Goal: Communication & Community: Participate in discussion

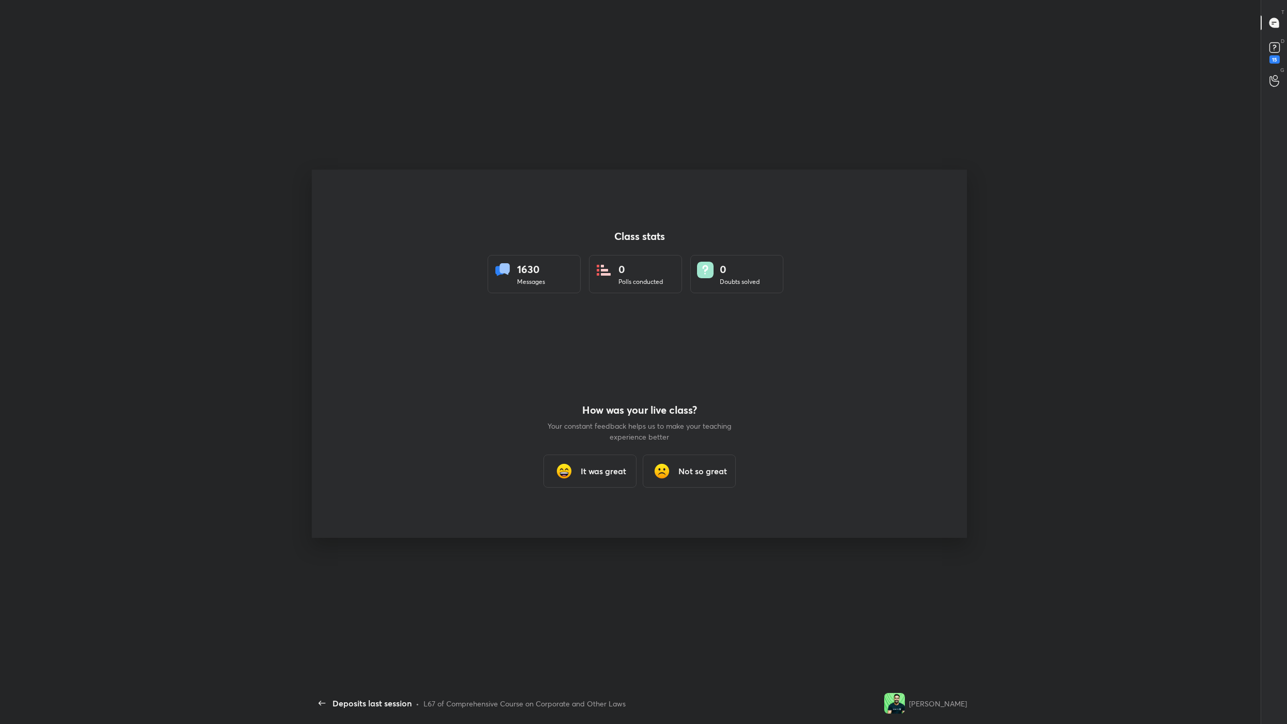
scroll to position [657, 1278]
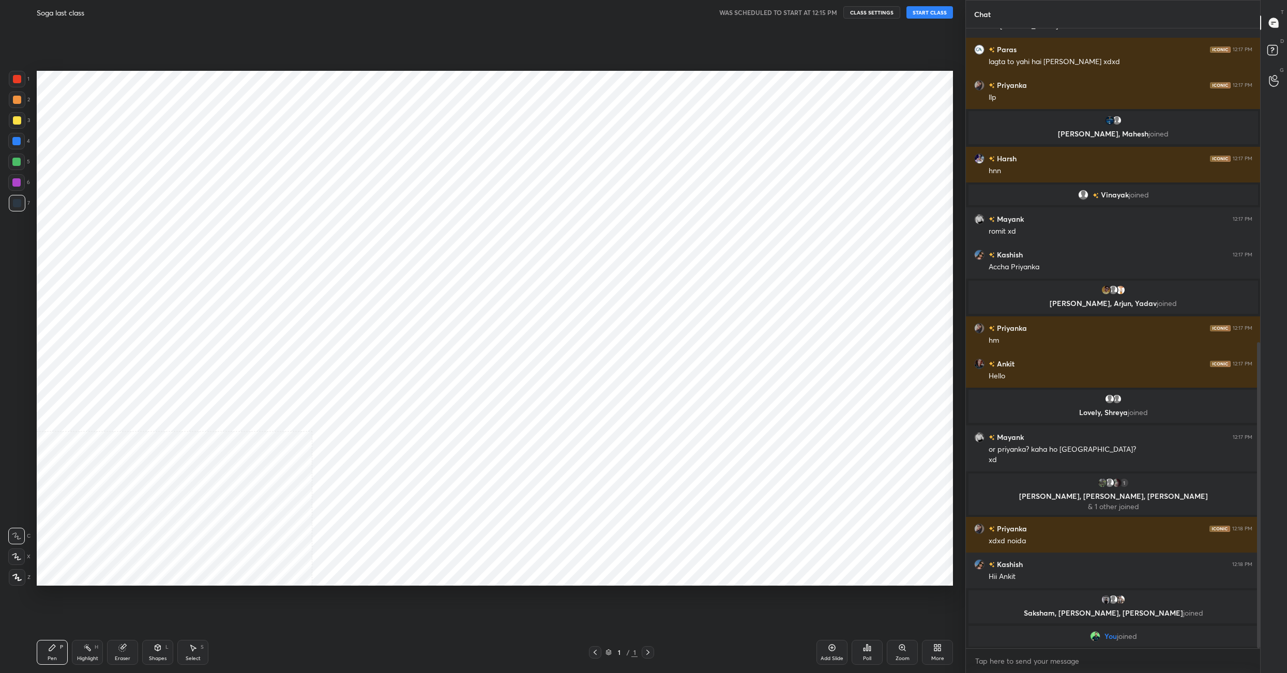
scroll to position [51090, 50773]
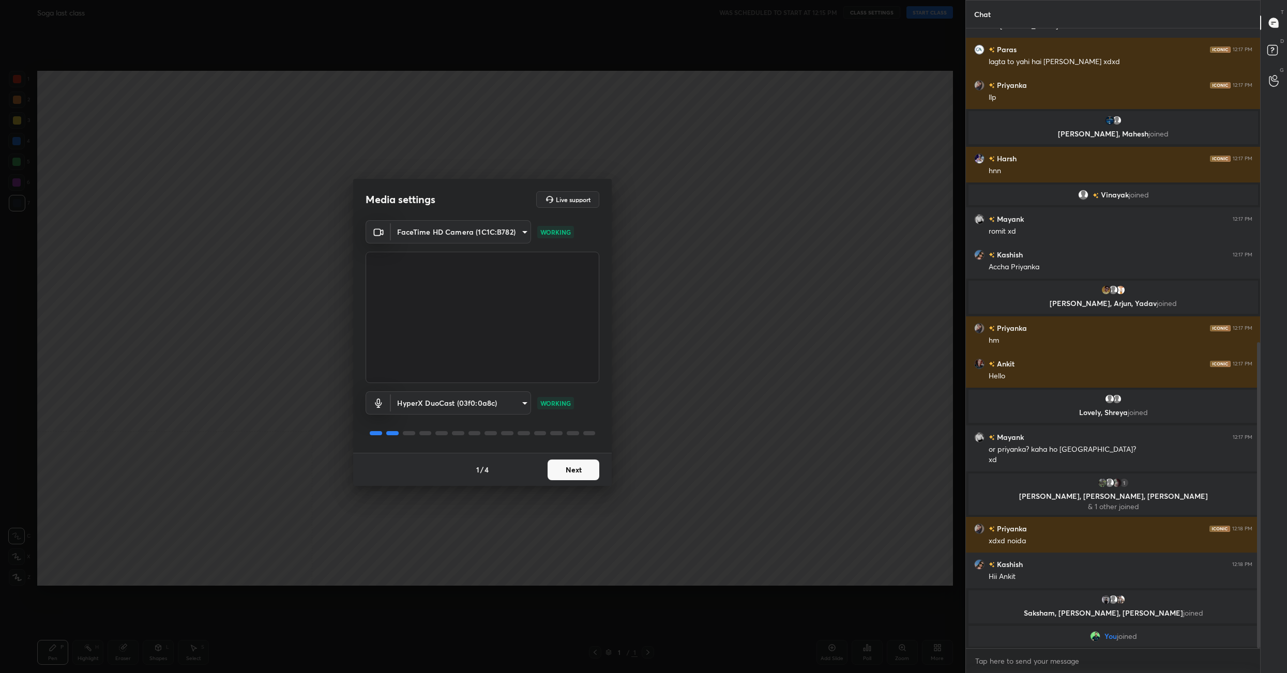
click at [578, 469] on button "Next" at bounding box center [573, 470] width 52 height 21
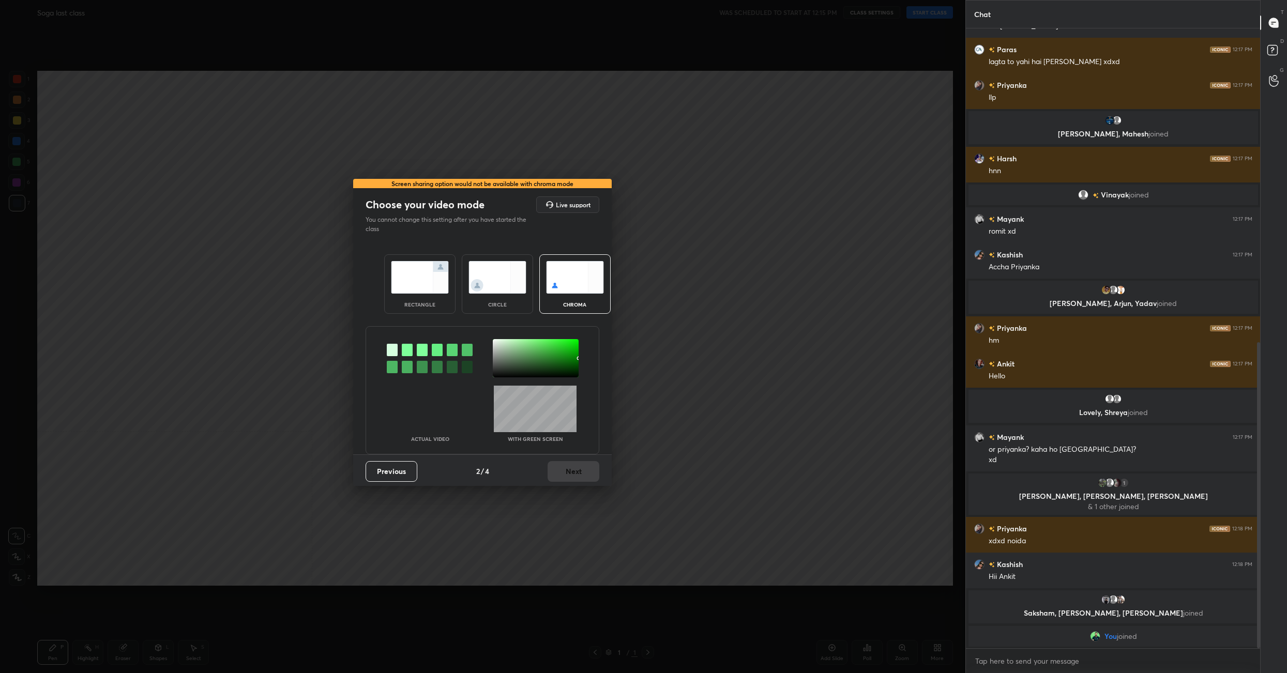
click at [431, 267] on img at bounding box center [420, 277] width 58 height 33
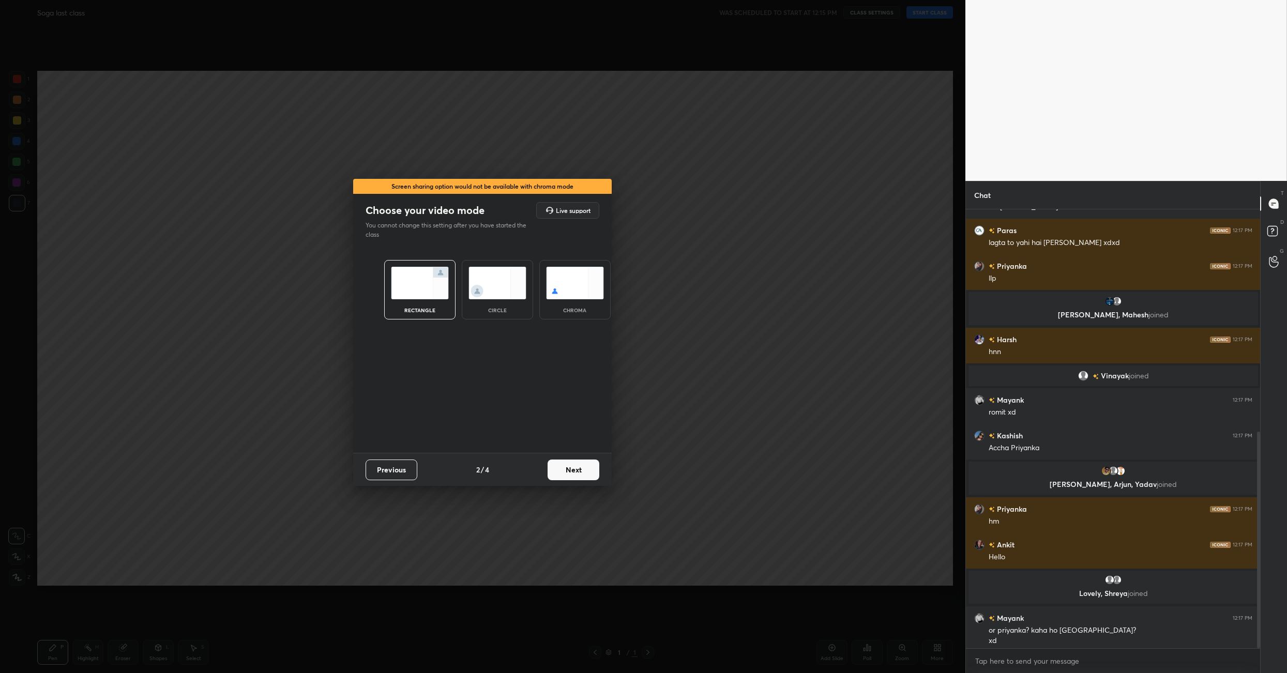
scroll to position [461, 292]
click at [565, 470] on button "Next" at bounding box center [573, 470] width 52 height 21
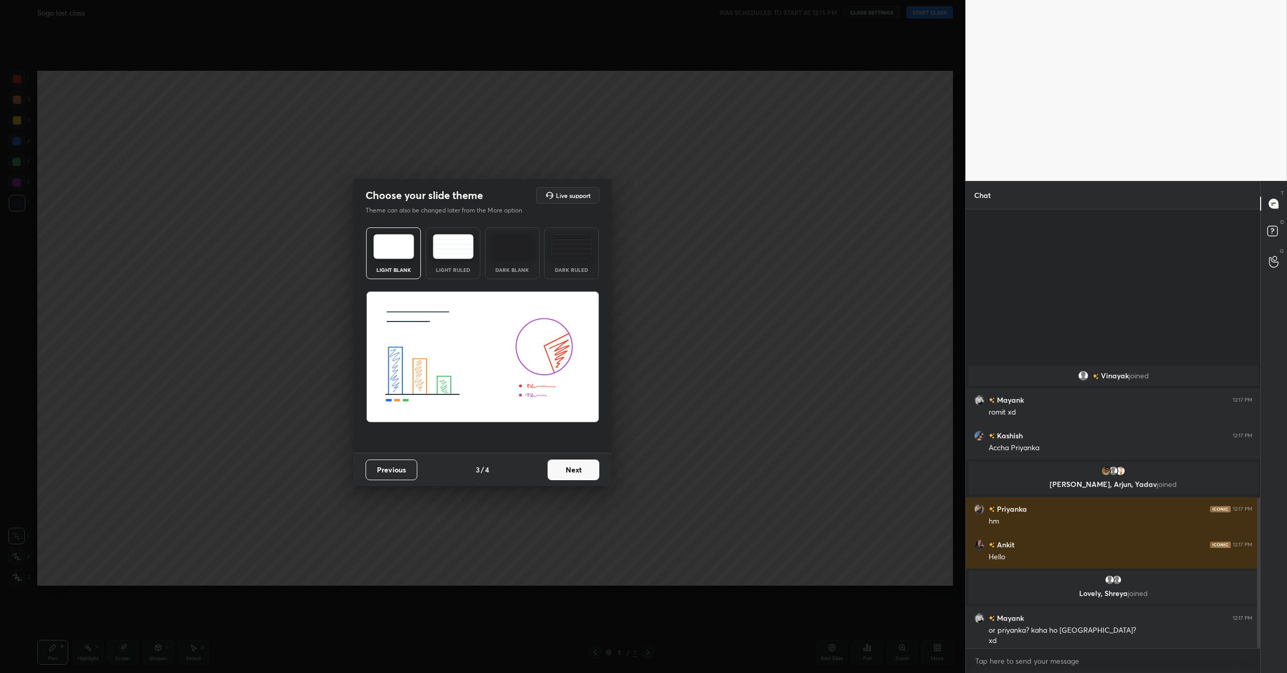
scroll to position [841, 0]
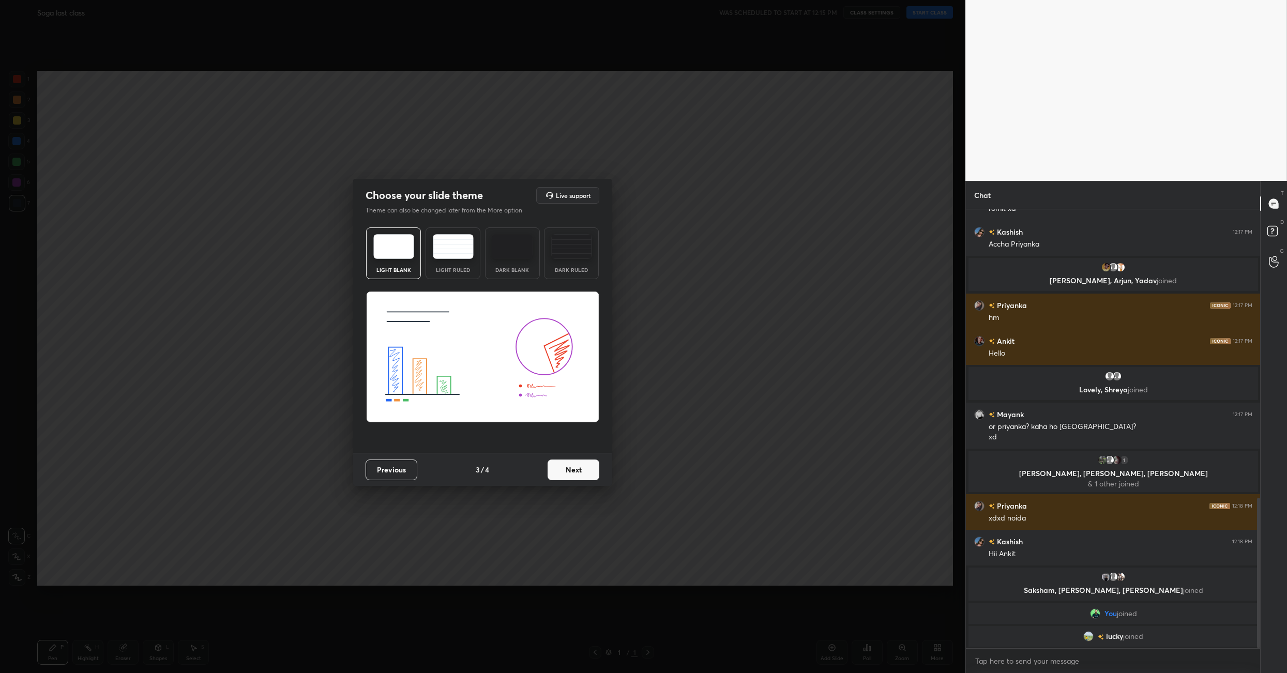
click at [565, 470] on button "Next" at bounding box center [573, 470] width 52 height 21
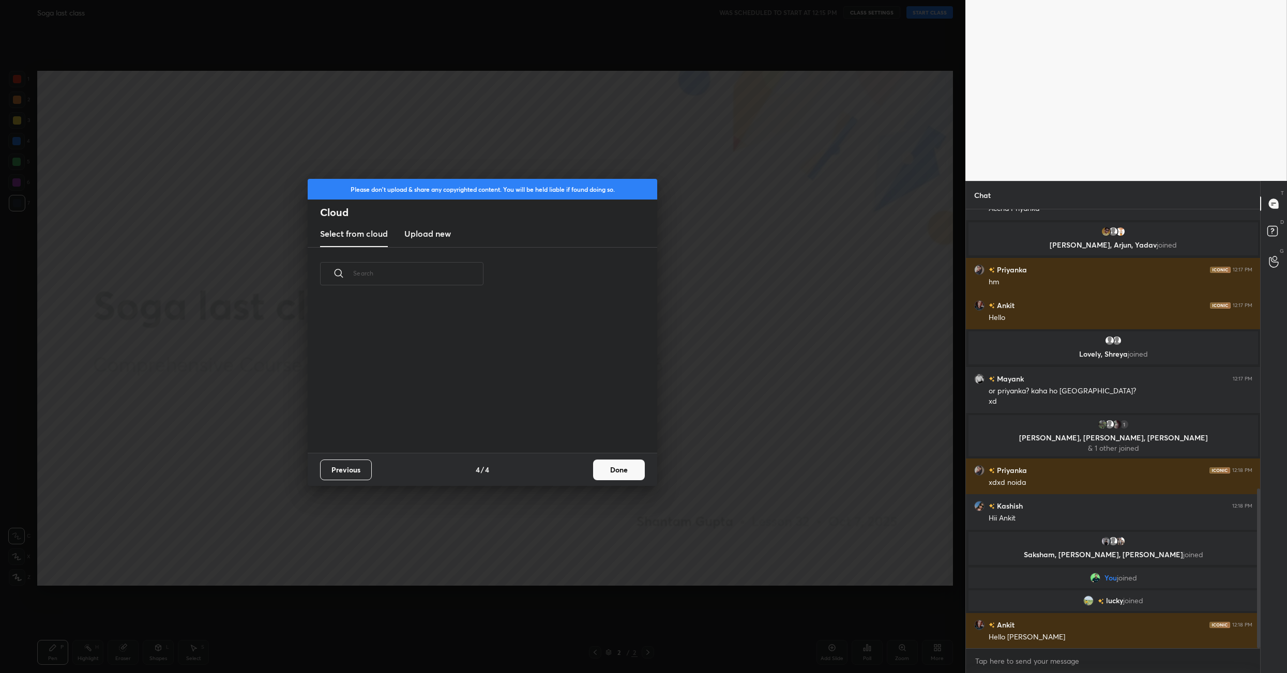
scroll to position [769, 0]
click at [632, 479] on button "Done" at bounding box center [619, 470] width 52 height 21
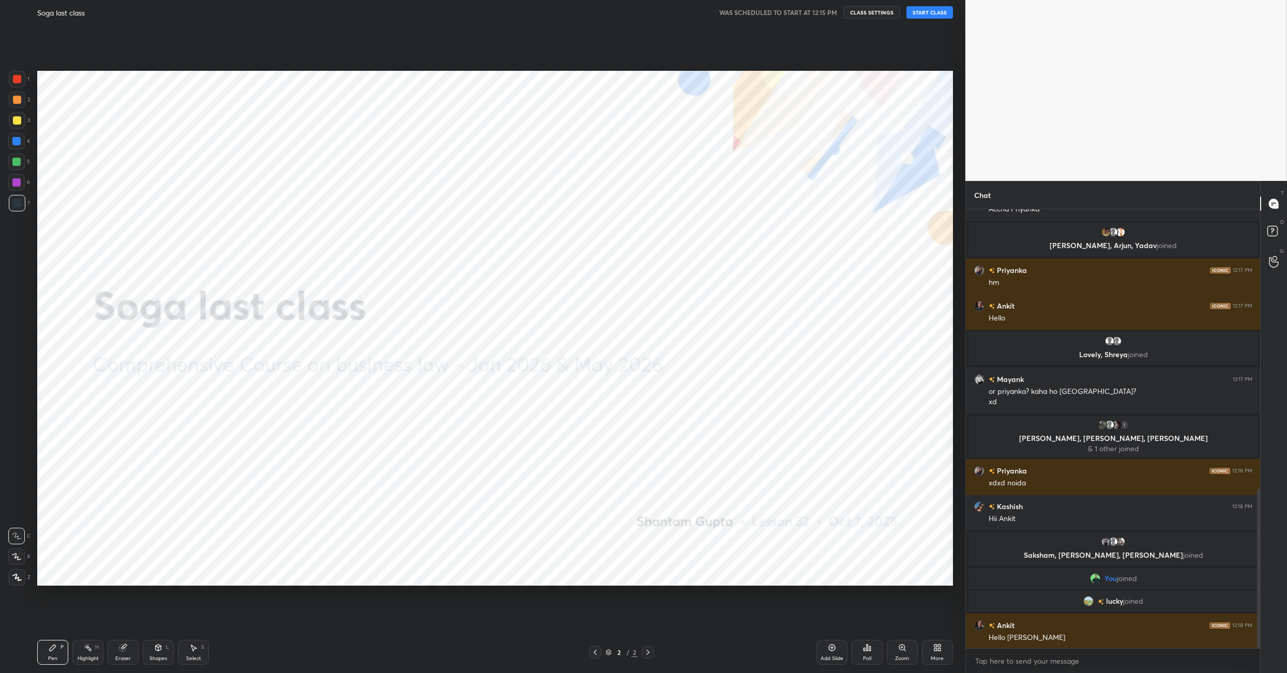
scroll to position [805, 0]
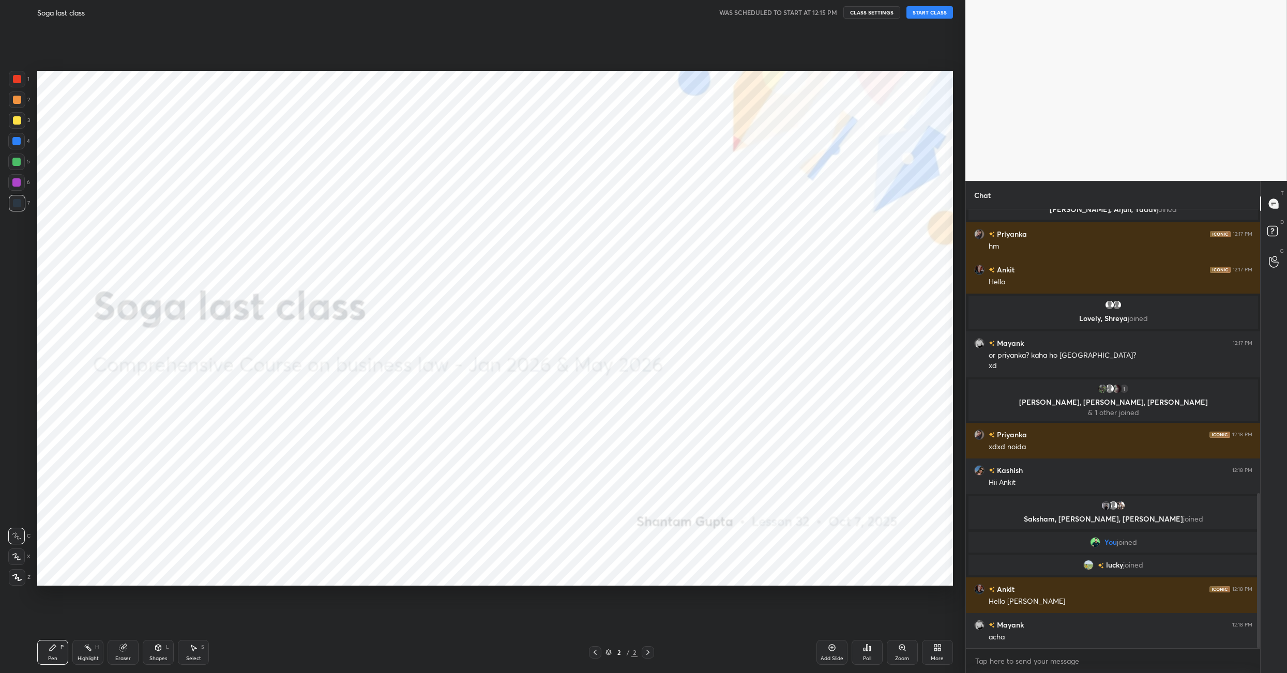
click at [937, 12] on button "START CLASS" at bounding box center [929, 12] width 47 height 12
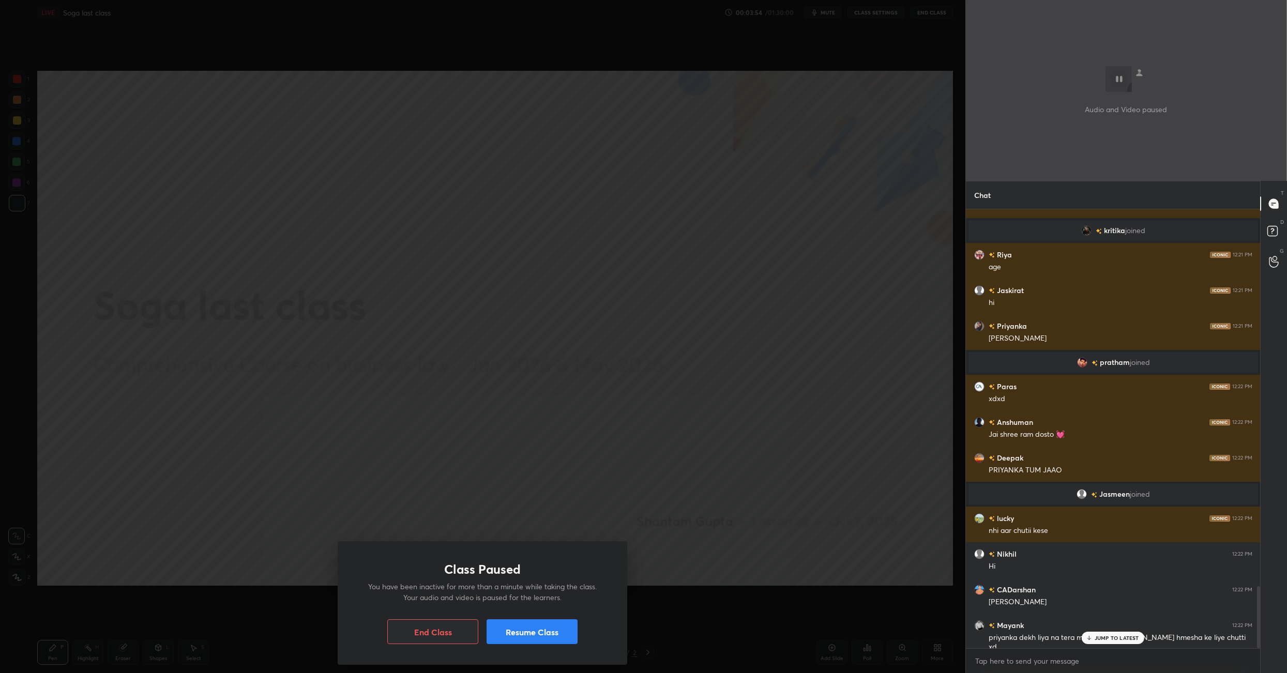
scroll to position [2697, 0]
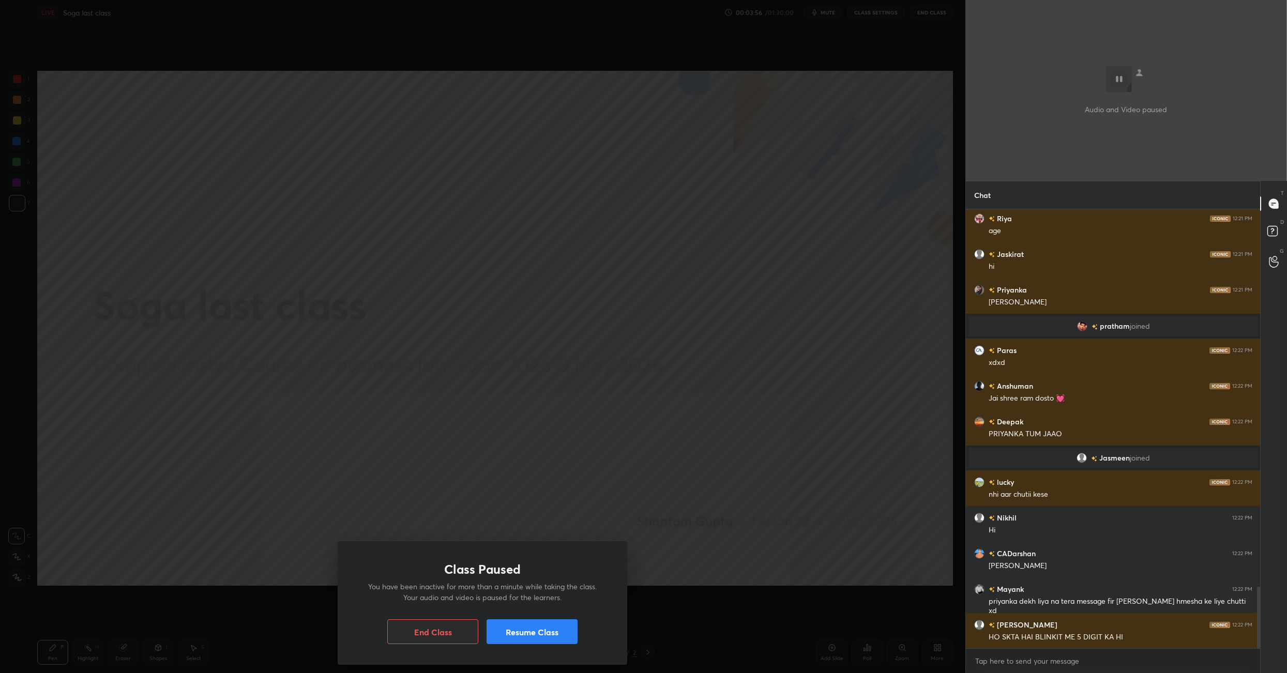
click at [511, 626] on button "Resume Class" at bounding box center [531, 631] width 91 height 25
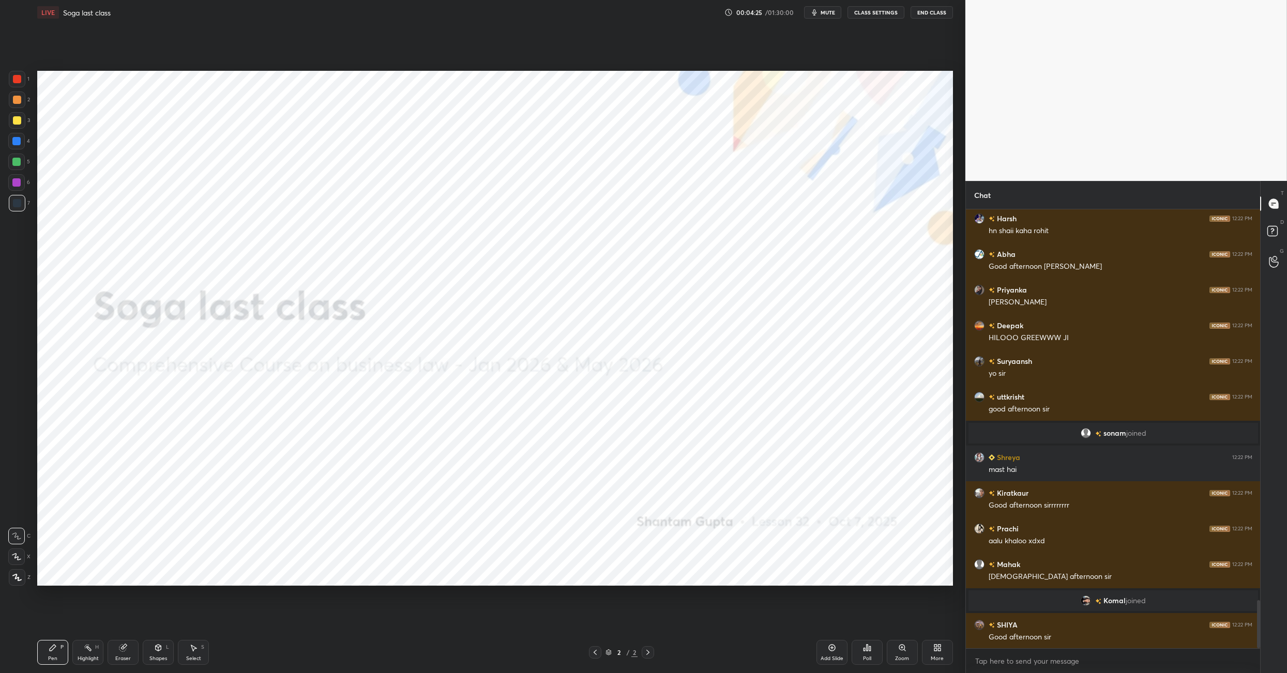
scroll to position [3554, 0]
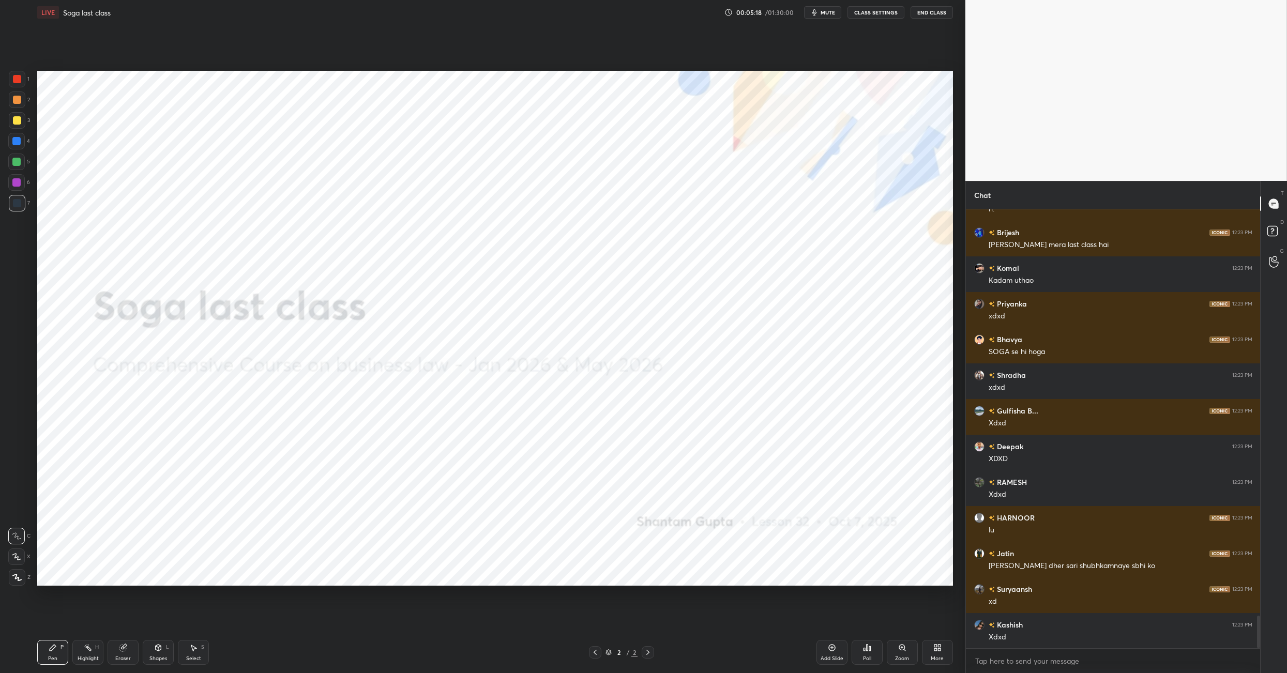
click at [931, 649] on div "More" at bounding box center [937, 652] width 31 height 25
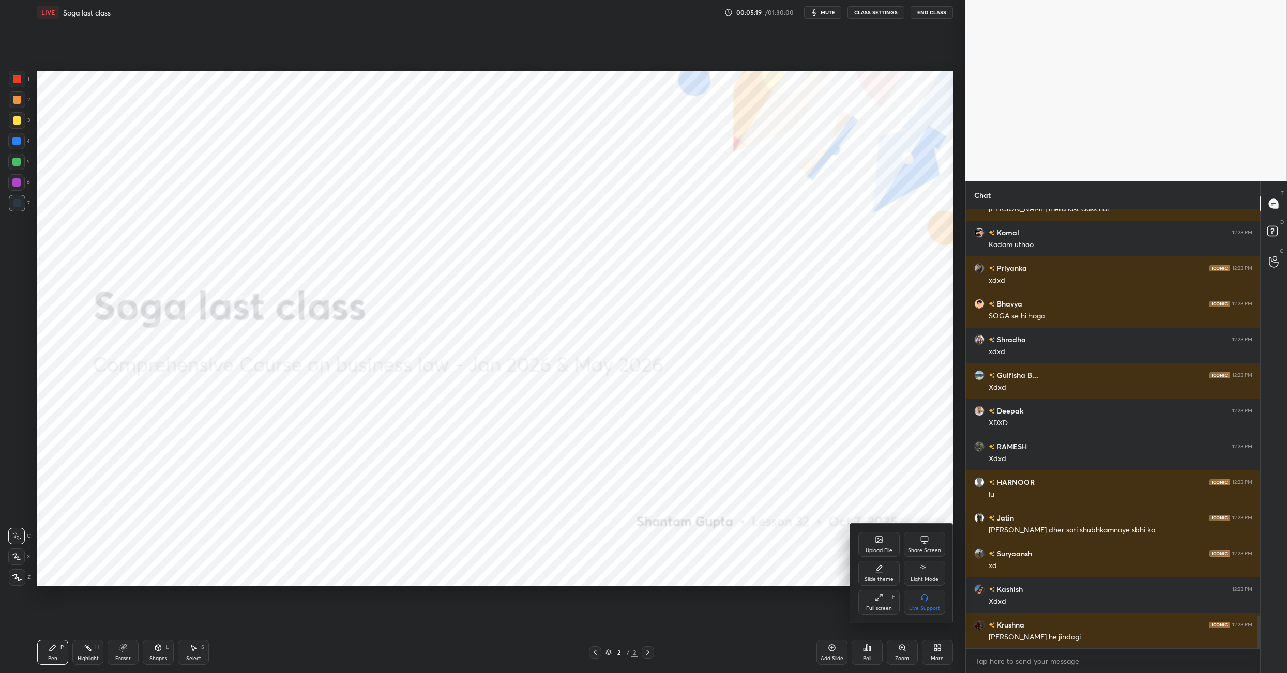
click at [874, 546] on div "Upload File" at bounding box center [878, 544] width 41 height 25
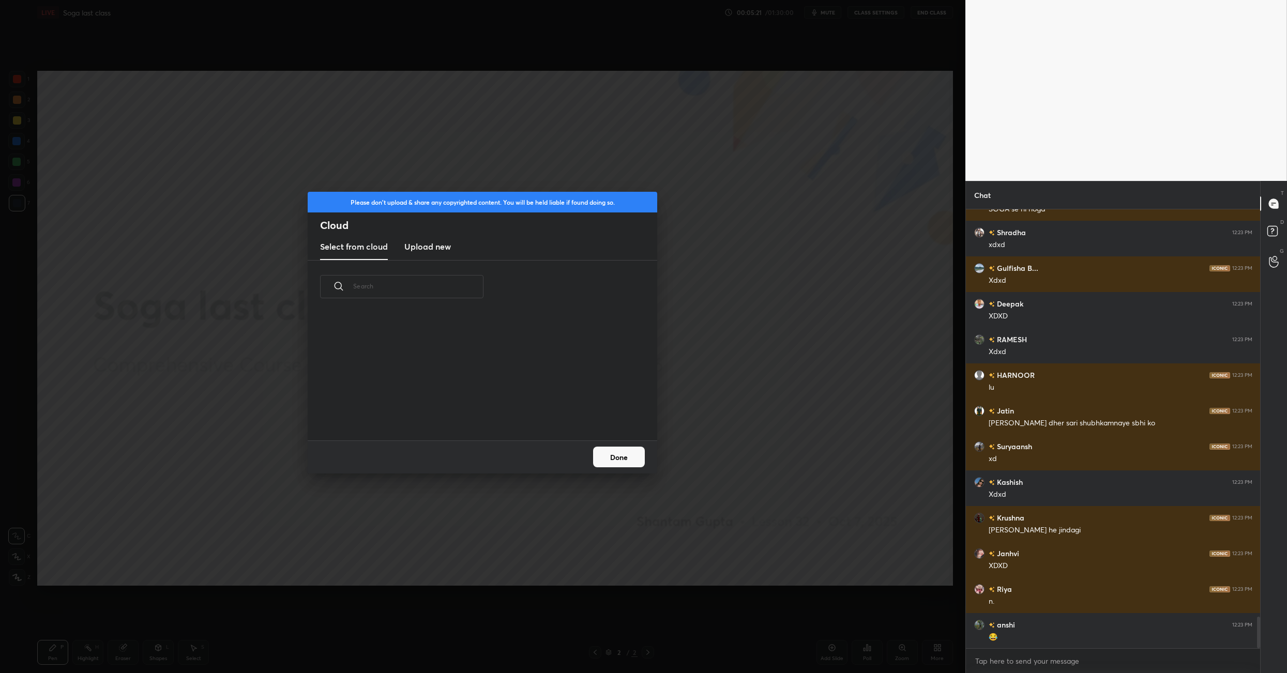
click at [430, 258] on new "Upload new" at bounding box center [427, 247] width 47 height 26
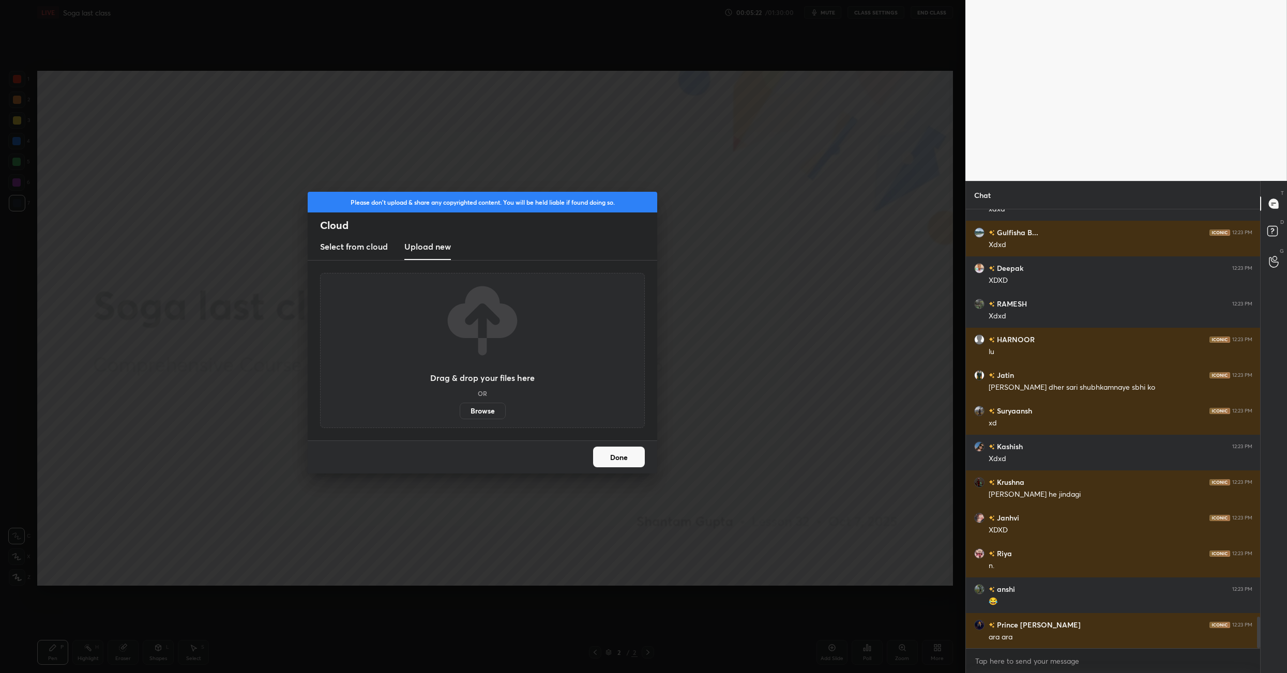
click at [477, 412] on label "Browse" at bounding box center [483, 411] width 46 height 17
click at [460, 412] on input "Browse" at bounding box center [460, 411] width 0 height 17
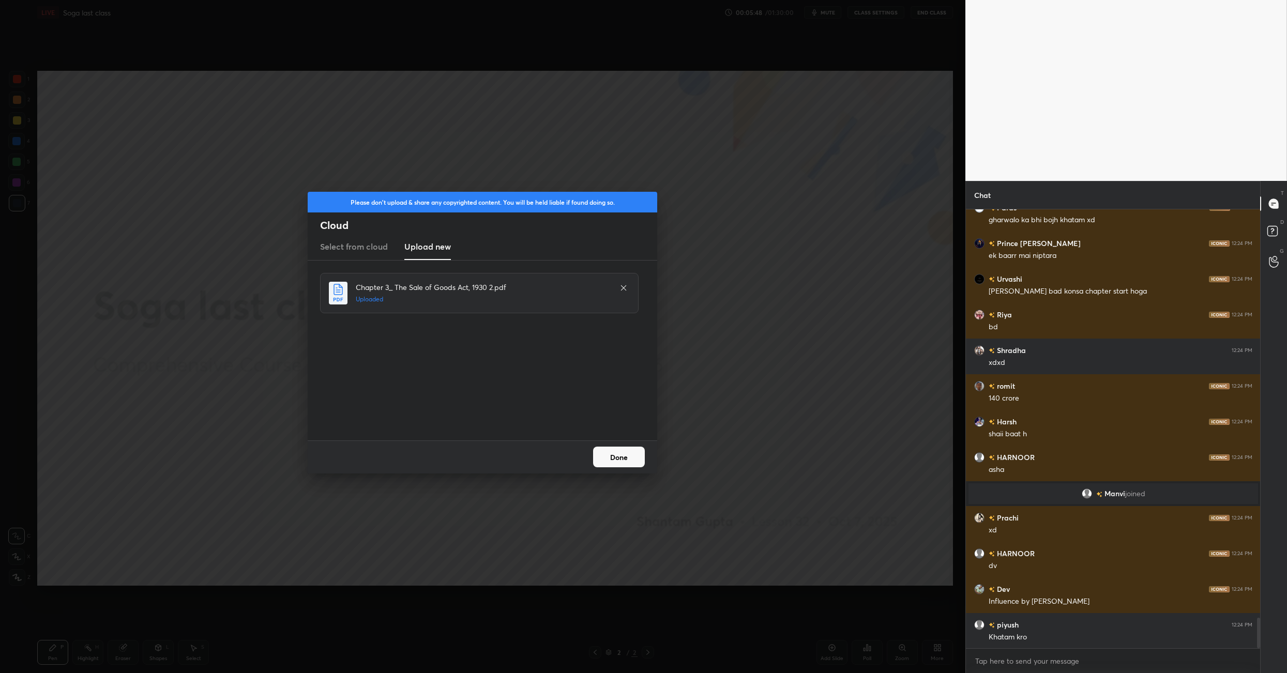
click at [630, 456] on button "Done" at bounding box center [619, 457] width 52 height 21
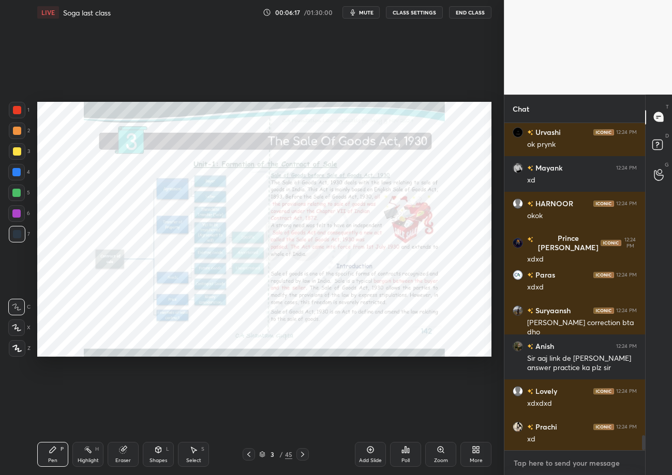
type textarea "x"
click at [577, 461] on textarea at bounding box center [574, 463] width 124 height 17
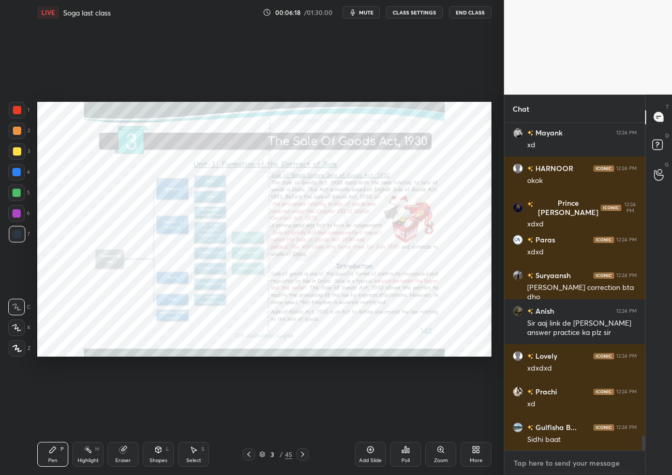
paste textarea "tele - [URL][DOMAIN_NAME] drive - [URL][DOMAIN_NAME] aws - [URL][DOMAIN_NAME]"
type textarea "tele - [URL][DOMAIN_NAME] drive - [URL][DOMAIN_NAME] aws - [URL][DOMAIN_NAME]"
type textarea "x"
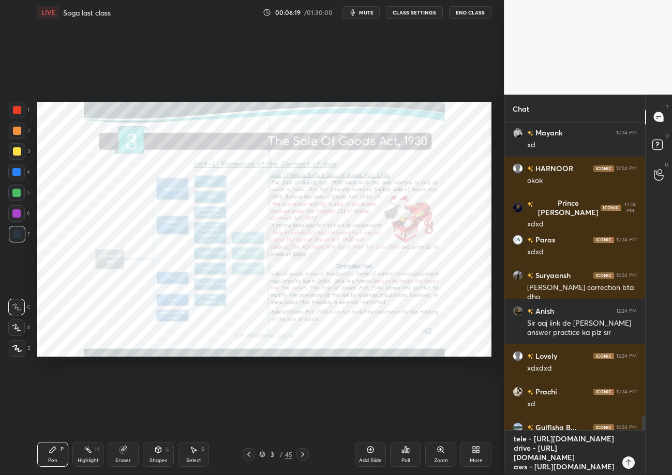
type textarea "tele - [URL][DOMAIN_NAME] drive - [URL][DOMAIN_NAME] aws - [URL][DOMAIN_NAME]"
type textarea "x"
click at [628, 465] on icon at bounding box center [628, 463] width 8 height 8
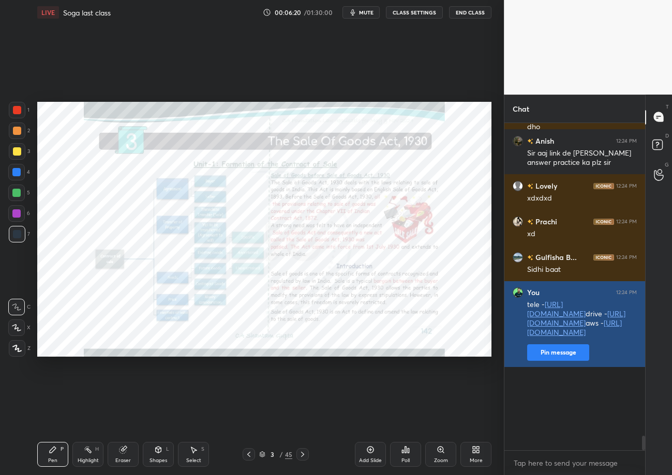
type textarea "x"
click at [546, 361] on button "Pin message" at bounding box center [558, 352] width 62 height 17
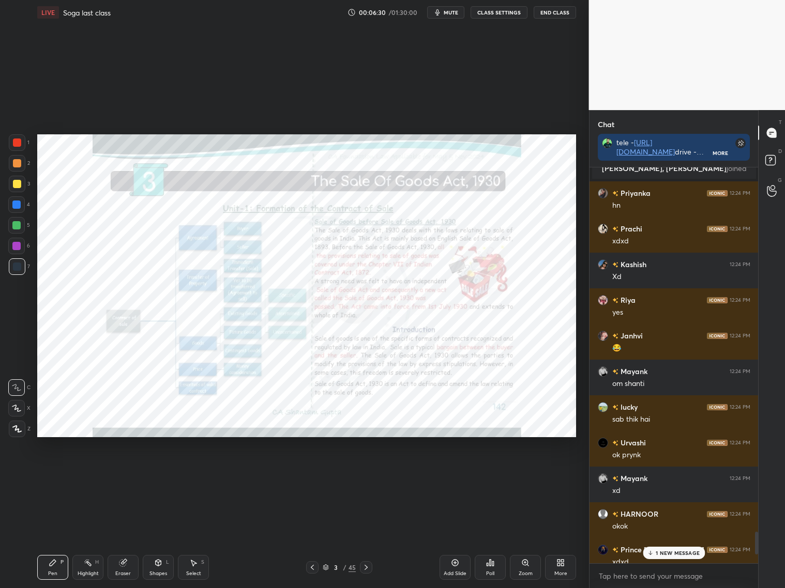
click at [680, 552] on p "1 NEW MESSAGE" at bounding box center [678, 553] width 44 height 6
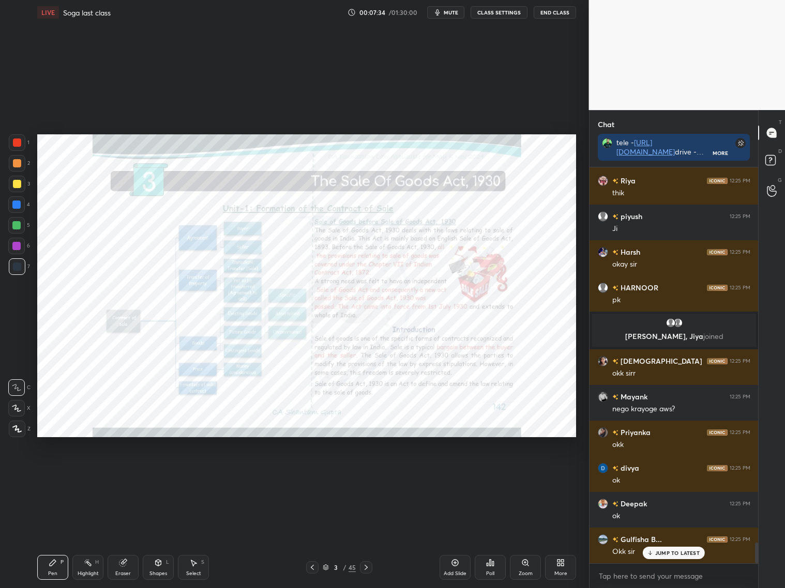
scroll to position [7146, 0]
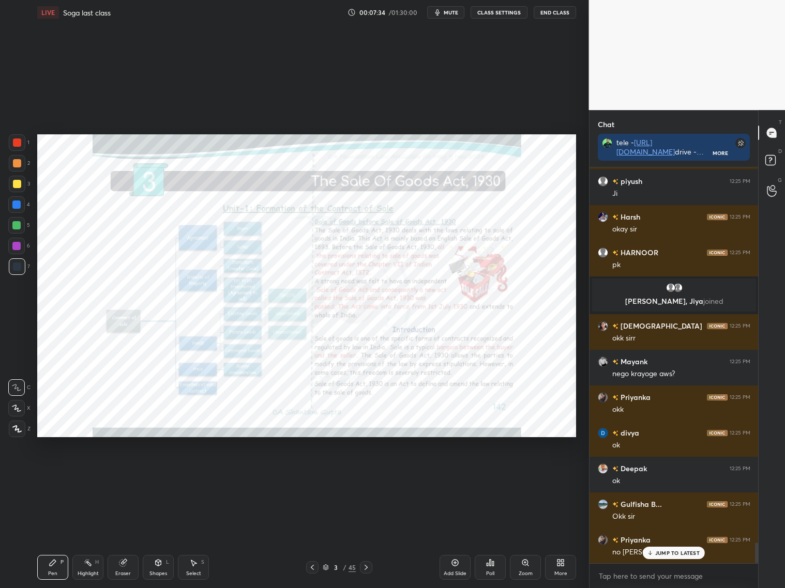
click at [364, 567] on icon at bounding box center [366, 567] width 8 height 8
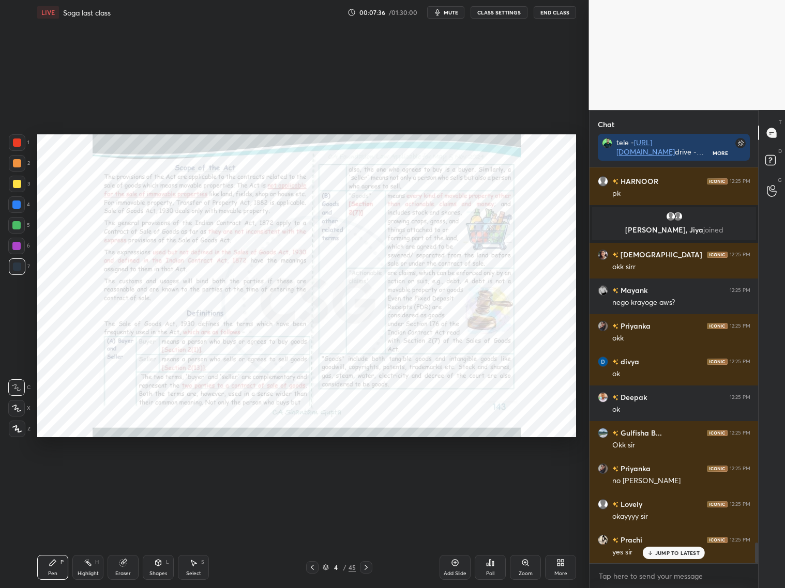
scroll to position [7262, 0]
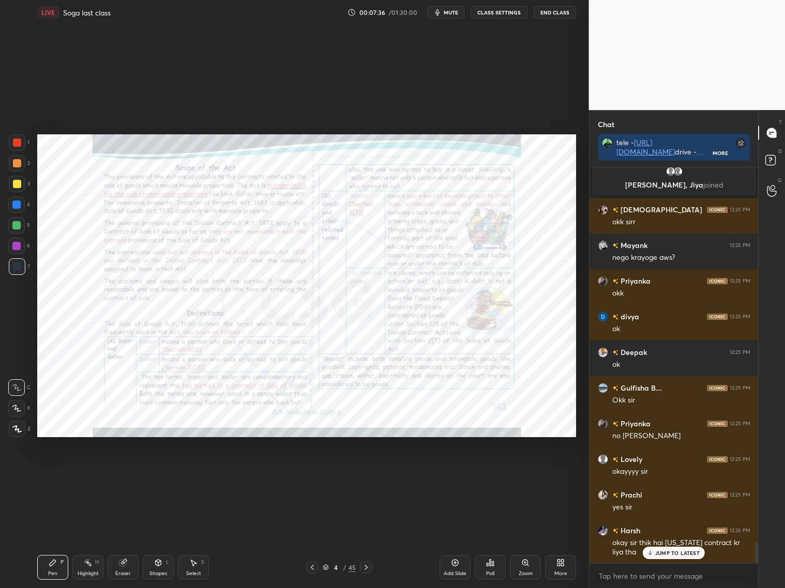
click at [370, 570] on div at bounding box center [366, 567] width 12 height 12
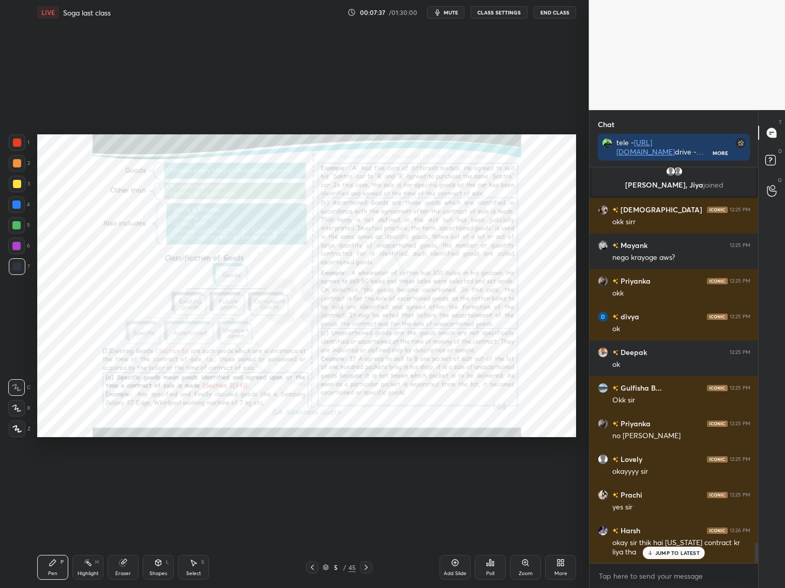
click at [367, 568] on icon at bounding box center [366, 567] width 8 height 8
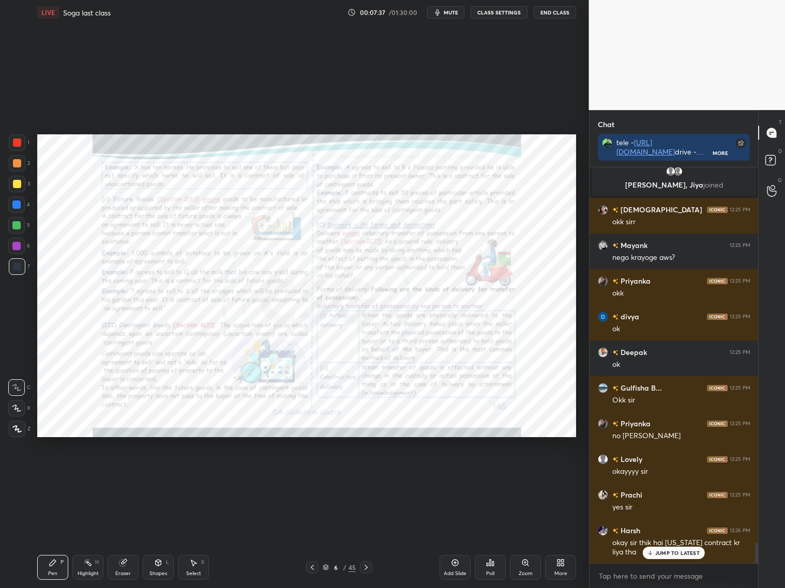
click at [366, 570] on icon at bounding box center [366, 567] width 8 height 8
click at [323, 565] on icon at bounding box center [326, 568] width 6 height 6
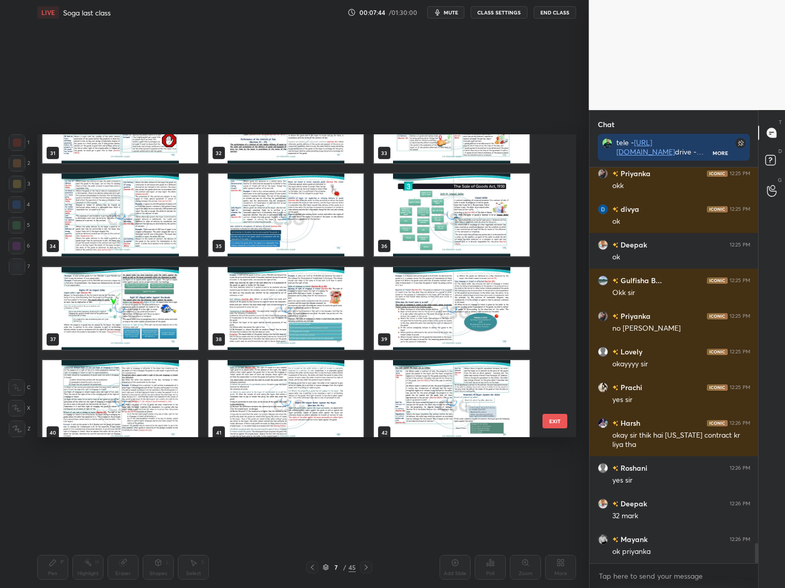
scroll to position [1095, 0]
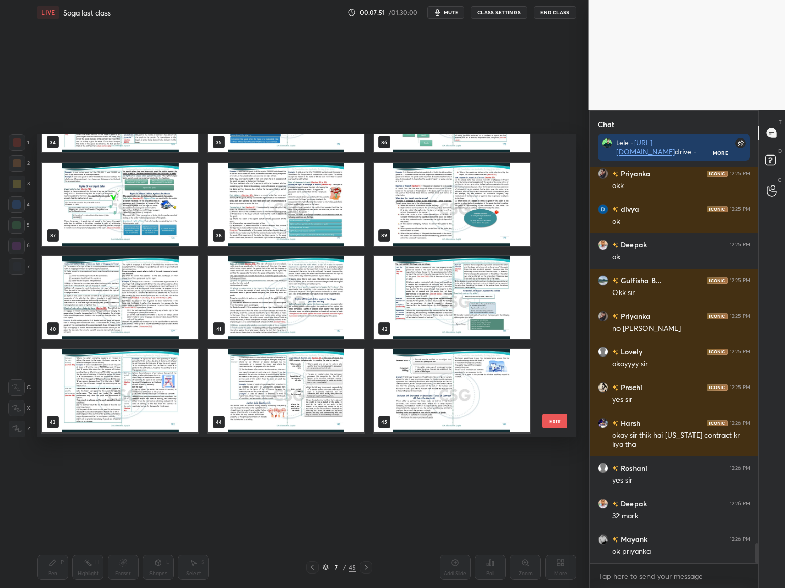
click at [321, 407] on img "grid" at bounding box center [286, 390] width 156 height 83
click at [322, 404] on img "grid" at bounding box center [286, 390] width 156 height 83
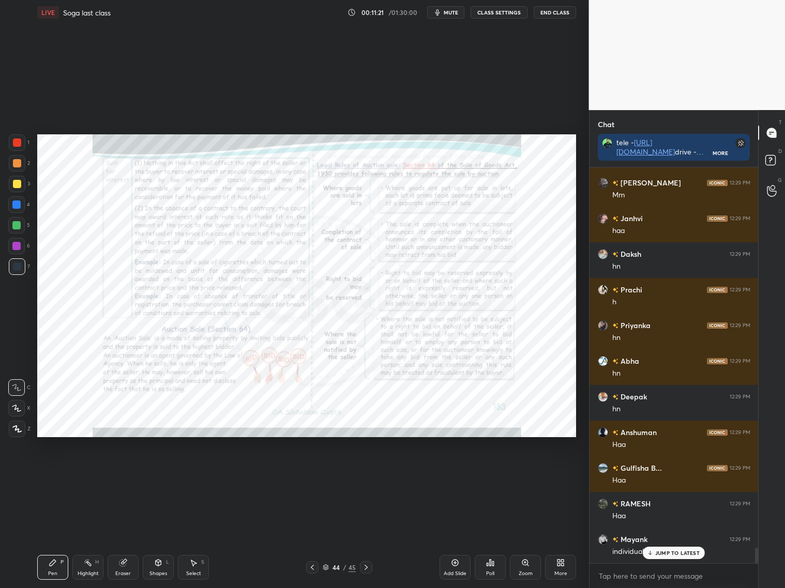
scroll to position [9656, 0]
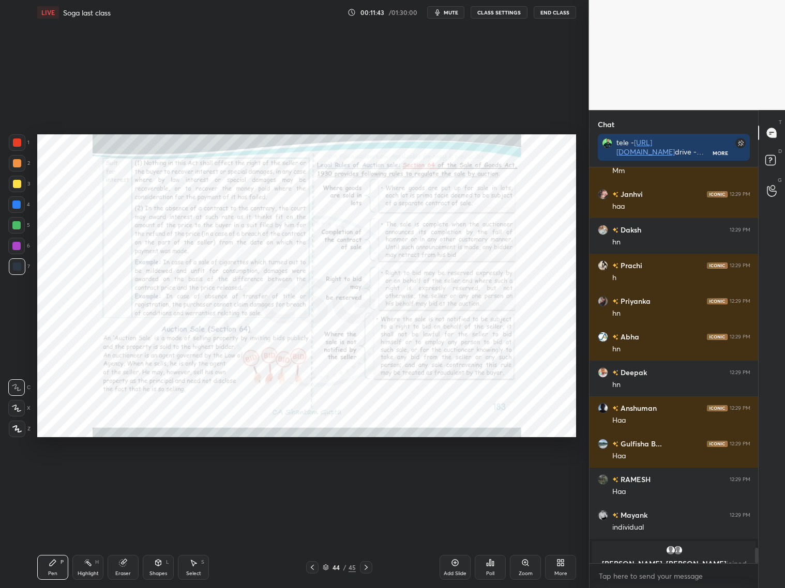
click at [365, 567] on icon at bounding box center [366, 567] width 8 height 8
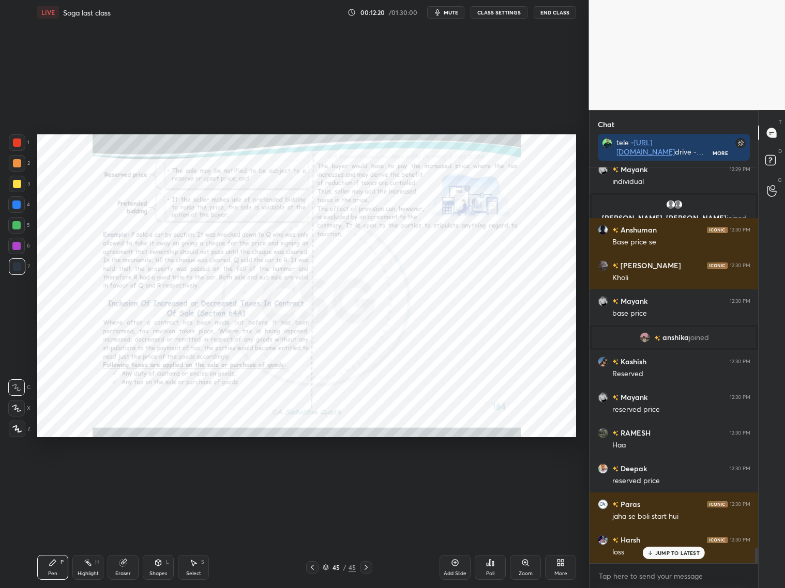
scroll to position [9640, 0]
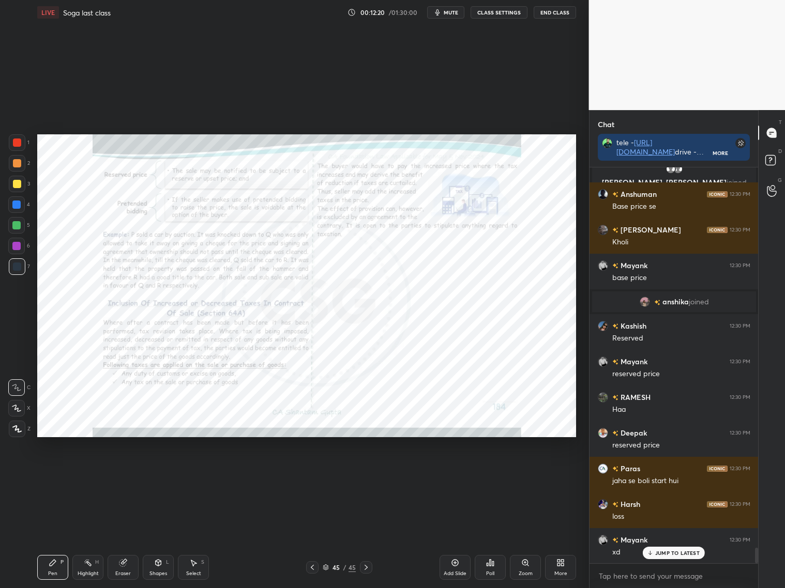
click at [14, 407] on icon at bounding box center [16, 408] width 9 height 7
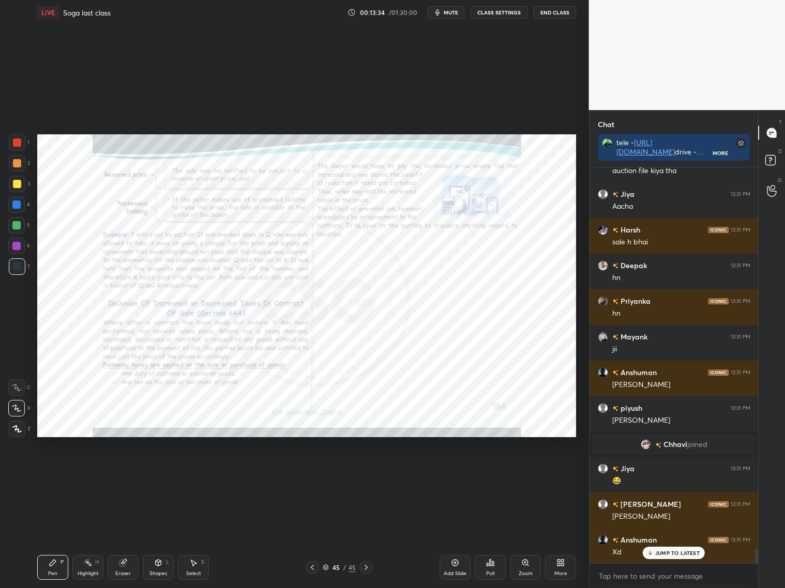
scroll to position [10485, 0]
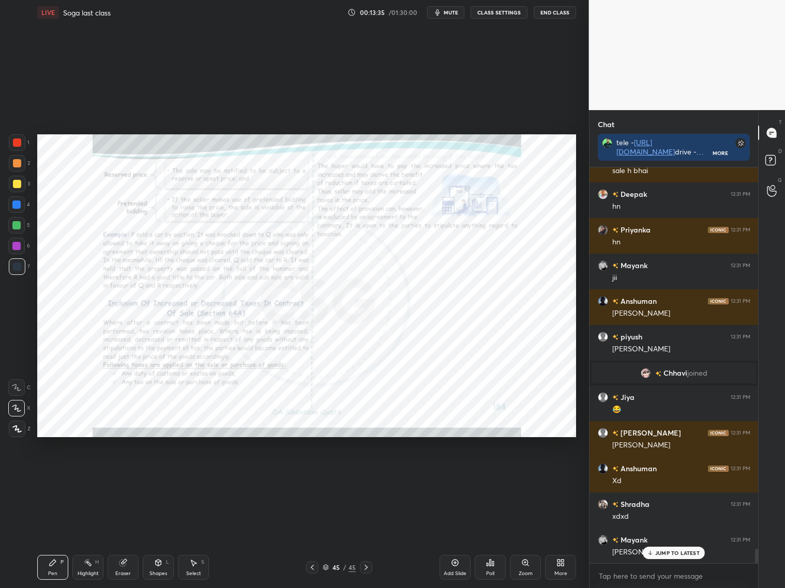
click at [313, 566] on icon at bounding box center [312, 567] width 8 height 8
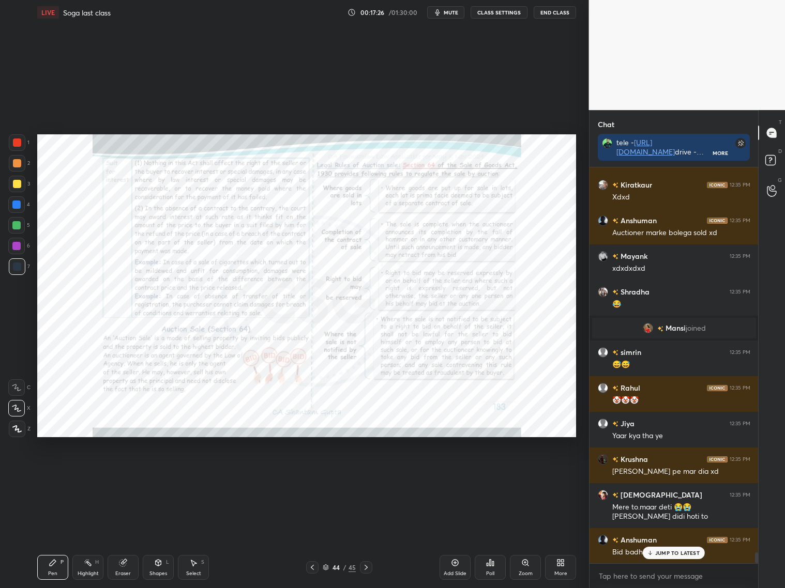
scroll to position [14127, 0]
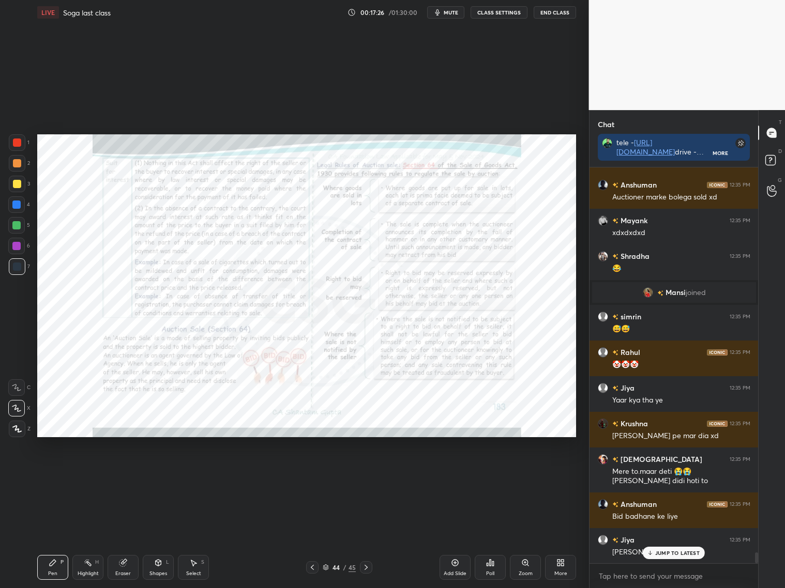
drag, startPoint x: 367, startPoint y: 570, endPoint x: 367, endPoint y: 565, distance: 5.7
click at [367, 568] on icon at bounding box center [366, 567] width 8 height 8
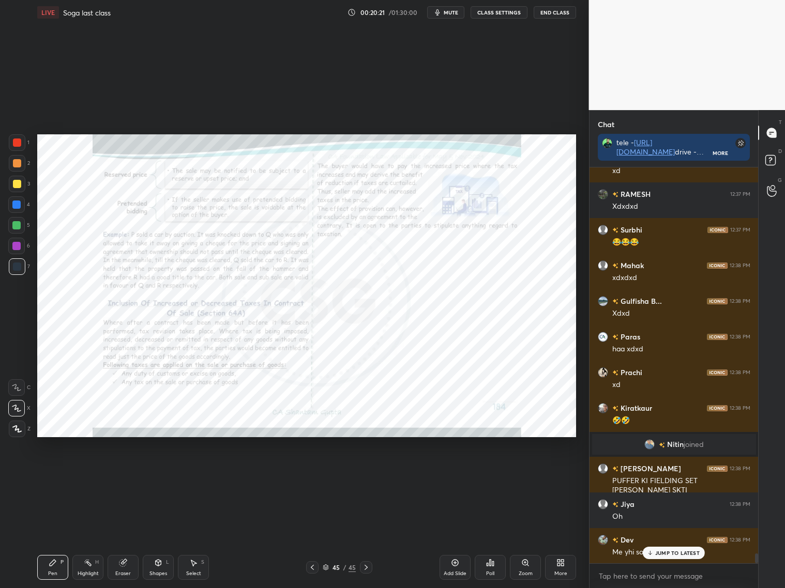
scroll to position [15590, 0]
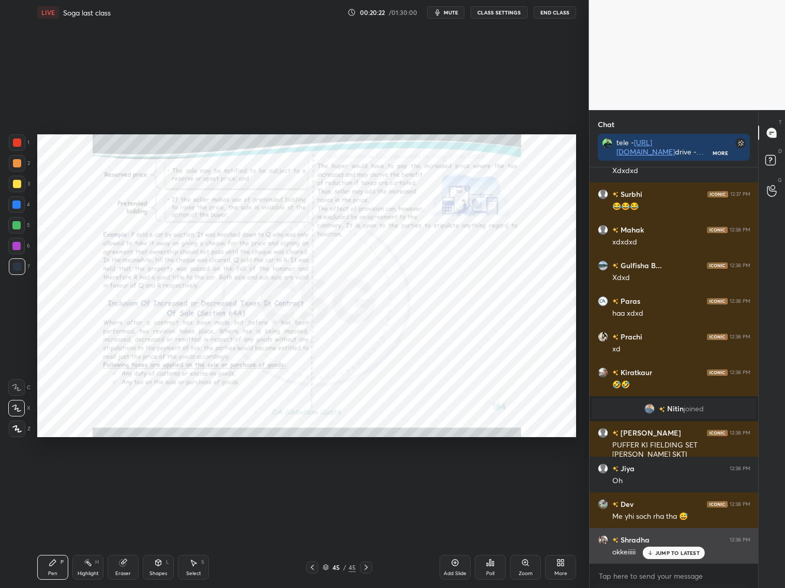
click at [670, 550] on p "JUMP TO LATEST" at bounding box center [677, 553] width 44 height 6
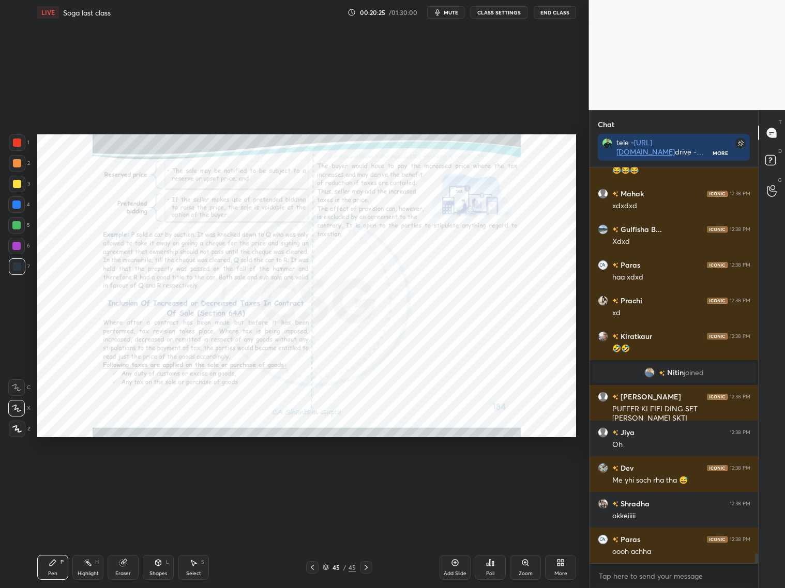
click at [314, 567] on icon at bounding box center [312, 567] width 8 height 8
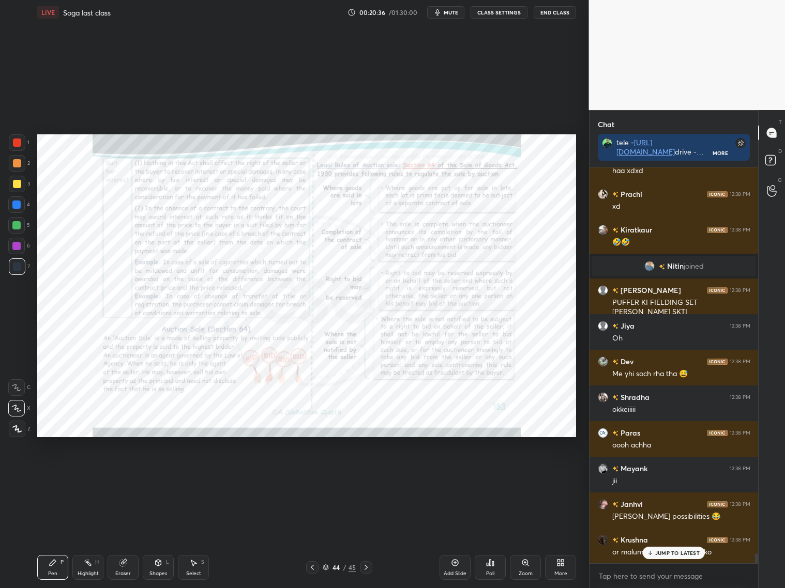
scroll to position [15768, 0]
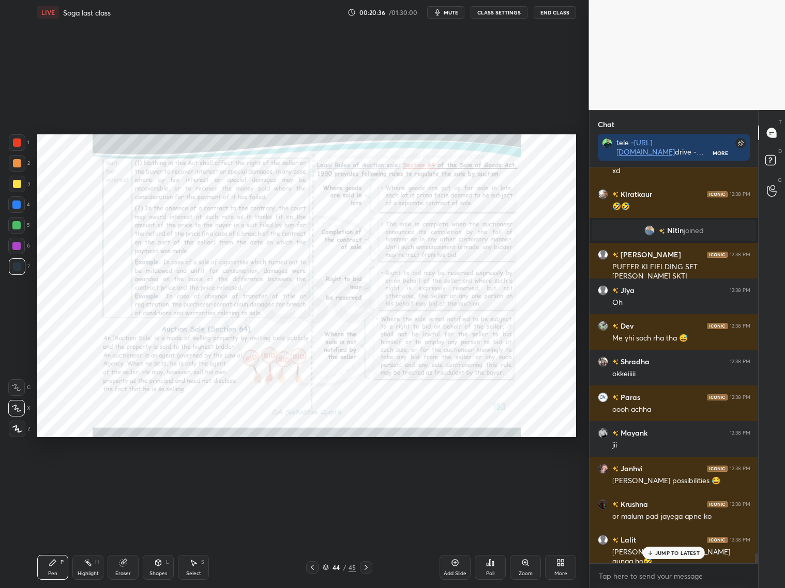
drag, startPoint x: 365, startPoint y: 567, endPoint x: 367, endPoint y: 552, distance: 14.6
click at [366, 568] on icon at bounding box center [366, 567] width 8 height 8
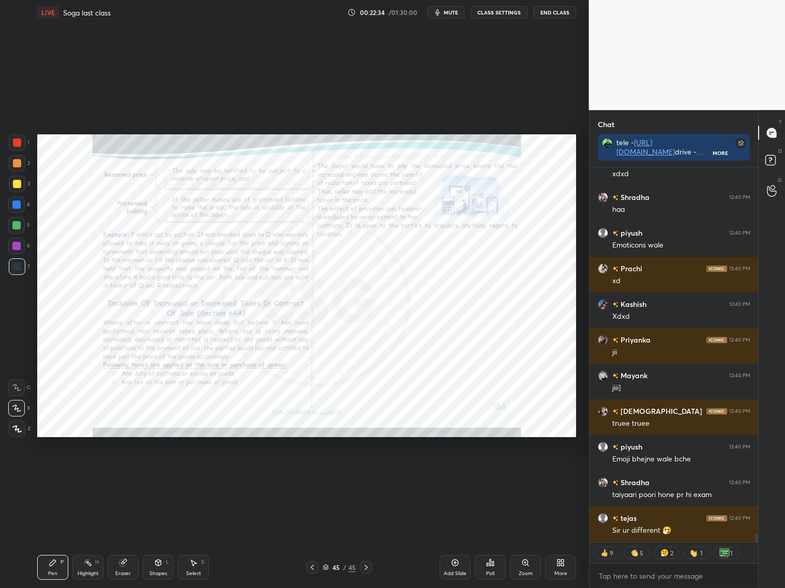
scroll to position [16644, 0]
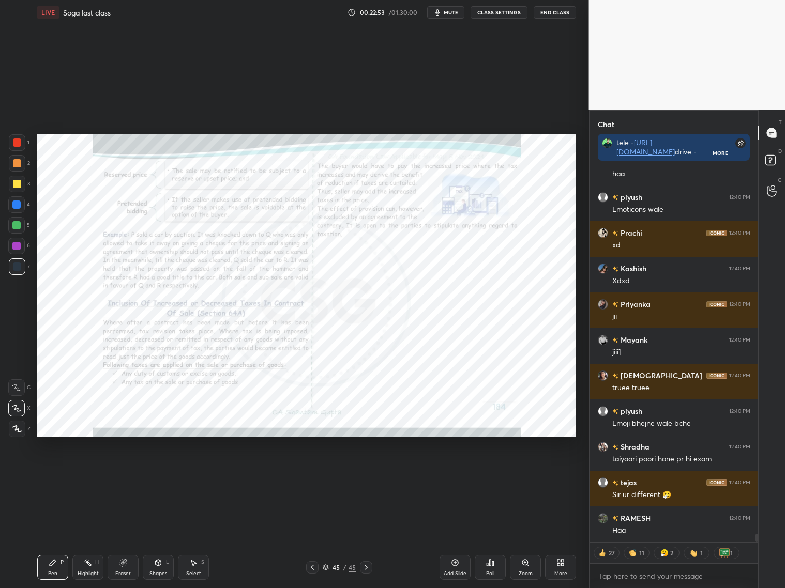
click at [314, 568] on icon at bounding box center [312, 567] width 8 height 8
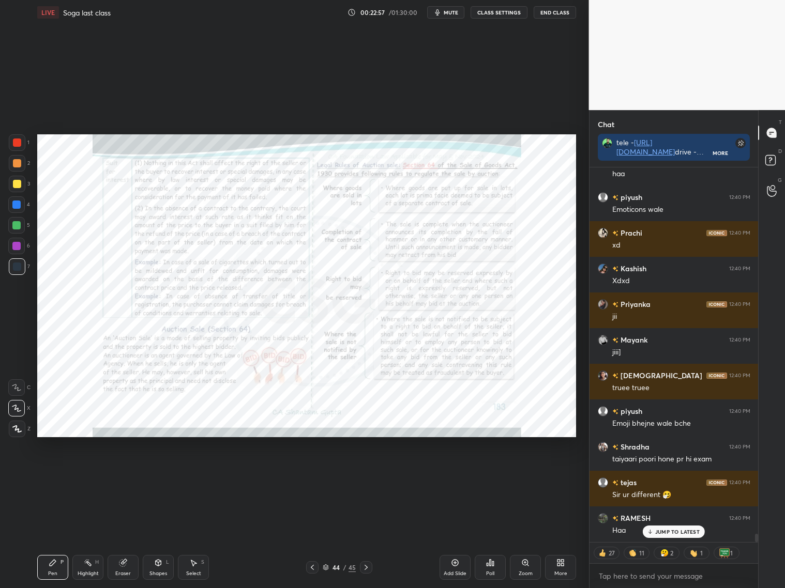
scroll to position [16679, 0]
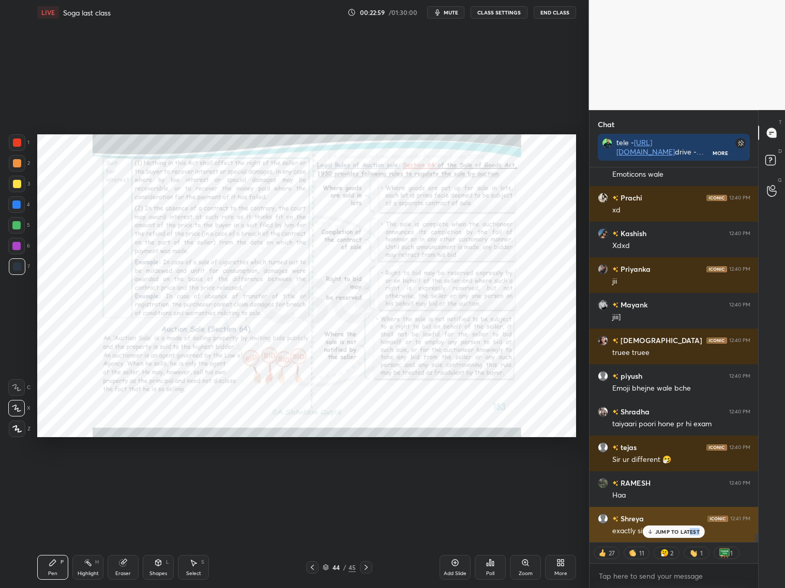
click at [688, 535] on div "JUMP TO LATEST" at bounding box center [674, 532] width 62 height 12
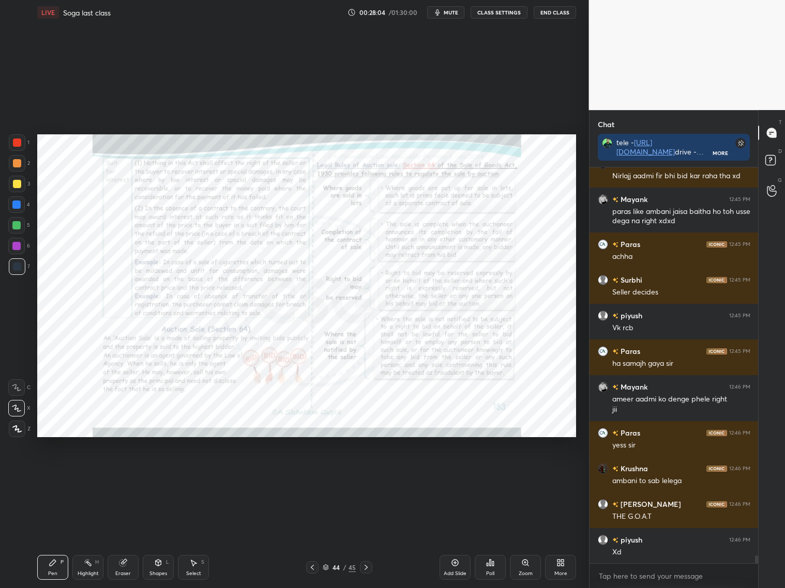
scroll to position [20338, 0]
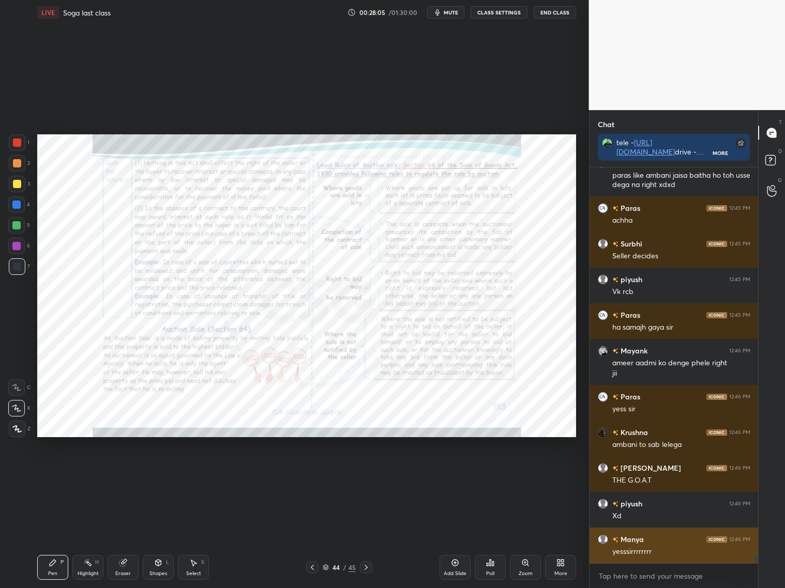
click at [683, 557] on div "[PERSON_NAME] 12:46 PM yesssirrrrrrrr" at bounding box center [673, 546] width 169 height 36
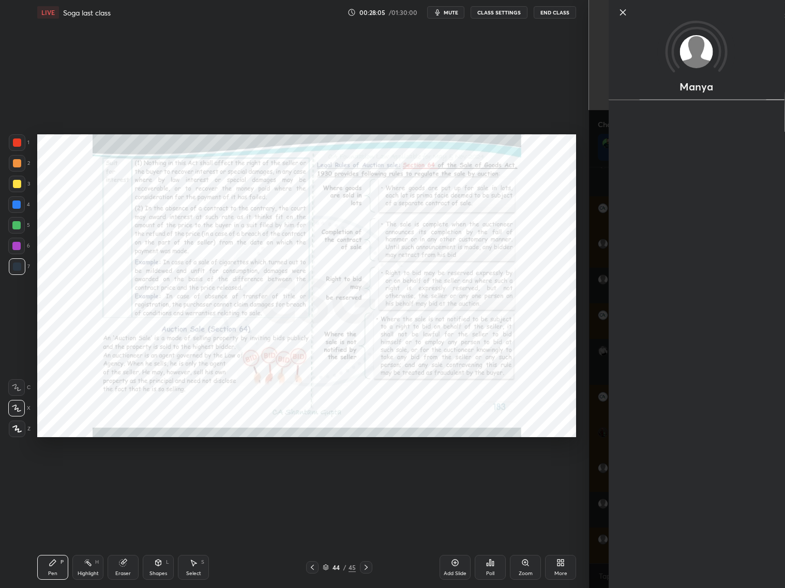
drag, startPoint x: 597, startPoint y: 562, endPoint x: 618, endPoint y: 559, distance: 21.9
click at [599, 565] on div "Manya" at bounding box center [687, 294] width 196 height 588
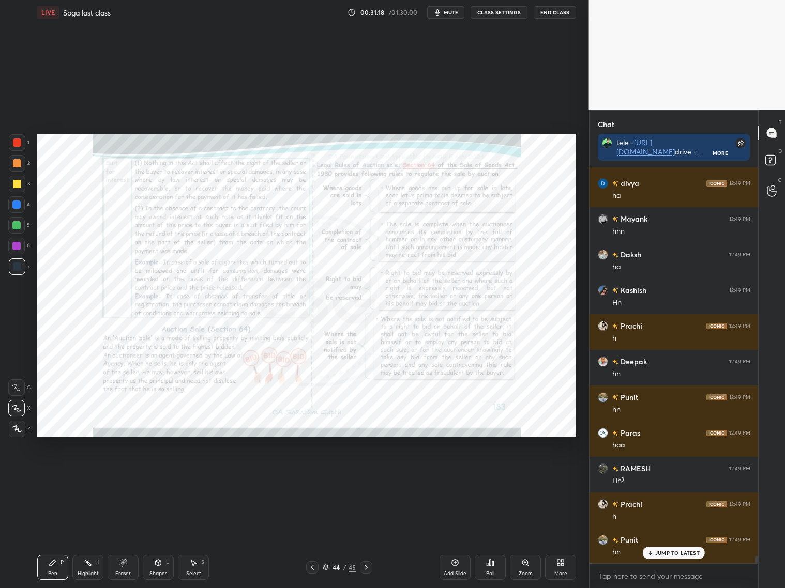
scroll to position [21168, 0]
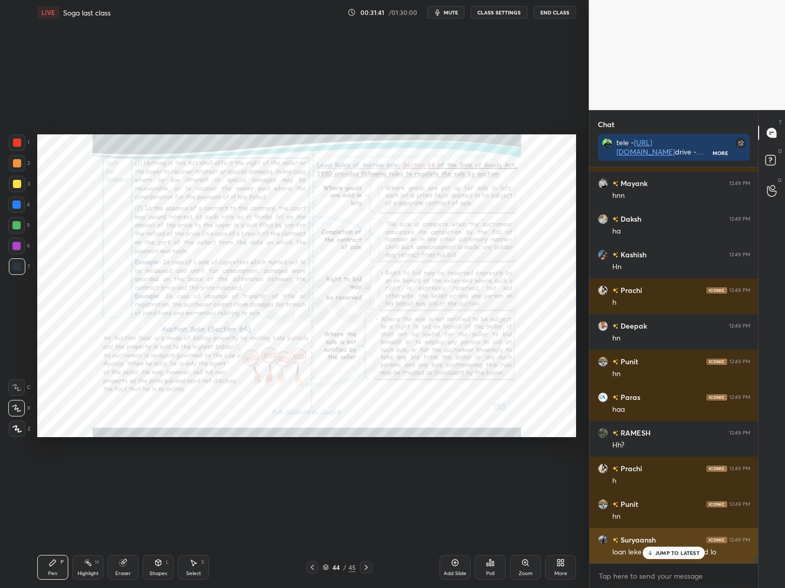
click at [681, 552] on p "JUMP TO LATEST" at bounding box center [677, 553] width 44 height 6
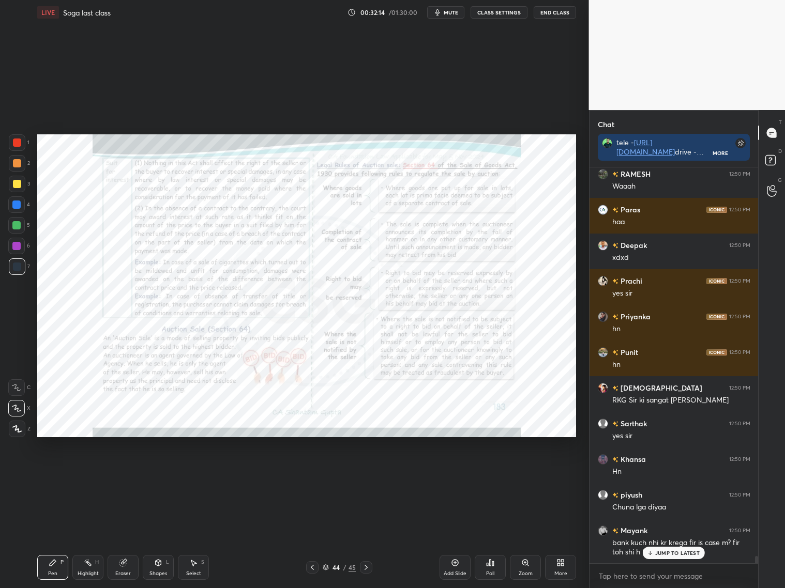
scroll to position [21641, 0]
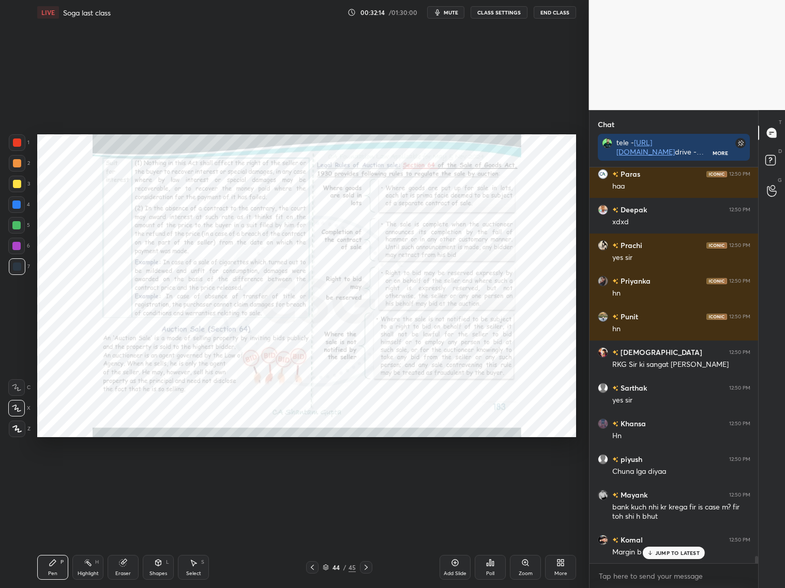
click at [662, 555] on p "JUMP TO LATEST" at bounding box center [677, 553] width 44 height 6
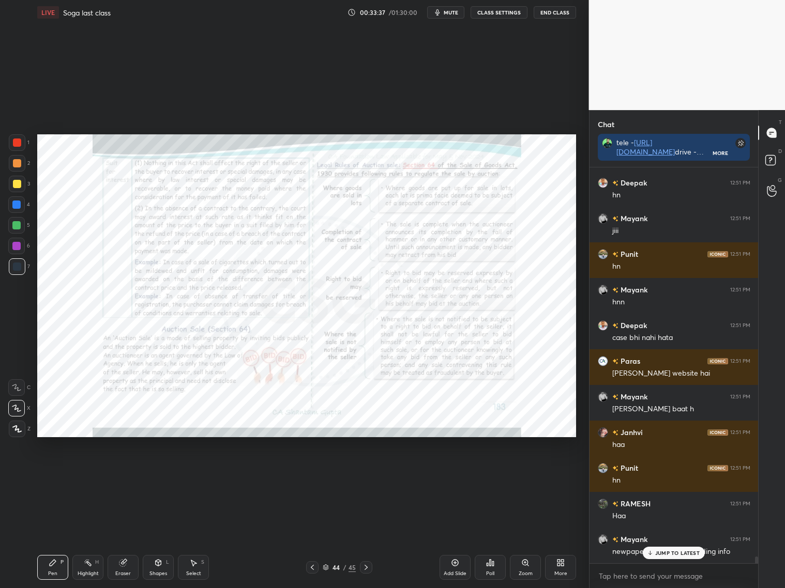
scroll to position [22425, 0]
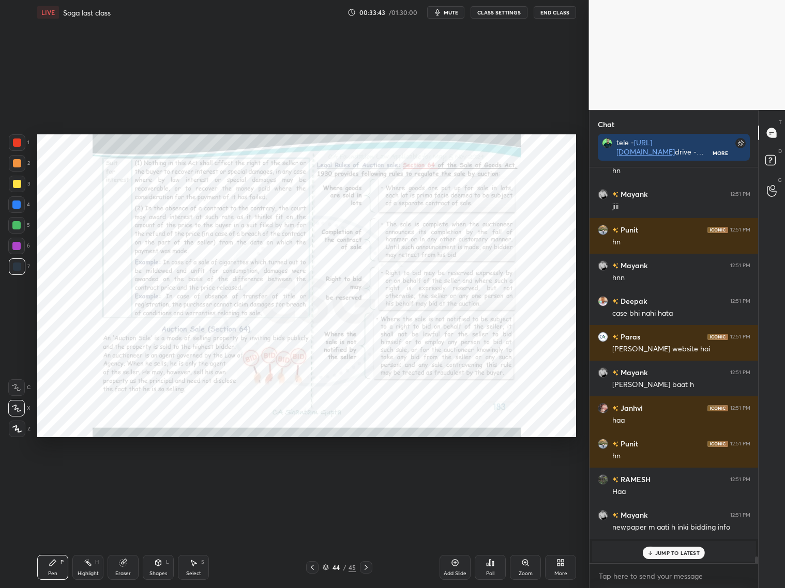
click at [665, 552] on p "JUMP TO LATEST" at bounding box center [677, 553] width 44 height 6
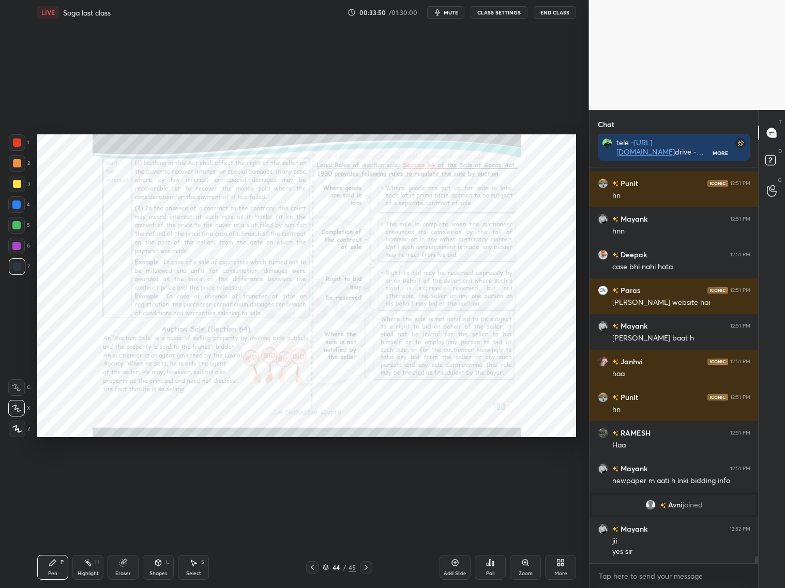
scroll to position [22036, 0]
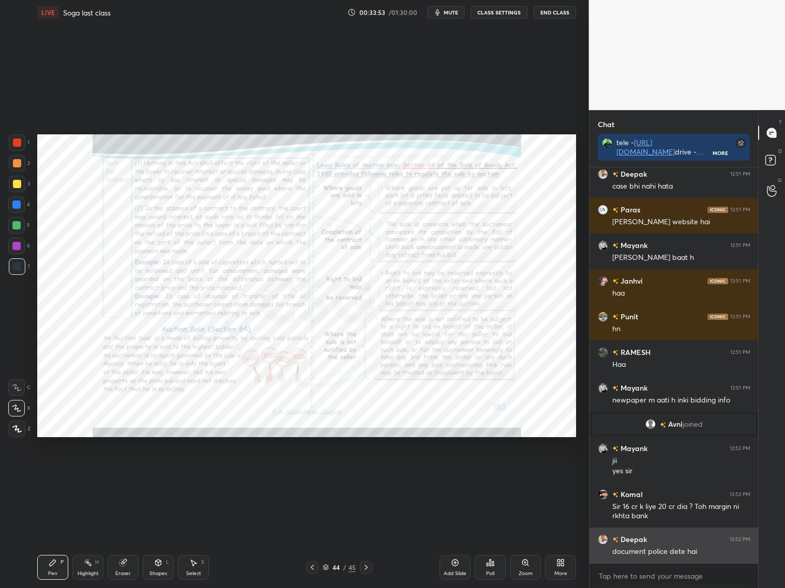
click at [695, 551] on div "[PERSON_NAME] 12:51 PM hnn Deepak 12:51 PM case bhi nahi [PERSON_NAME] 12:51 PM…" at bounding box center [673, 365] width 169 height 396
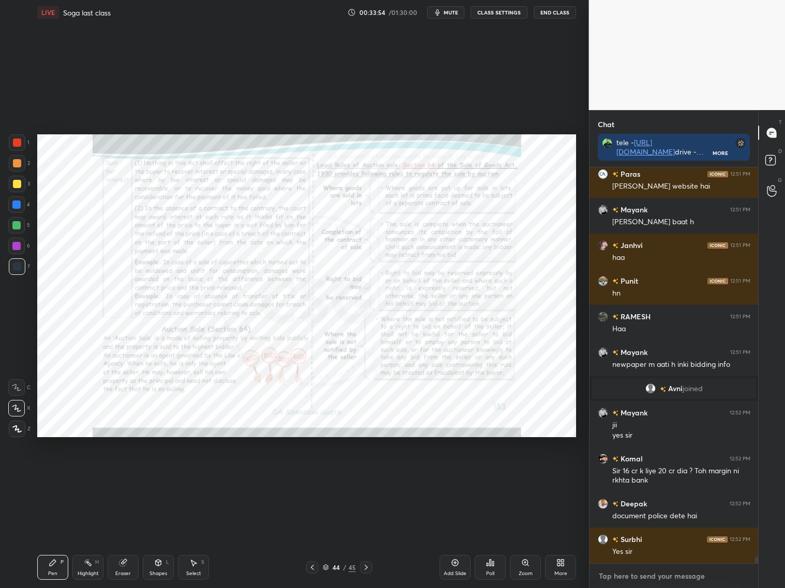
click at [674, 578] on textarea at bounding box center [674, 576] width 153 height 17
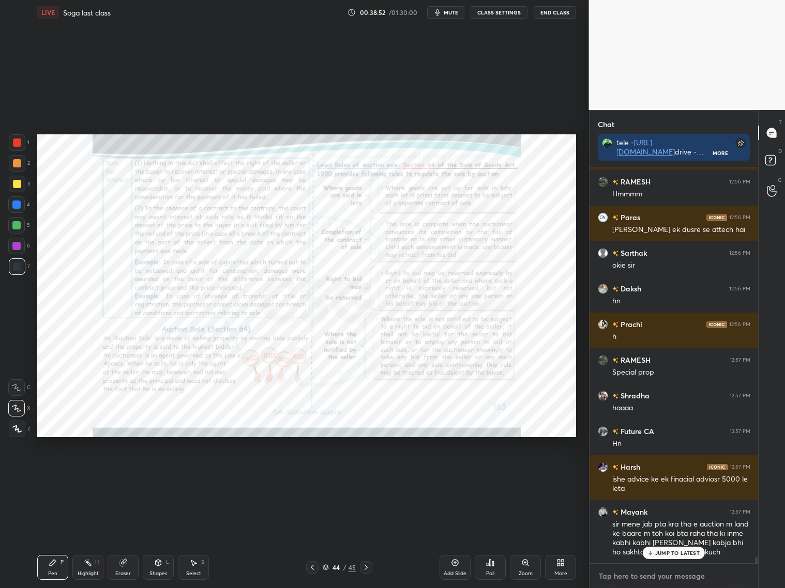
scroll to position [24973, 0]
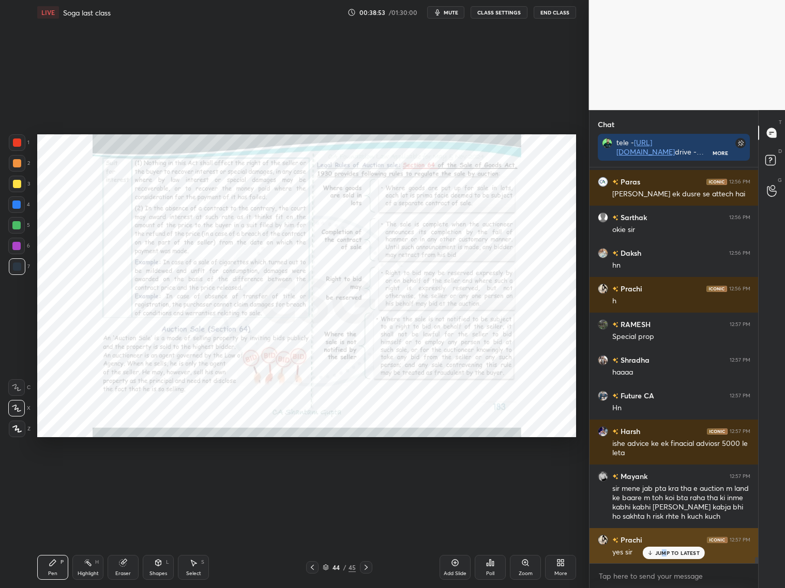
click at [665, 555] on p "JUMP TO LATEST" at bounding box center [677, 553] width 44 height 6
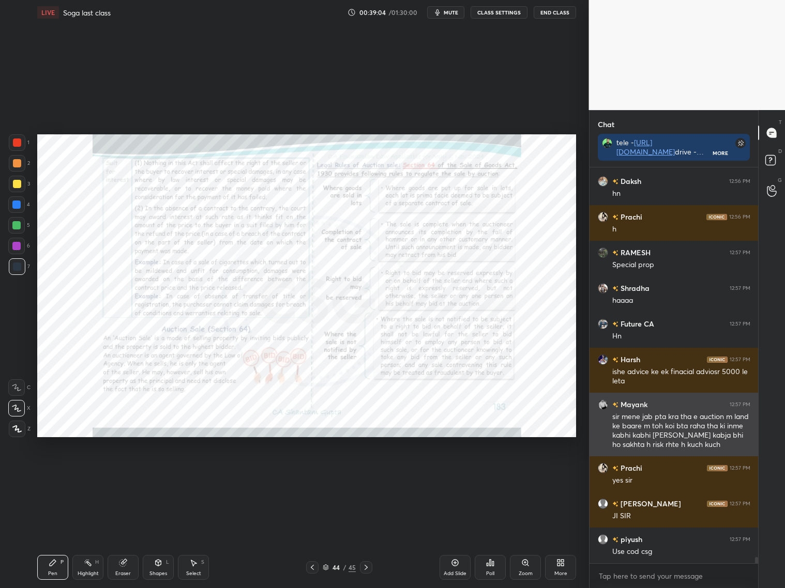
scroll to position [25081, 0]
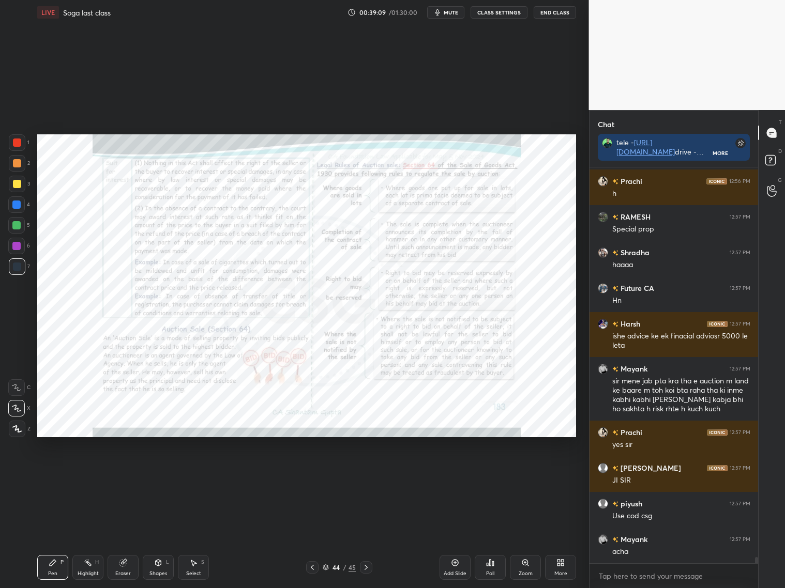
click at [315, 565] on icon at bounding box center [312, 567] width 8 height 8
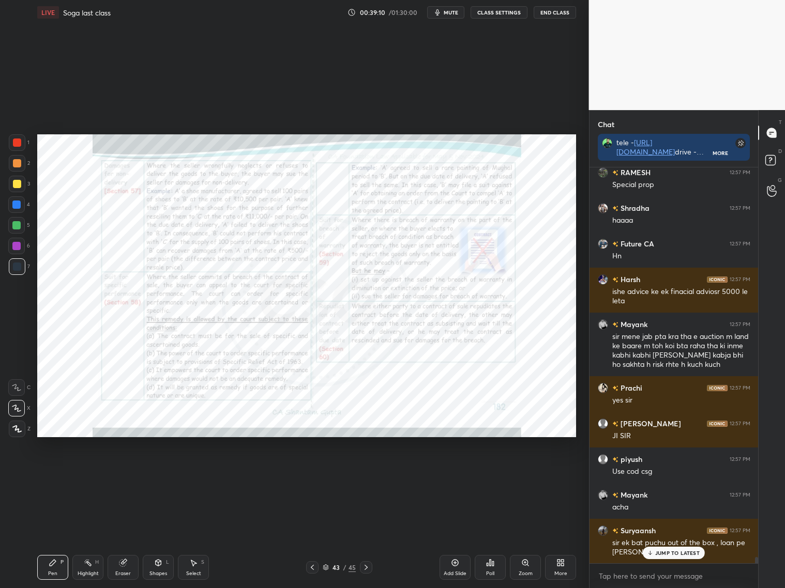
click at [313, 567] on icon at bounding box center [312, 567] width 8 height 8
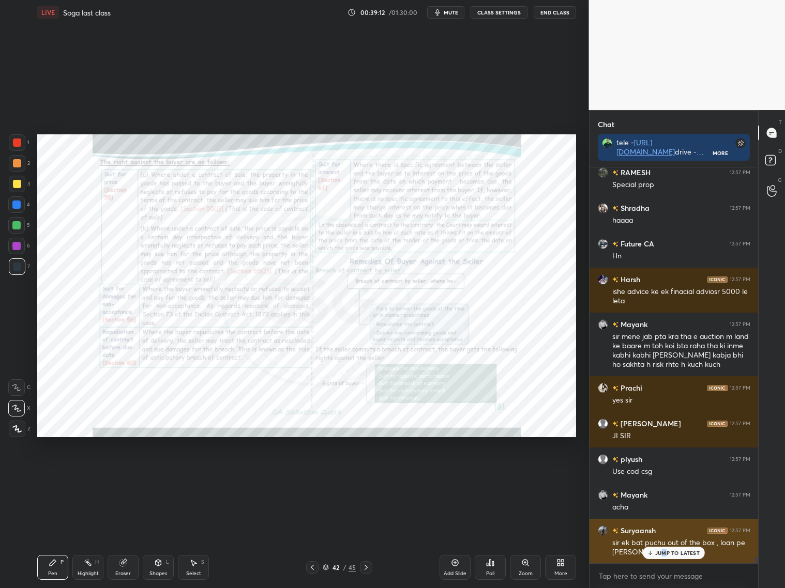
click at [663, 554] on p "JUMP TO LATEST" at bounding box center [677, 553] width 44 height 6
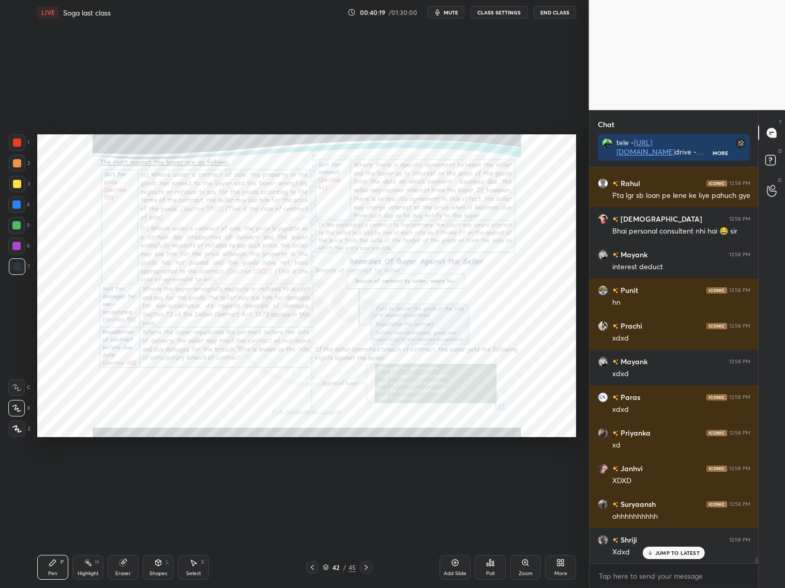
scroll to position [26402, 0]
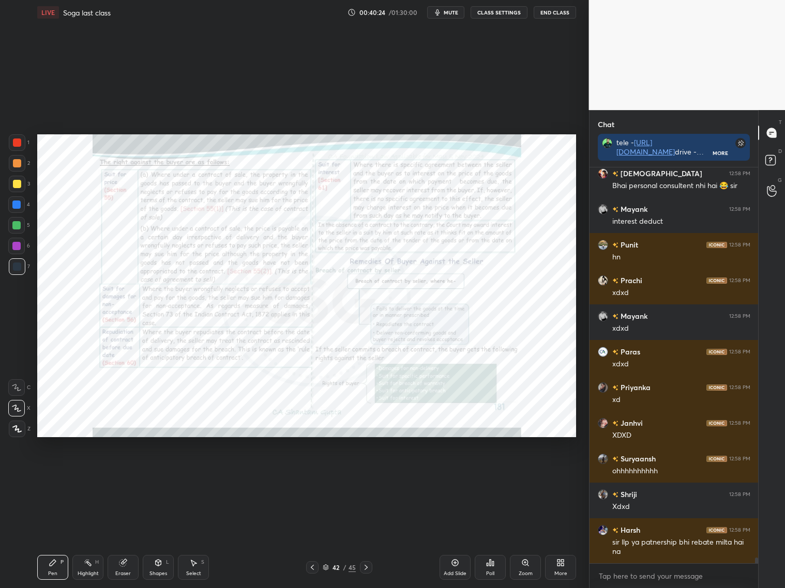
click at [315, 568] on icon at bounding box center [312, 567] width 8 height 8
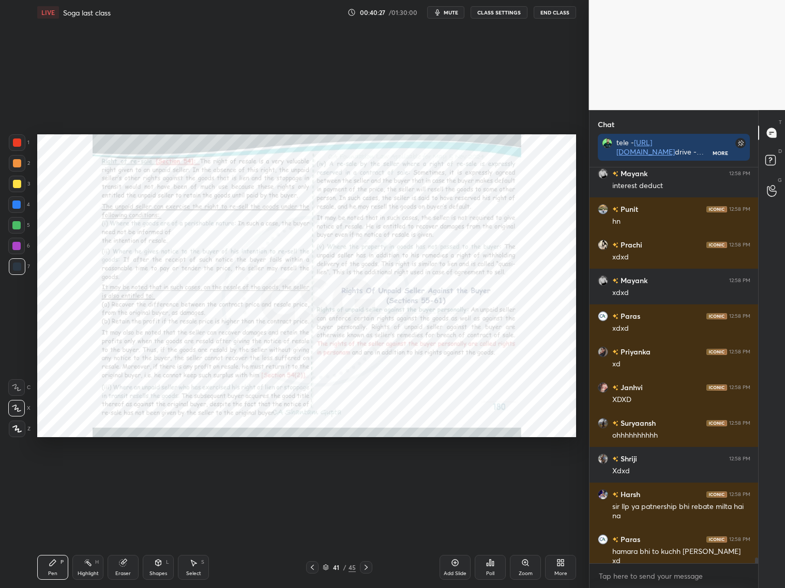
scroll to position [26473, 0]
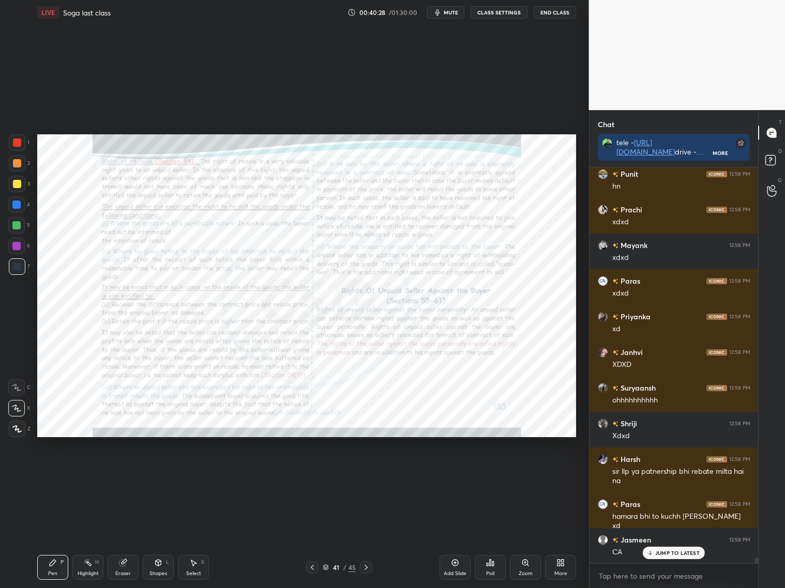
click at [309, 566] on icon at bounding box center [312, 567] width 8 height 8
click at [369, 566] on icon at bounding box center [366, 567] width 8 height 8
click at [369, 567] on icon at bounding box center [366, 567] width 8 height 8
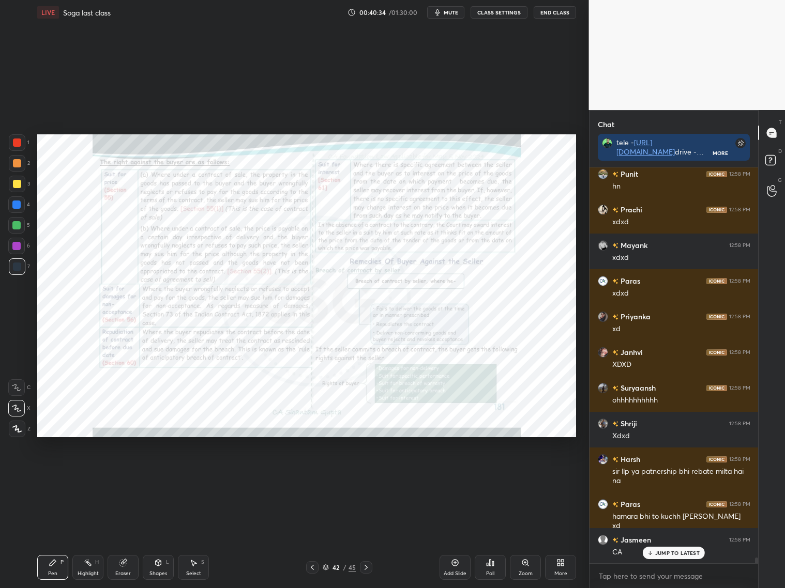
scroll to position [26509, 0]
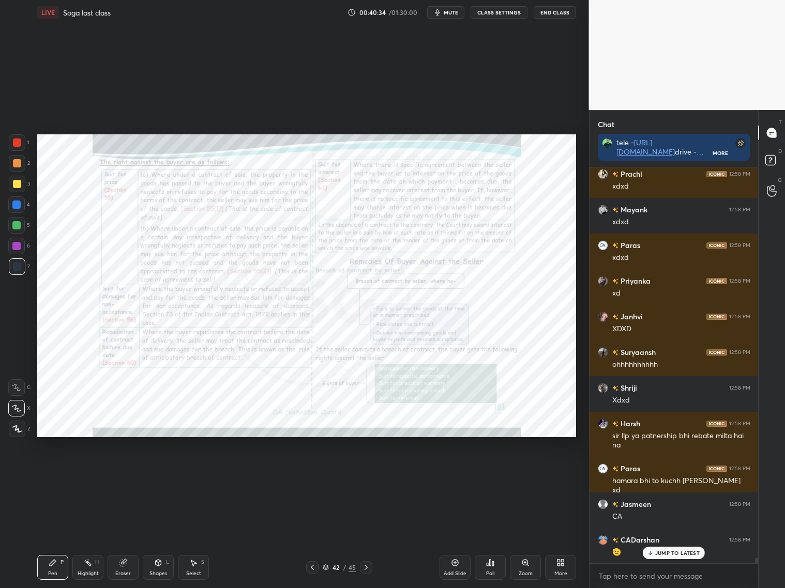
click at [368, 571] on icon at bounding box center [366, 567] width 8 height 8
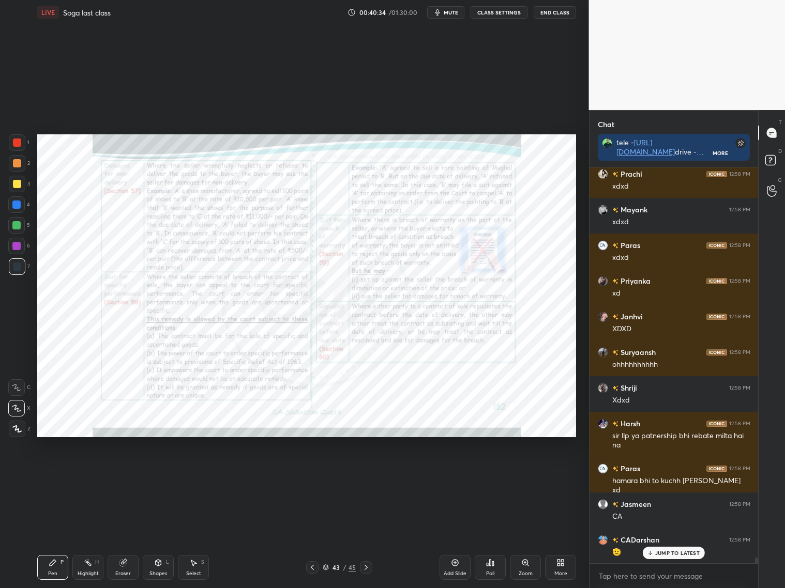
click at [368, 573] on div at bounding box center [366, 567] width 12 height 12
click at [369, 570] on icon at bounding box center [366, 567] width 8 height 8
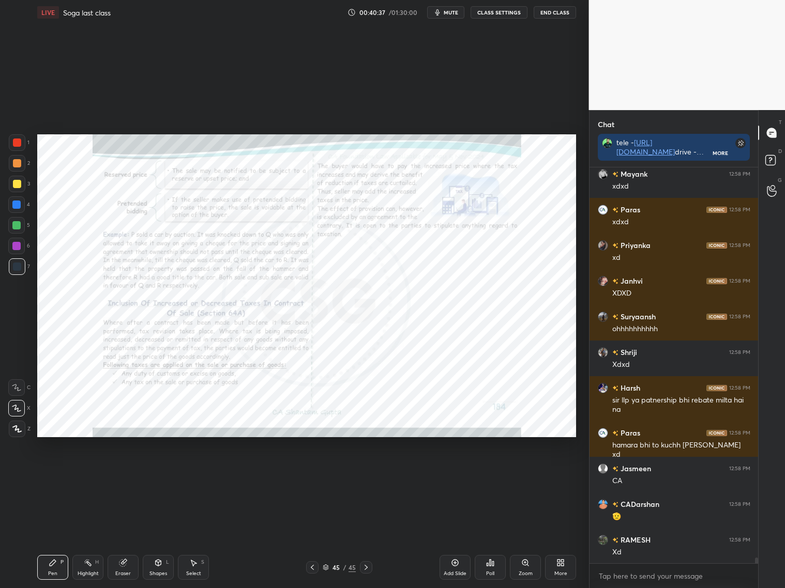
scroll to position [26581, 0]
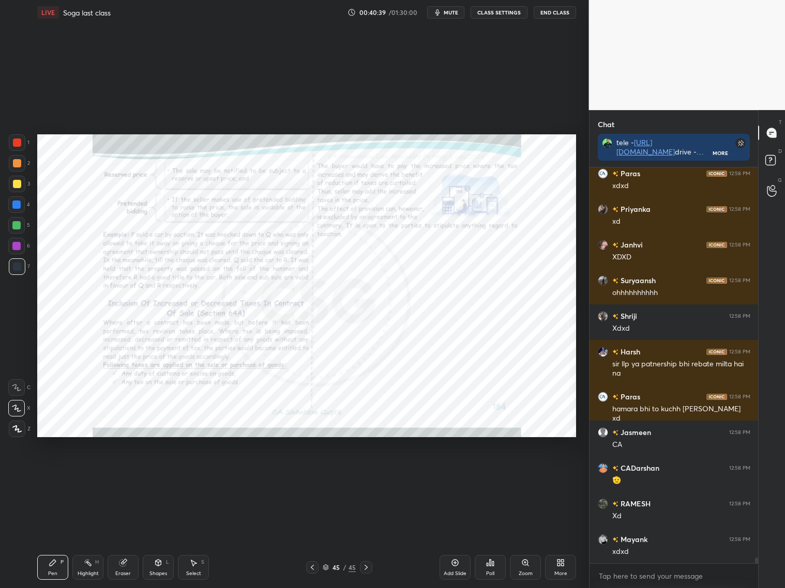
click at [126, 566] on div "Eraser" at bounding box center [123, 567] width 31 height 25
click at [20, 424] on div "Erase all" at bounding box center [16, 429] width 17 height 17
click at [61, 562] on div "Pen P" at bounding box center [52, 567] width 31 height 25
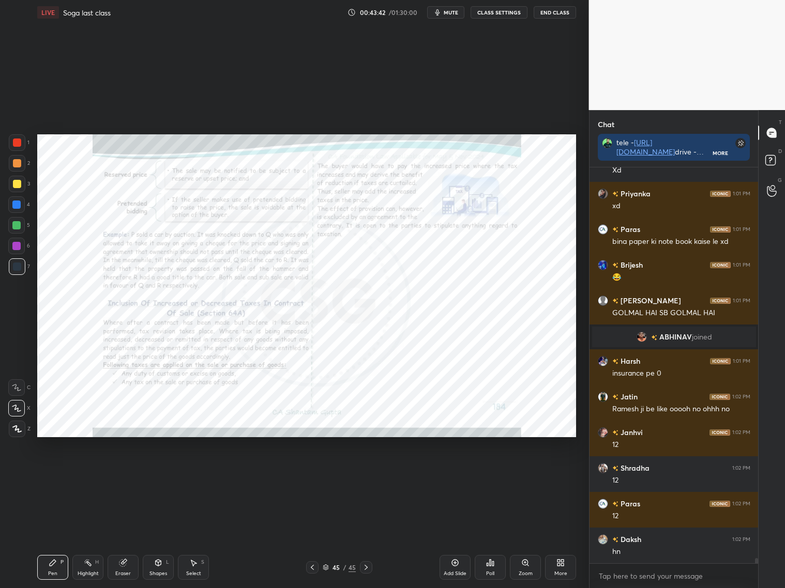
scroll to position [3, 3]
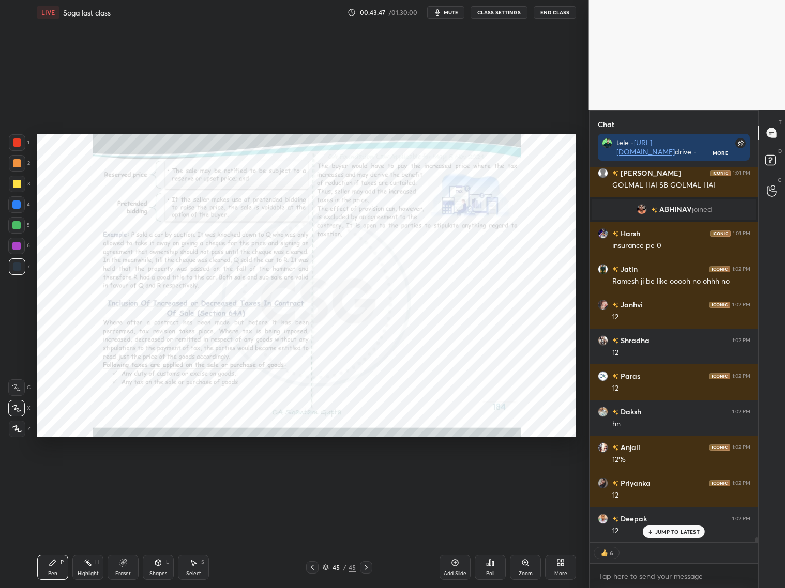
click at [16, 210] on div at bounding box center [16, 204] width 17 height 17
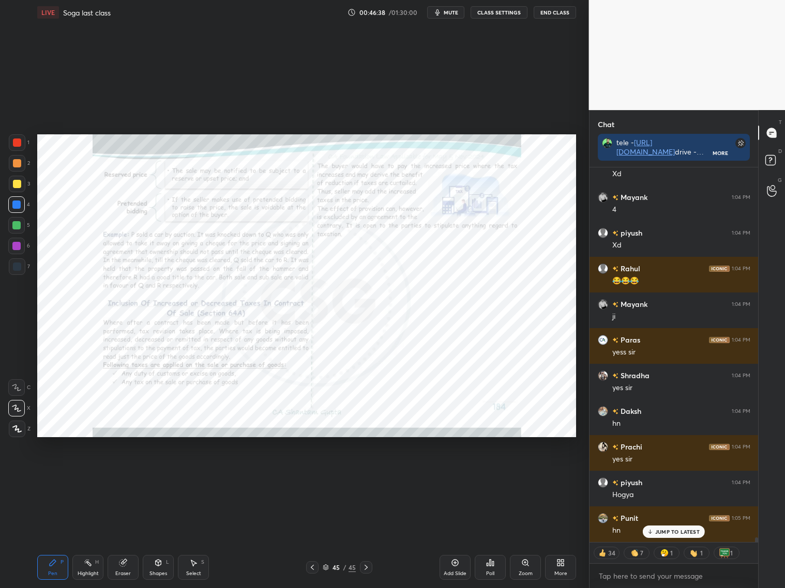
scroll to position [29859, 0]
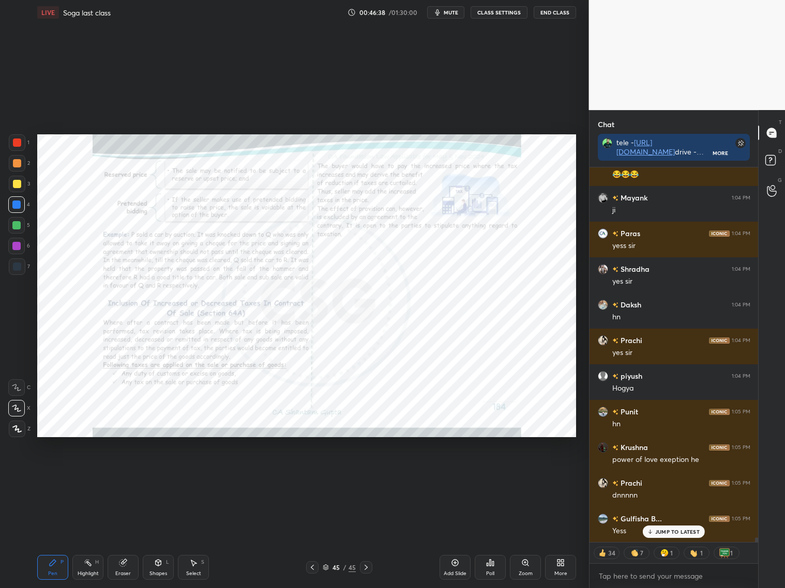
click at [311, 567] on icon at bounding box center [312, 567] width 8 height 8
click at [311, 568] on icon at bounding box center [312, 567] width 8 height 8
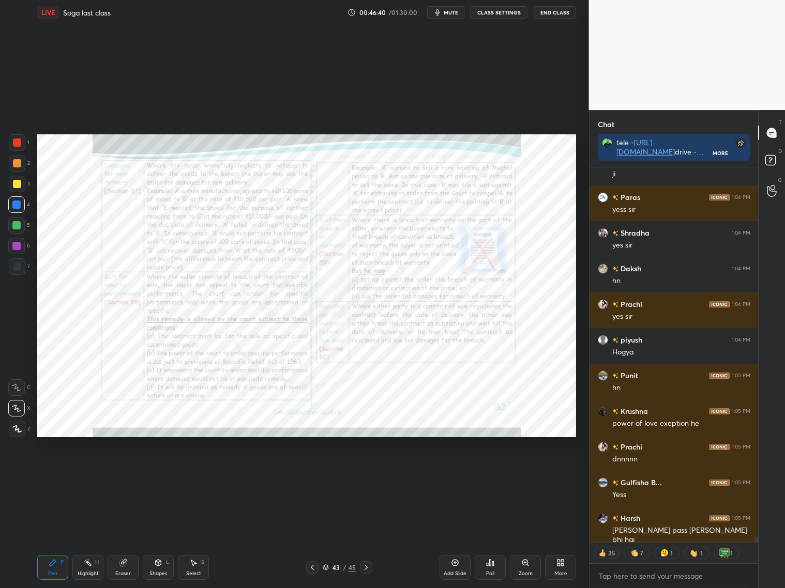
click at [311, 568] on icon at bounding box center [312, 567] width 8 height 8
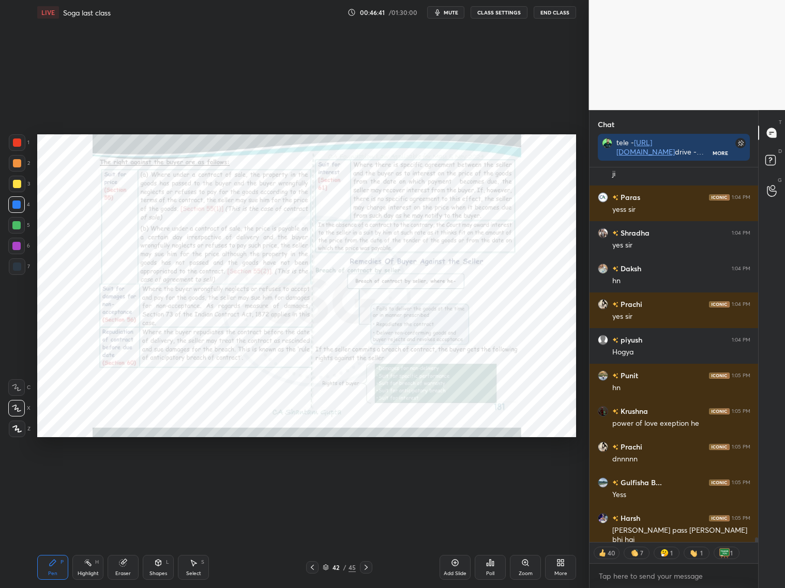
click at [312, 568] on icon at bounding box center [312, 567] width 8 height 8
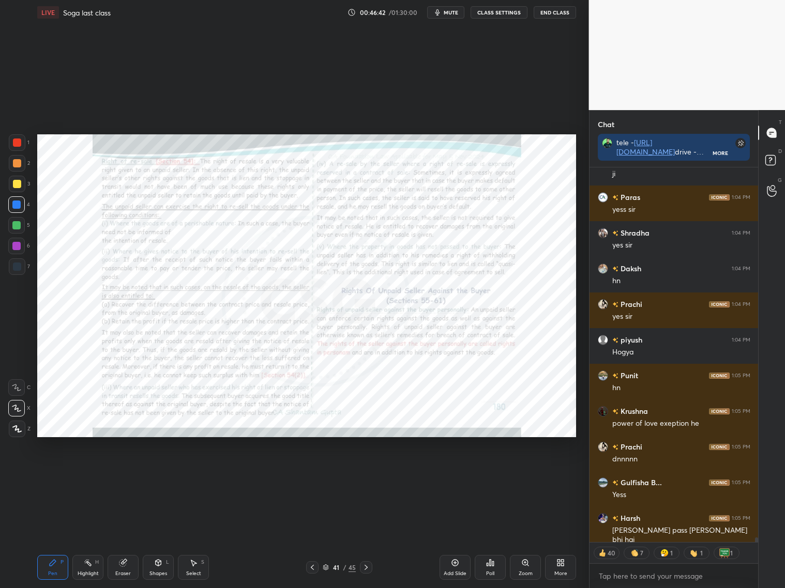
click at [313, 569] on icon at bounding box center [312, 567] width 8 height 8
click at [314, 570] on icon at bounding box center [312, 567] width 8 height 8
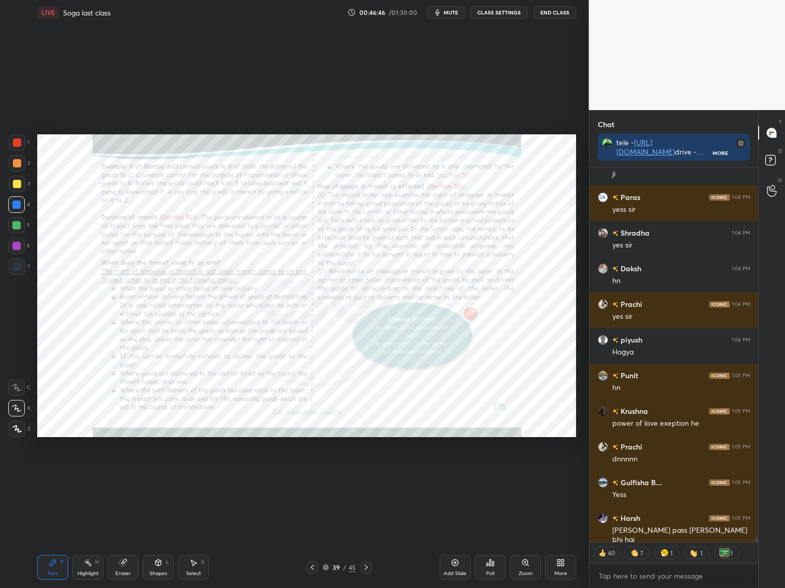
click at [367, 568] on icon at bounding box center [366, 567] width 8 height 8
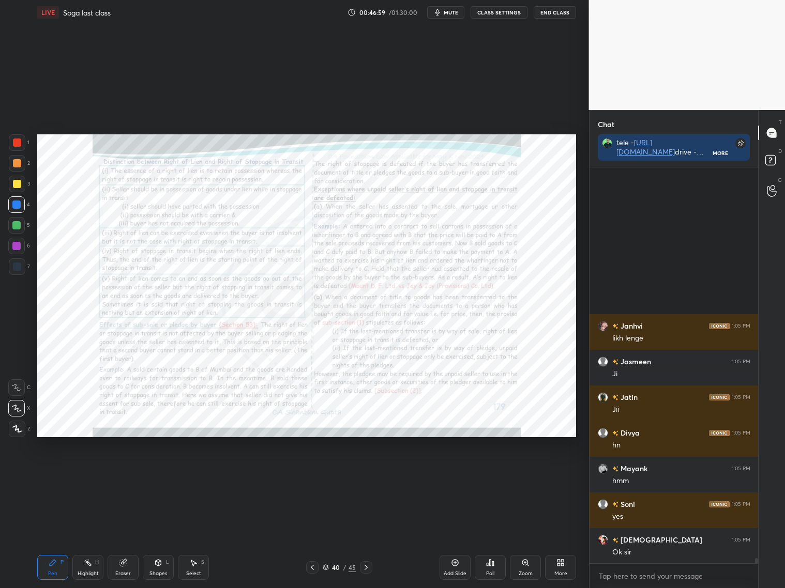
scroll to position [30882, 0]
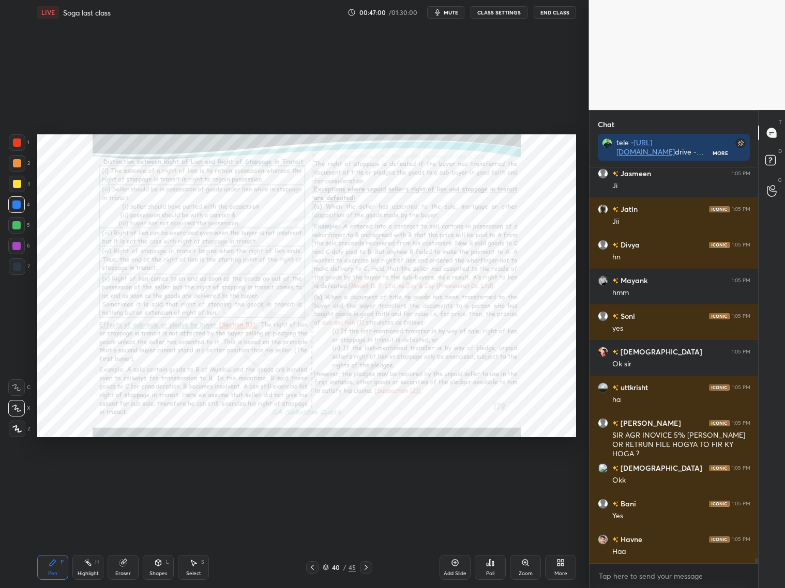
click at [456, 566] on icon at bounding box center [455, 563] width 8 height 8
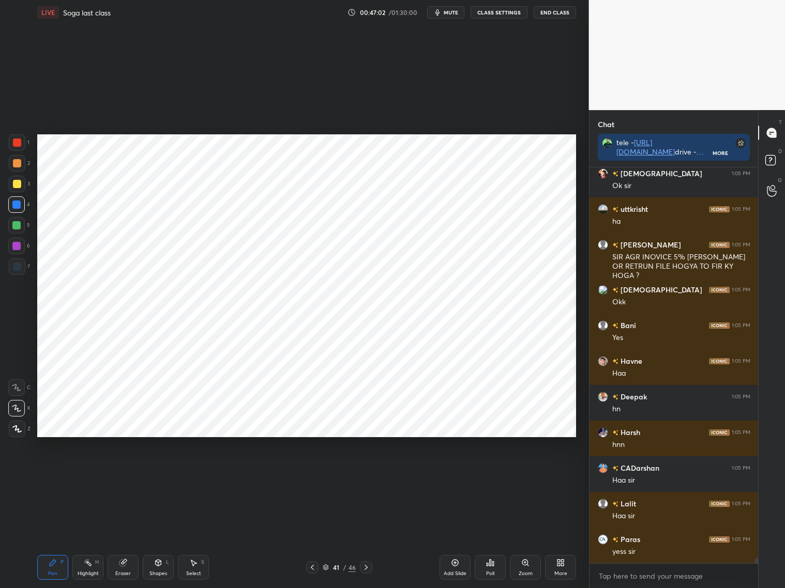
scroll to position [31202, 0]
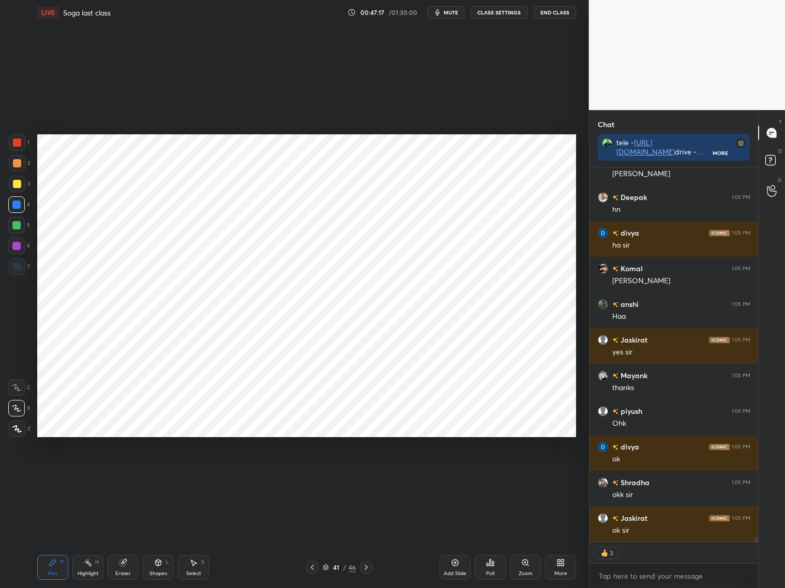
click at [314, 568] on icon at bounding box center [312, 567] width 8 height 8
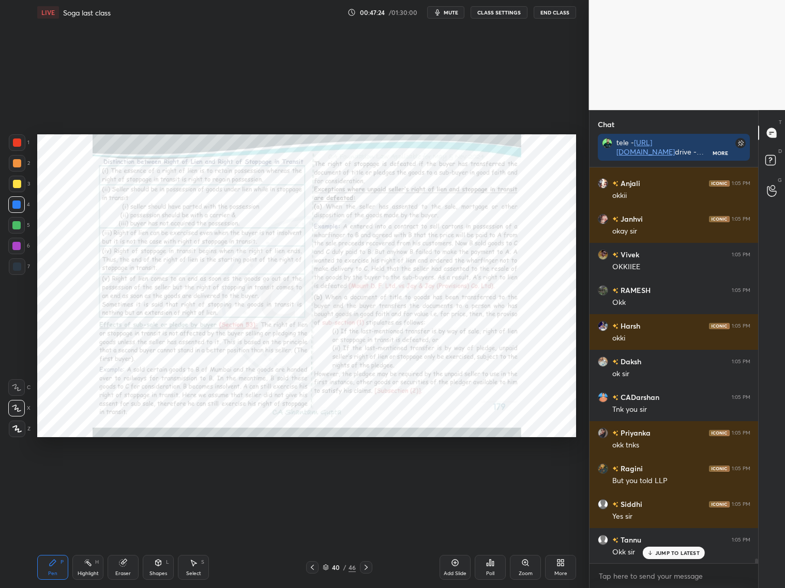
click at [364, 566] on icon at bounding box center [366, 567] width 8 height 8
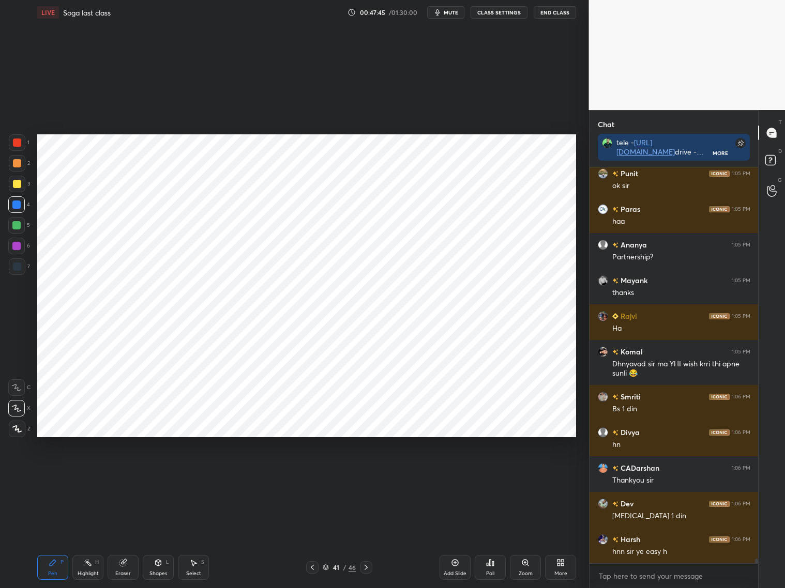
click at [309, 566] on icon at bounding box center [312, 567] width 8 height 8
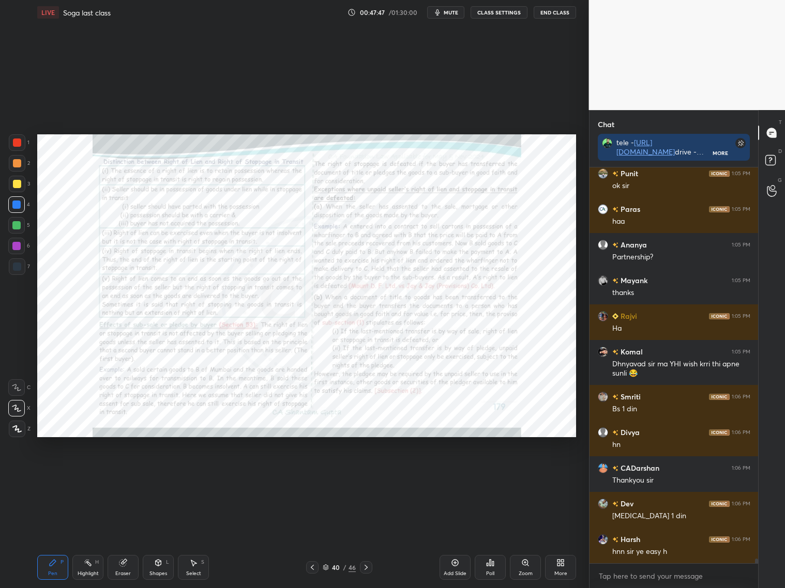
click at [311, 565] on icon at bounding box center [312, 567] width 8 height 8
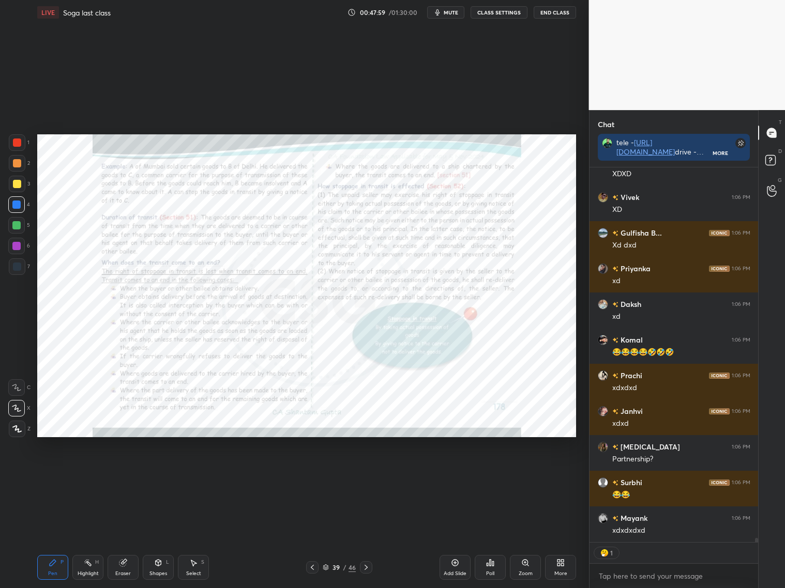
click at [315, 564] on icon at bounding box center [312, 567] width 8 height 8
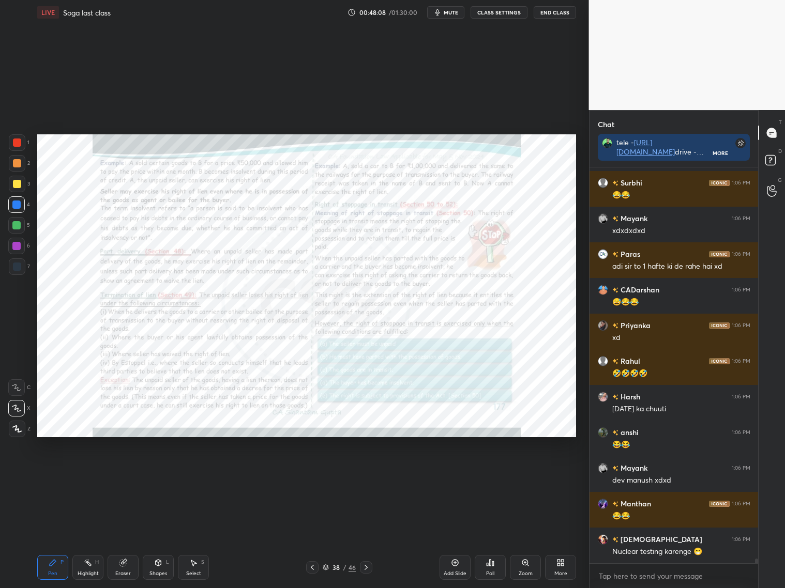
click at [361, 570] on div at bounding box center [366, 567] width 12 height 12
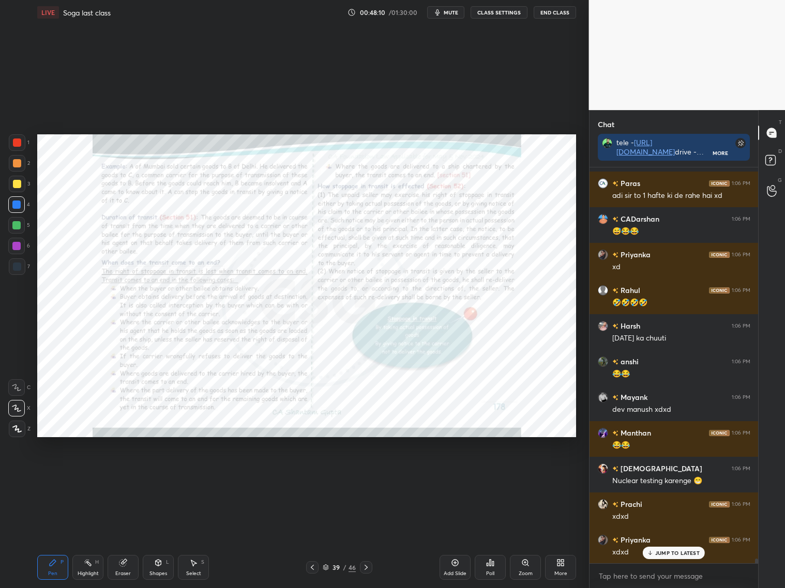
drag, startPoint x: 312, startPoint y: 561, endPoint x: 317, endPoint y: 562, distance: 5.3
click at [316, 562] on div at bounding box center [312, 567] width 12 height 12
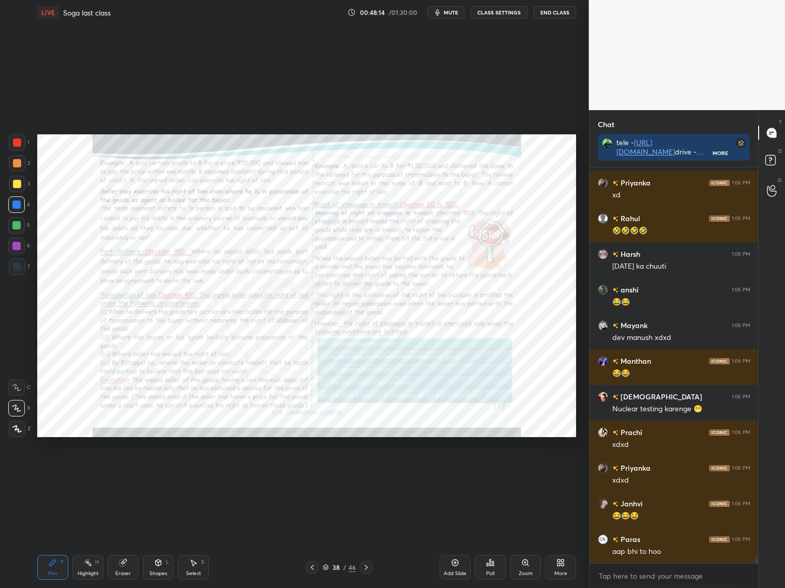
click at [371, 567] on div "38 / 46" at bounding box center [338, 567] width 201 height 12
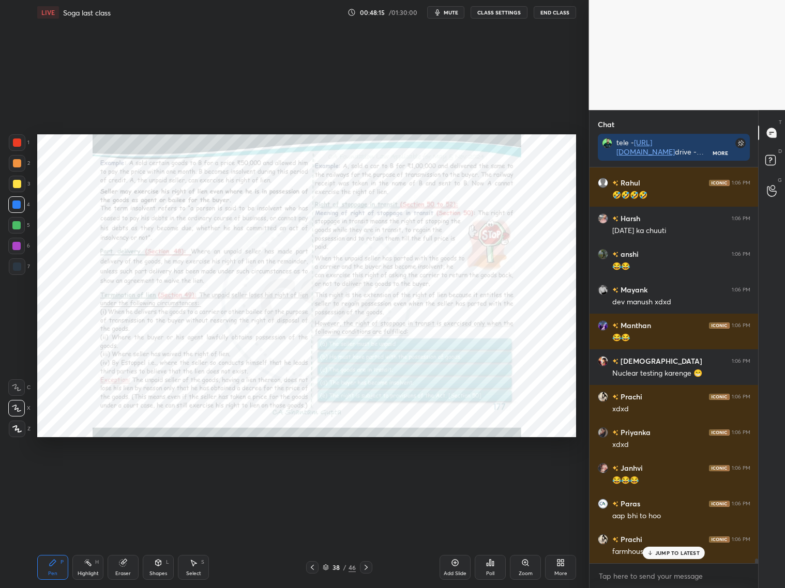
click at [369, 567] on icon at bounding box center [366, 567] width 8 height 8
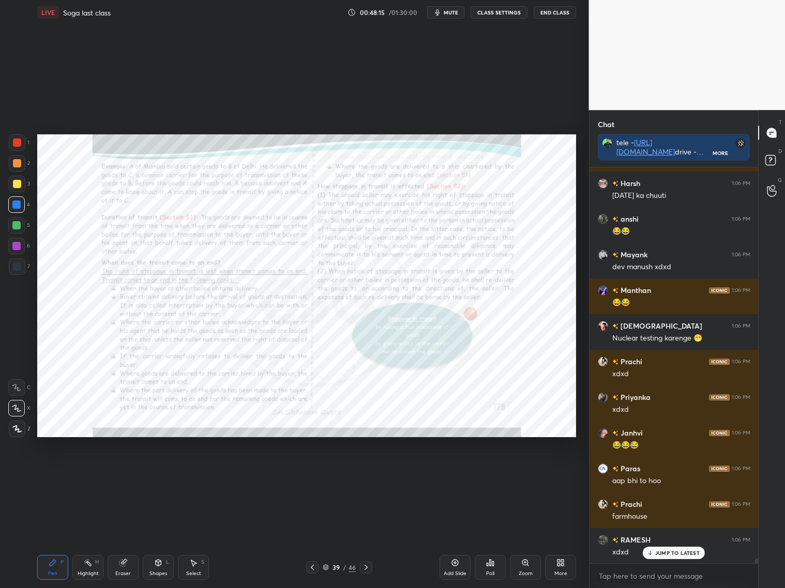
click at [369, 568] on icon at bounding box center [366, 567] width 8 height 8
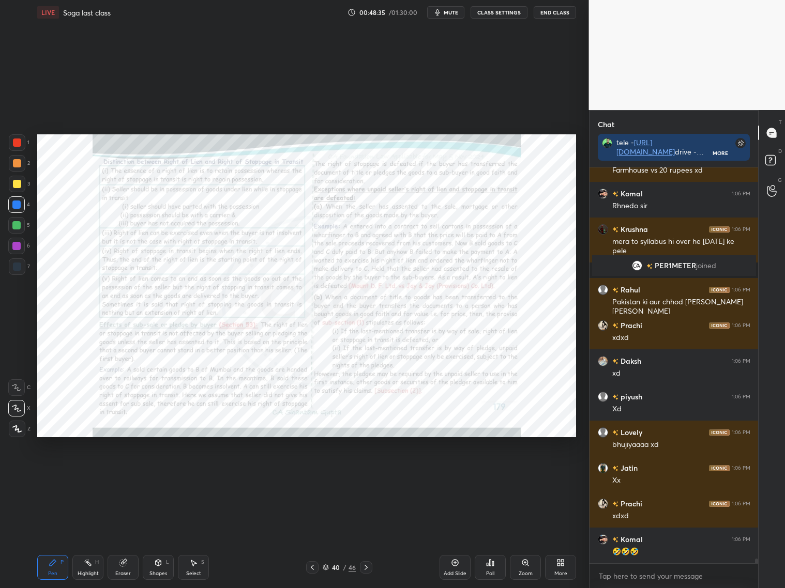
click at [312, 565] on icon at bounding box center [312, 567] width 3 height 5
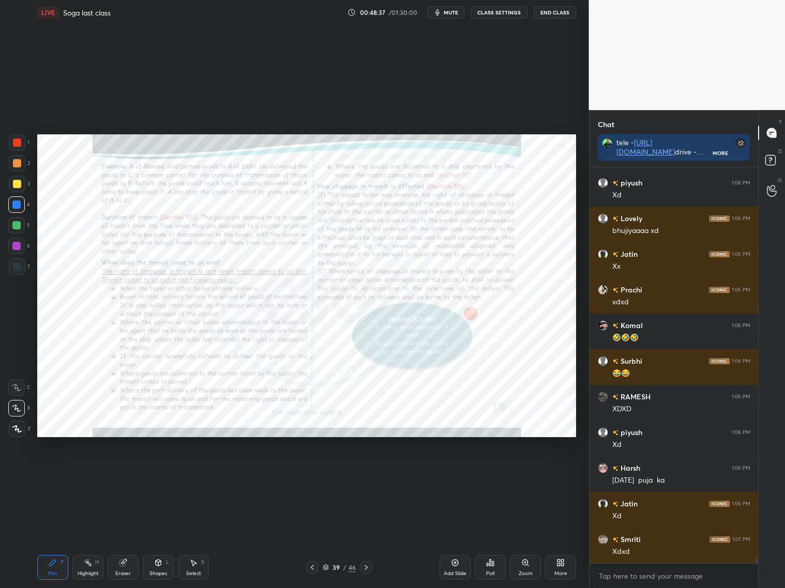
click at [367, 566] on icon at bounding box center [366, 567] width 8 height 8
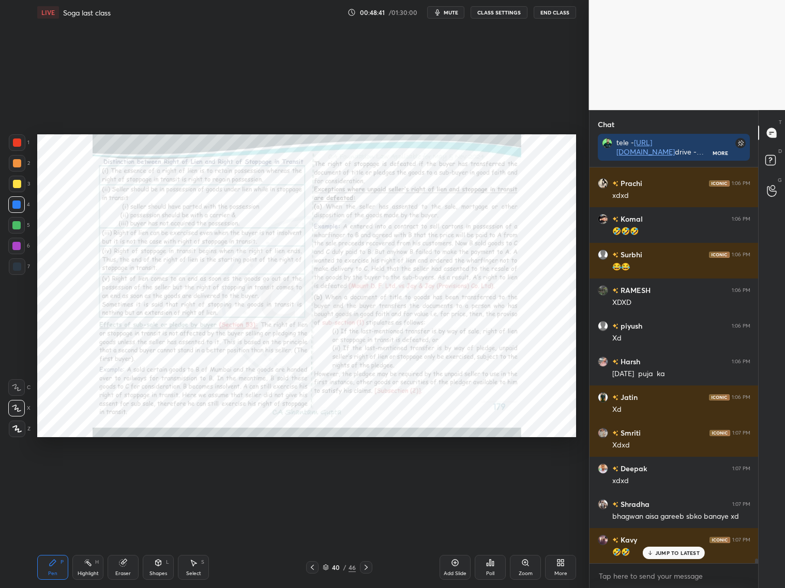
click at [526, 567] on div "Zoom" at bounding box center [525, 567] width 31 height 25
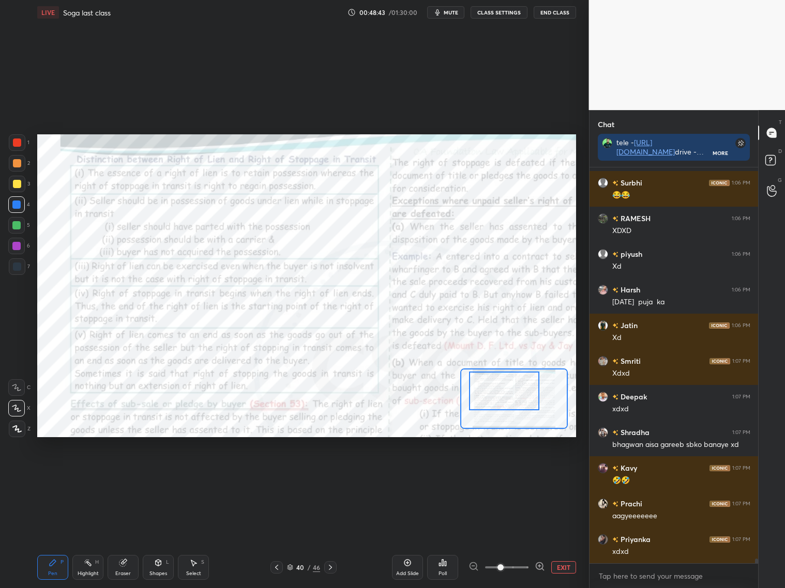
drag, startPoint x: 509, startPoint y: 395, endPoint x: 498, endPoint y: 386, distance: 14.3
click at [499, 387] on div at bounding box center [504, 391] width 70 height 39
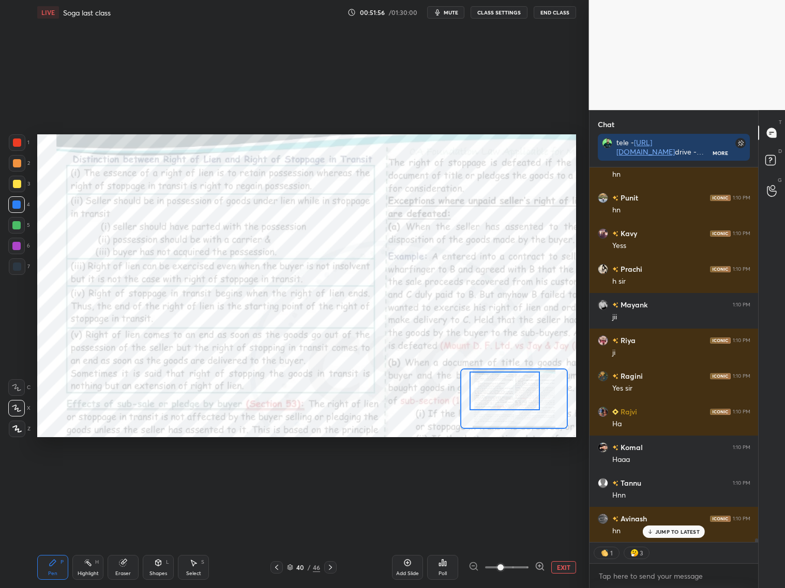
scroll to position [37704, 0]
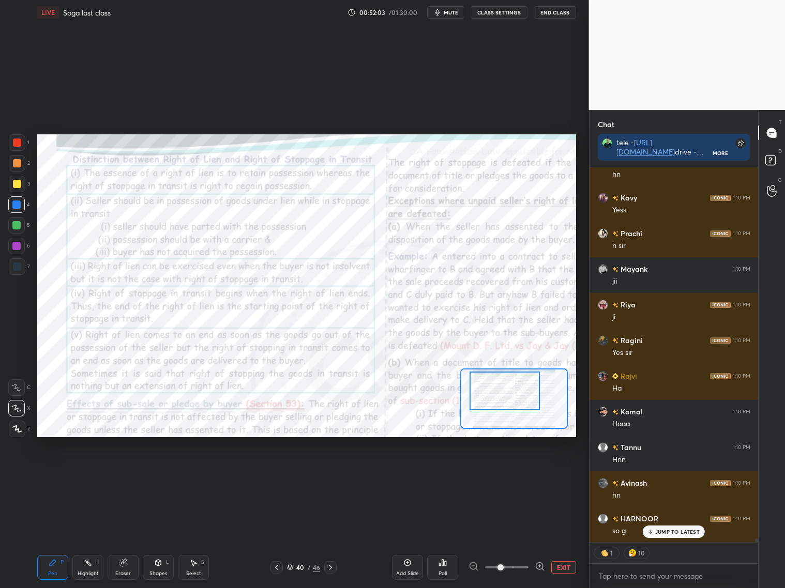
type textarea "x"
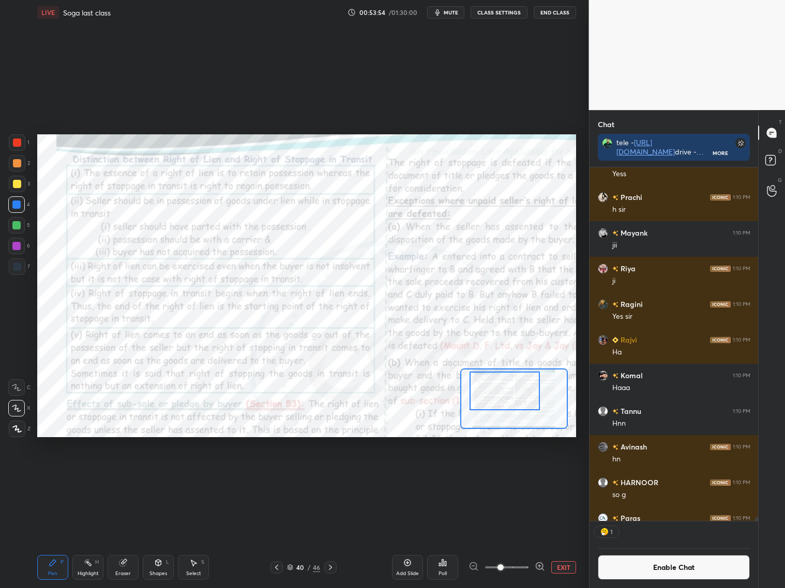
scroll to position [3, 3]
click at [723, 573] on button "Enable Chat" at bounding box center [674, 567] width 153 height 25
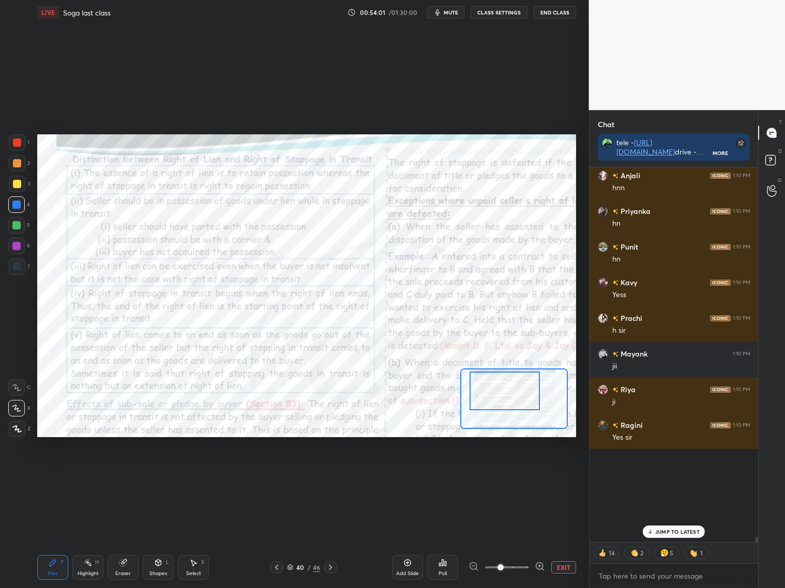
scroll to position [36145, 0]
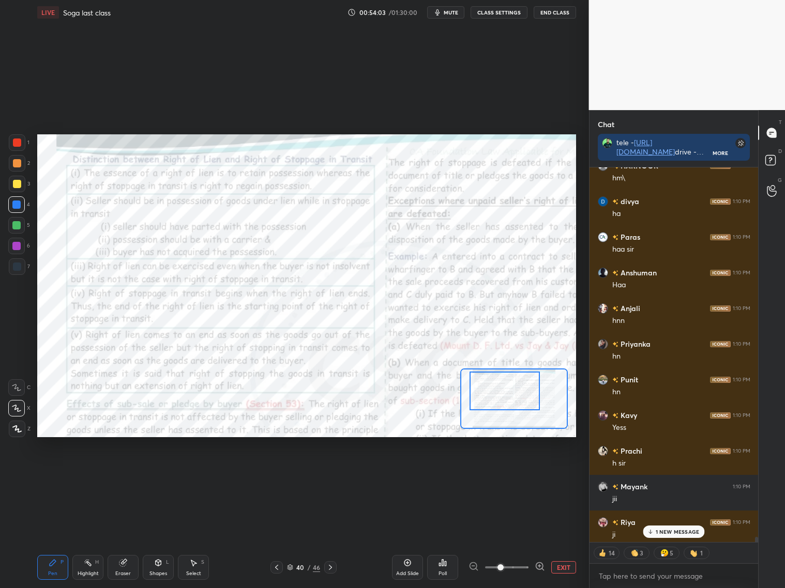
drag, startPoint x: 667, startPoint y: 530, endPoint x: 645, endPoint y: 516, distance: 26.1
click at [666, 530] on p "1 NEW MESSAGE" at bounding box center [678, 532] width 44 height 6
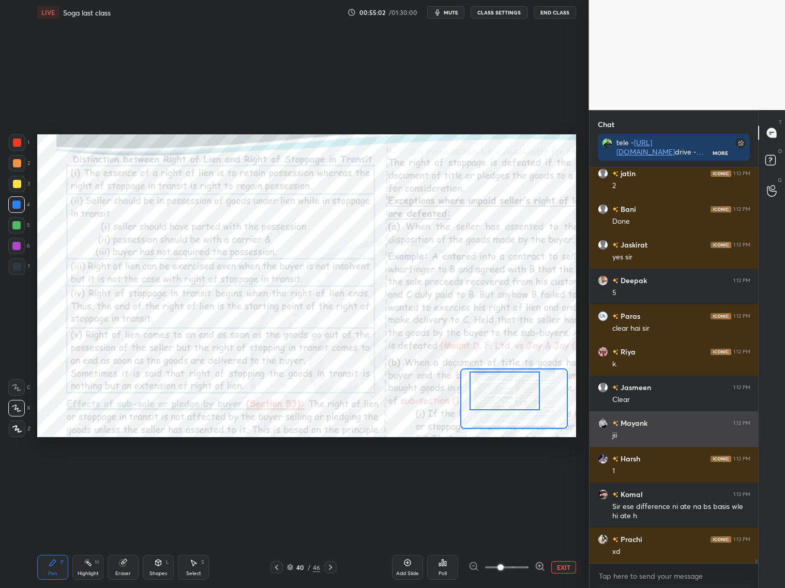
scroll to position [37251, 0]
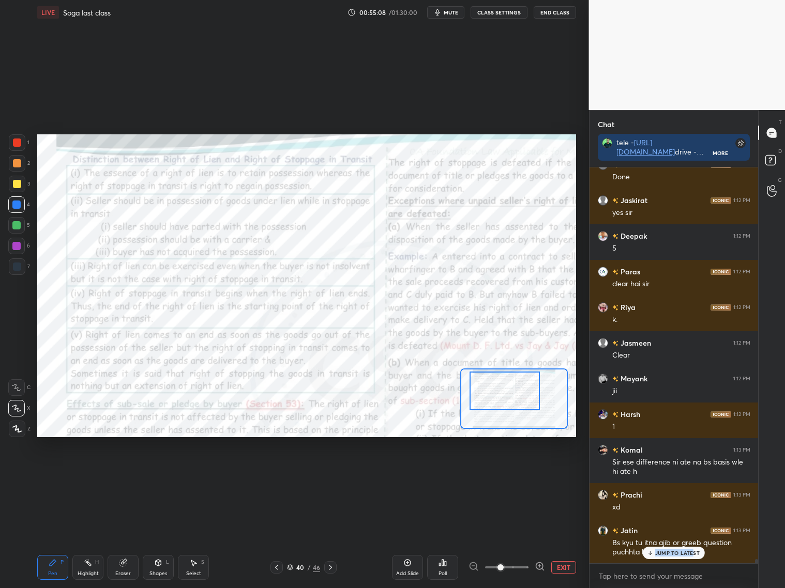
click at [694, 549] on div "JUMP TO LATEST" at bounding box center [674, 553] width 62 height 12
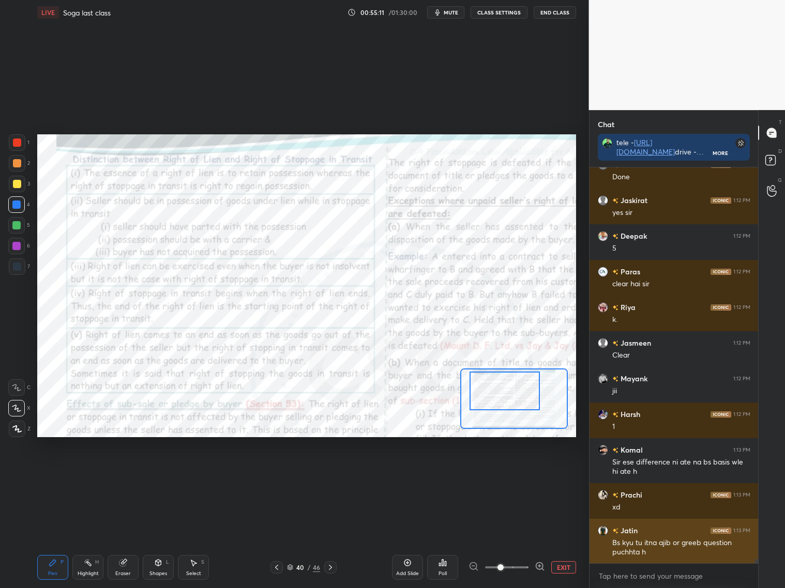
scroll to position [37287, 0]
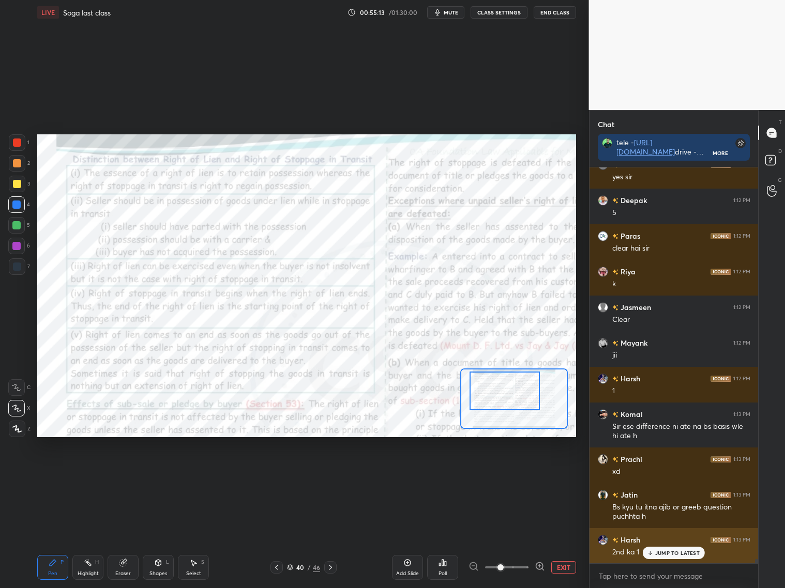
click at [680, 544] on div "Harsh 1:13 PM 2nd ka 1" at bounding box center [673, 546] width 169 height 36
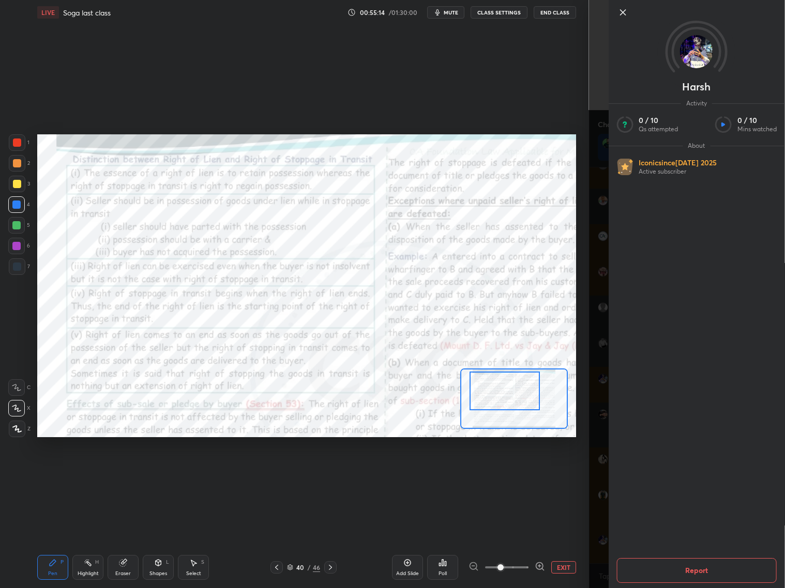
click at [589, 347] on body "1 2 3 4 5 6 7 C X Z C X Z E E Erase all H H LIVE Soga last class 00:55:14 / 01:…" at bounding box center [392, 294] width 785 height 588
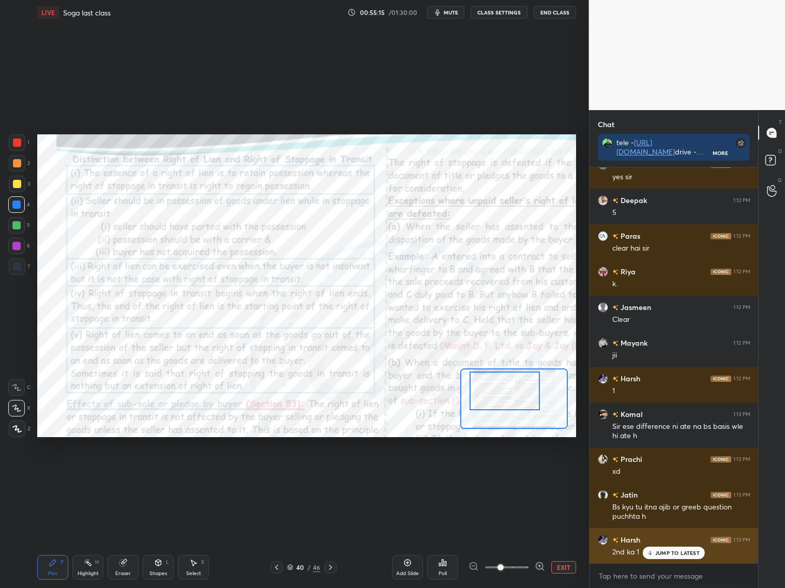
drag, startPoint x: 677, startPoint y: 546, endPoint x: 686, endPoint y: 544, distance: 8.5
click at [681, 550] on div "JUMP TO LATEST" at bounding box center [674, 553] width 62 height 12
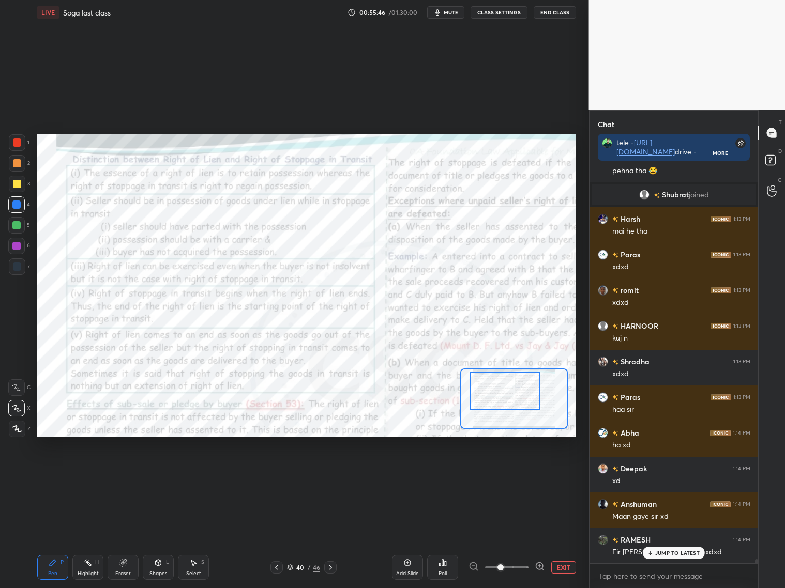
scroll to position [37476, 0]
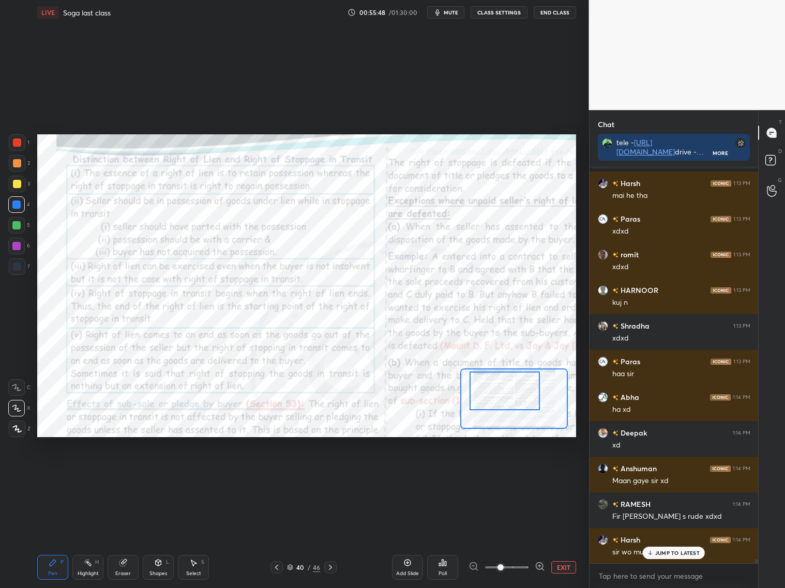
click at [677, 554] on p "JUMP TO LATEST" at bounding box center [677, 553] width 44 height 6
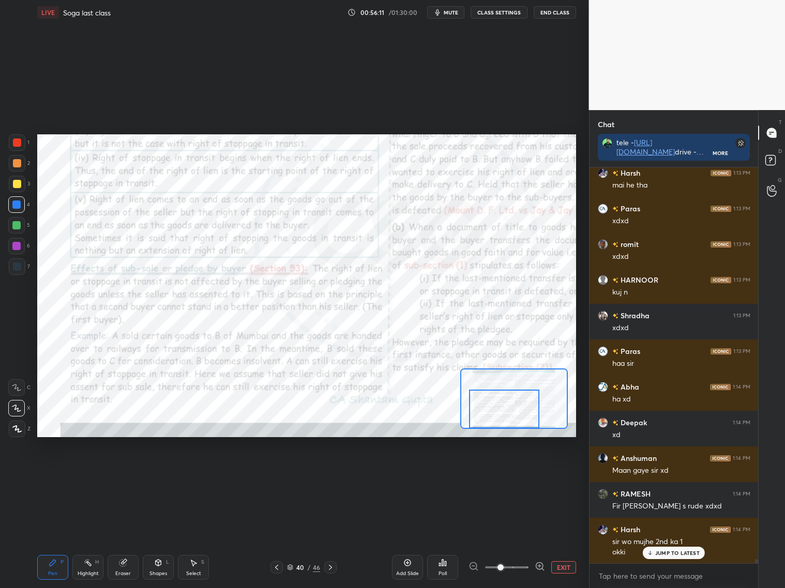
click at [515, 431] on div "Setting up your live class Poll for secs No correct answer Start poll" at bounding box center [306, 285] width 539 height 303
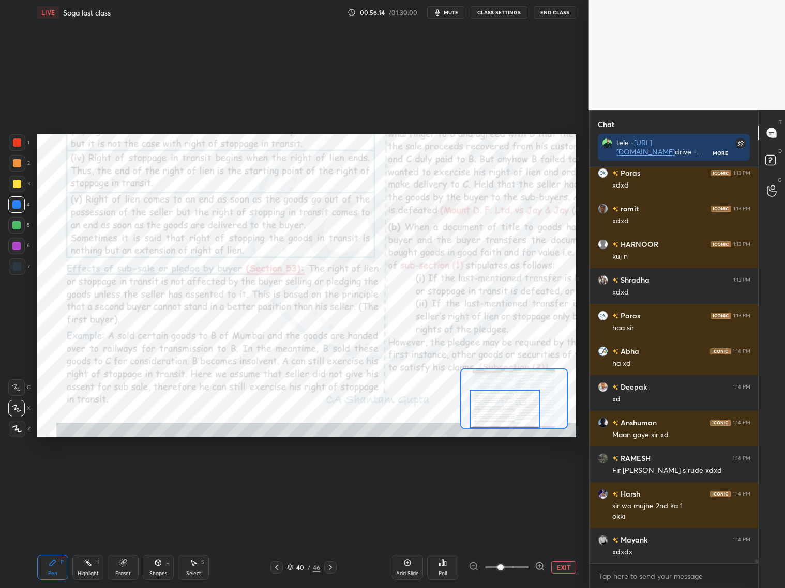
scroll to position [37559, 0]
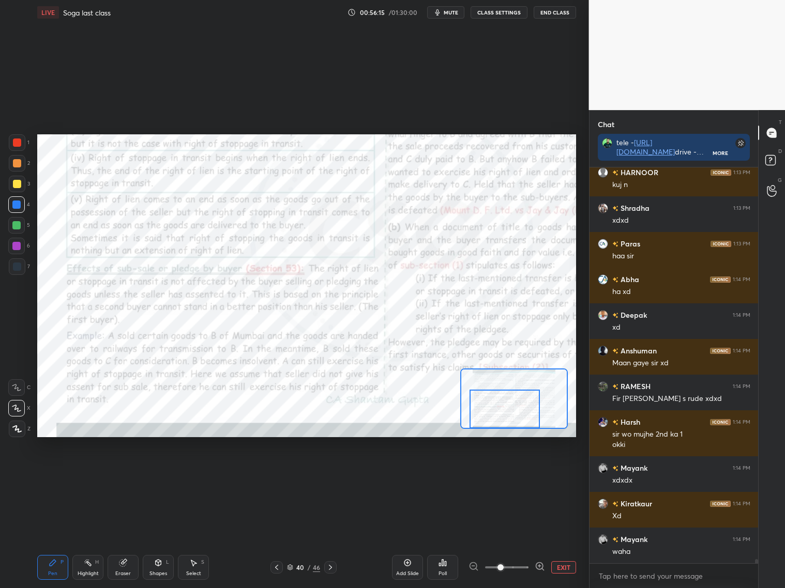
drag, startPoint x: 496, startPoint y: 422, endPoint x: 489, endPoint y: 426, distance: 8.3
click at [490, 427] on div at bounding box center [504, 409] width 70 height 39
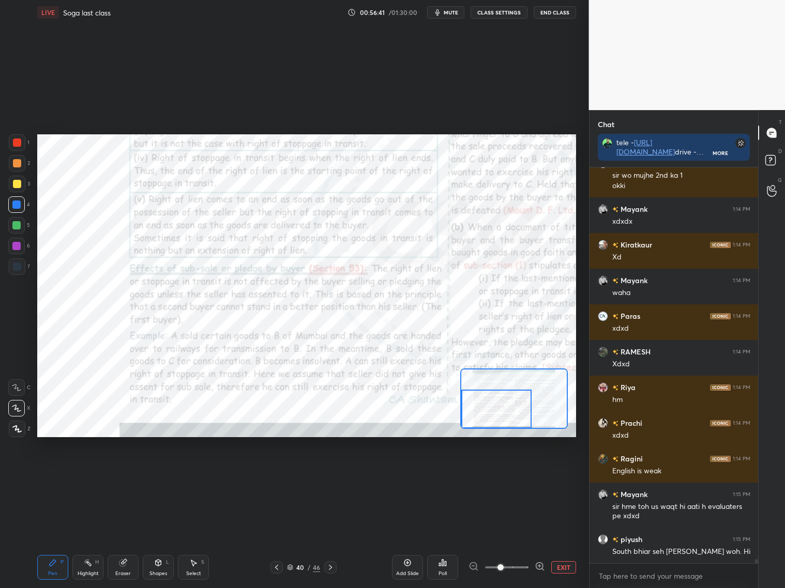
scroll to position [37889, 0]
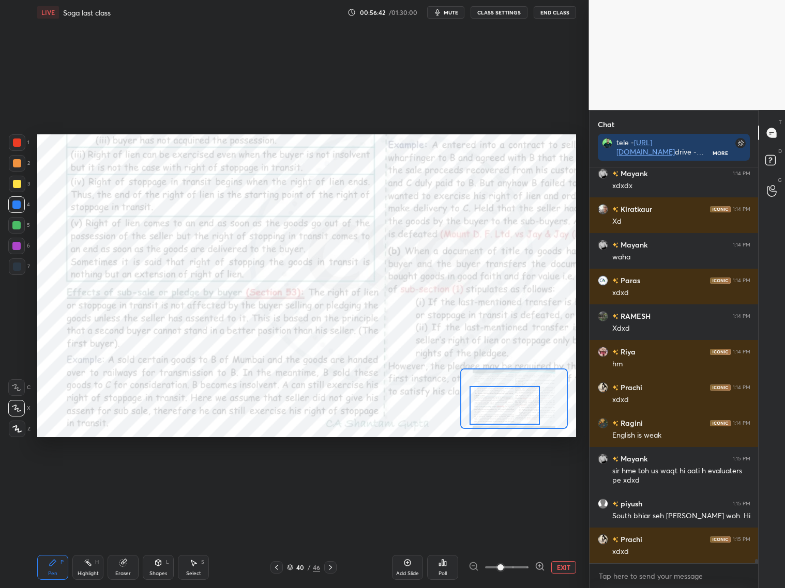
drag, startPoint x: 513, startPoint y: 404, endPoint x: 519, endPoint y: 401, distance: 7.2
click at [520, 403] on div at bounding box center [504, 405] width 70 height 39
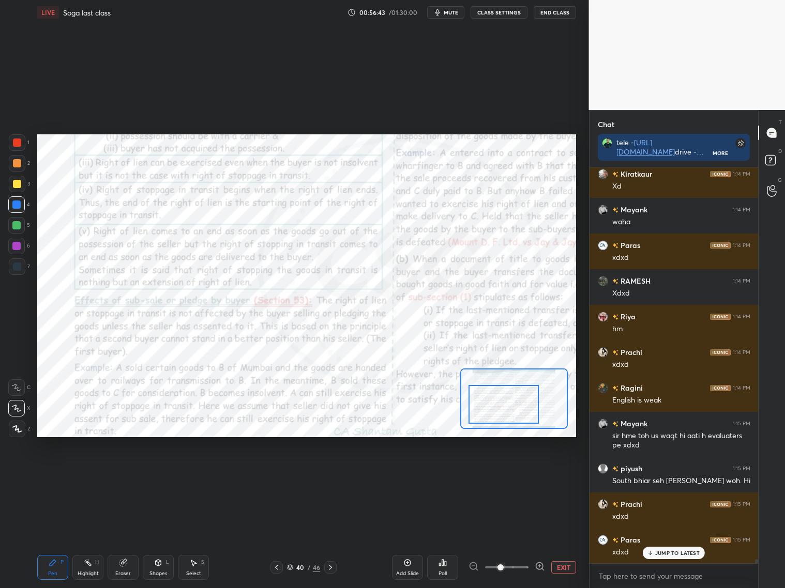
scroll to position [37960, 0]
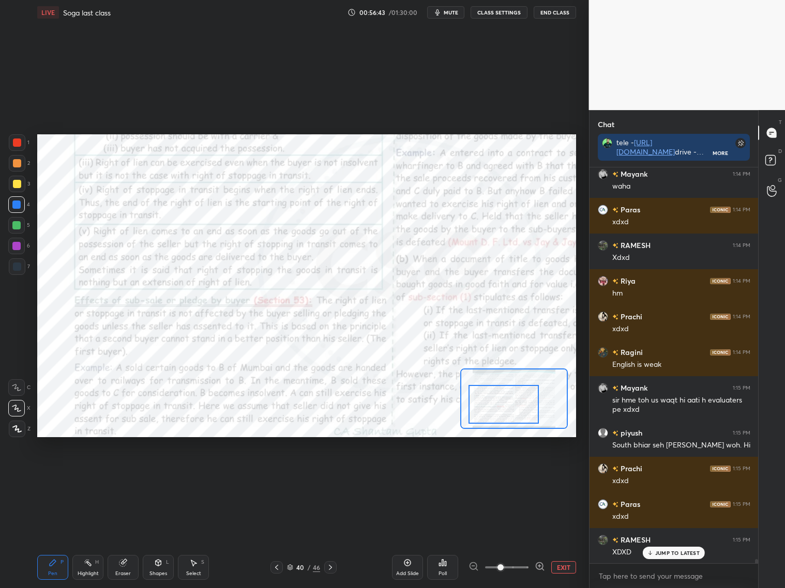
click at [512, 407] on div at bounding box center [503, 404] width 70 height 39
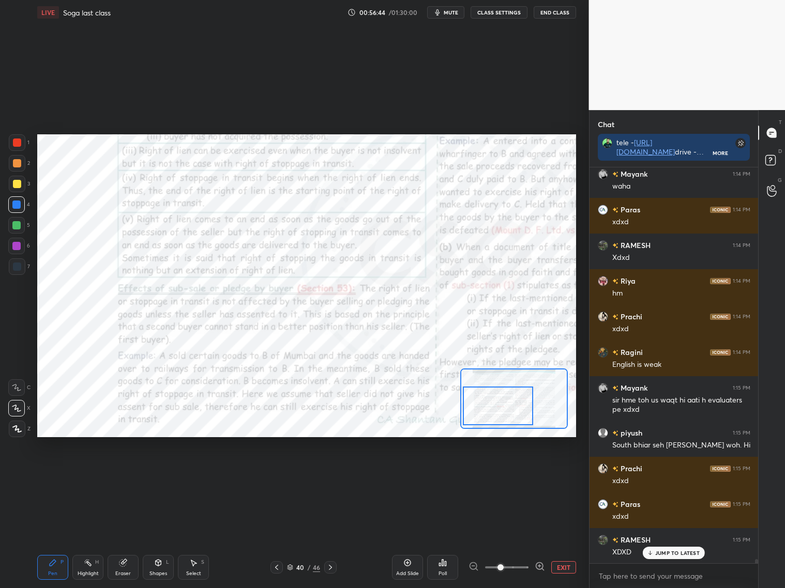
click at [511, 406] on div at bounding box center [498, 406] width 70 height 39
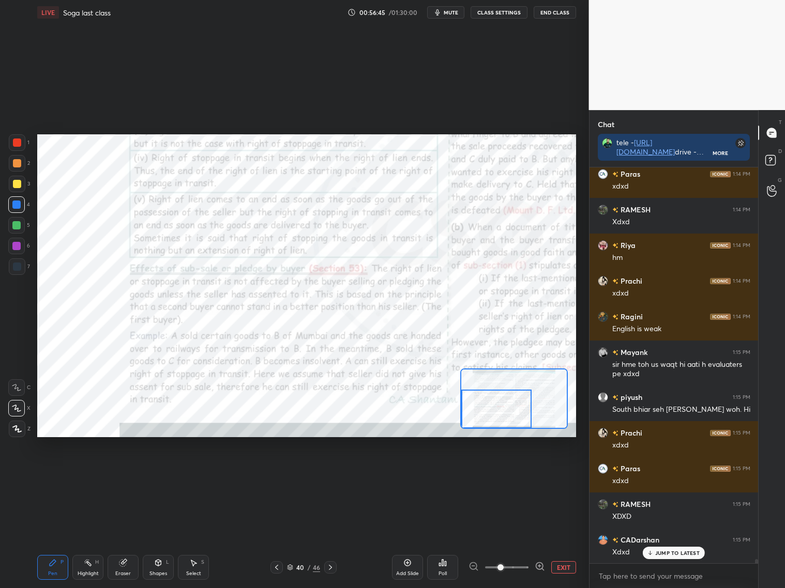
drag, startPoint x: 513, startPoint y: 408, endPoint x: 507, endPoint y: 410, distance: 6.5
click at [506, 410] on div at bounding box center [496, 409] width 70 height 39
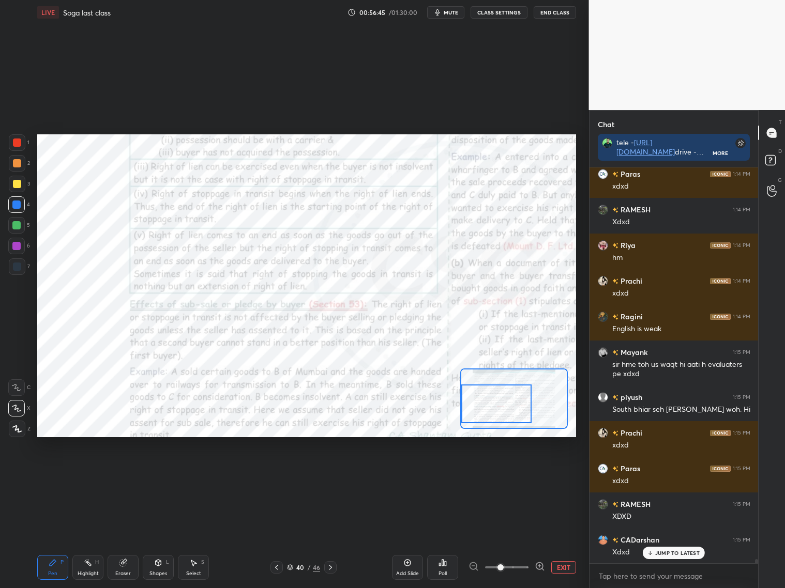
scroll to position [38032, 0]
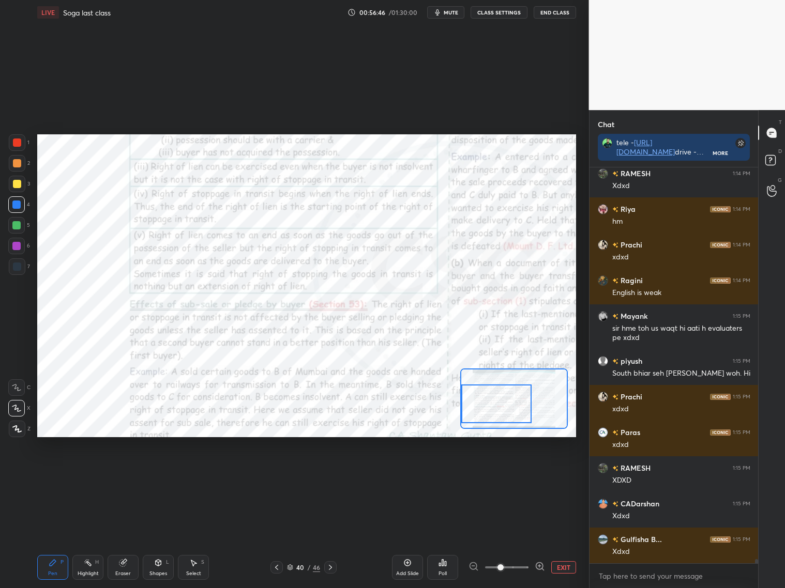
drag, startPoint x: 512, startPoint y: 406, endPoint x: 502, endPoint y: 401, distance: 11.3
click at [503, 401] on div at bounding box center [496, 404] width 70 height 39
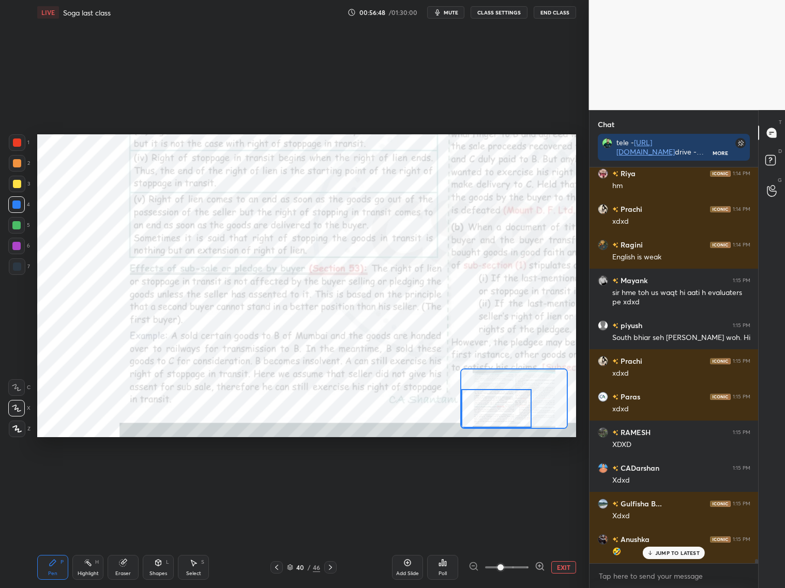
scroll to position [38102, 0]
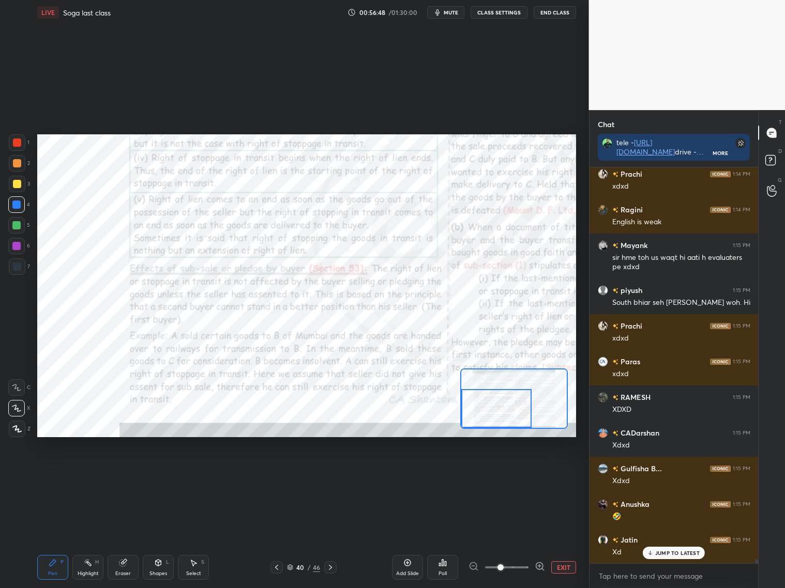
drag, startPoint x: 490, startPoint y: 407, endPoint x: 481, endPoint y: 392, distance: 17.1
click at [491, 412] on div at bounding box center [496, 408] width 70 height 39
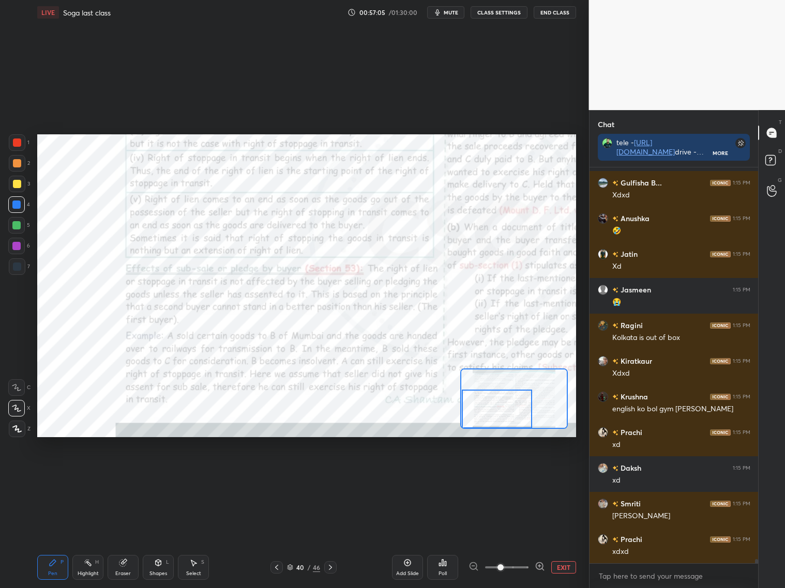
scroll to position [38495, 0]
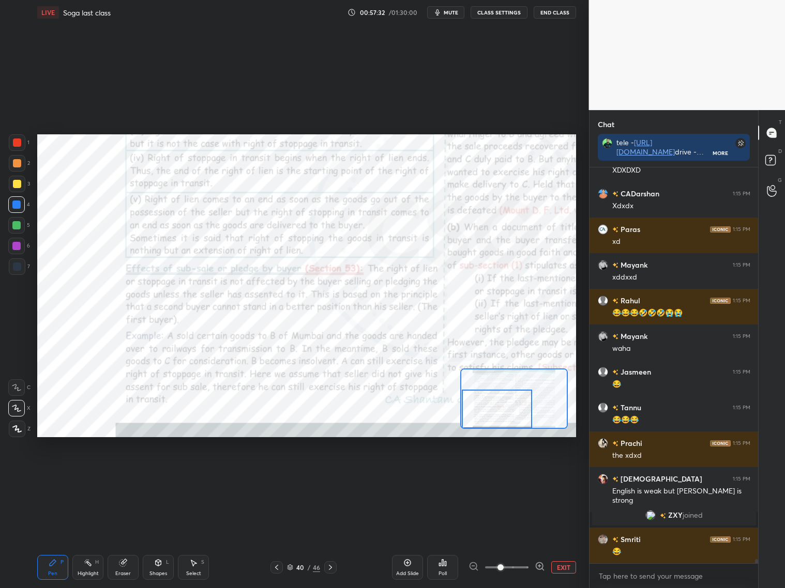
drag, startPoint x: 123, startPoint y: 567, endPoint x: 124, endPoint y: 557, distance: 10.4
click at [126, 563] on div "Eraser" at bounding box center [123, 567] width 31 height 25
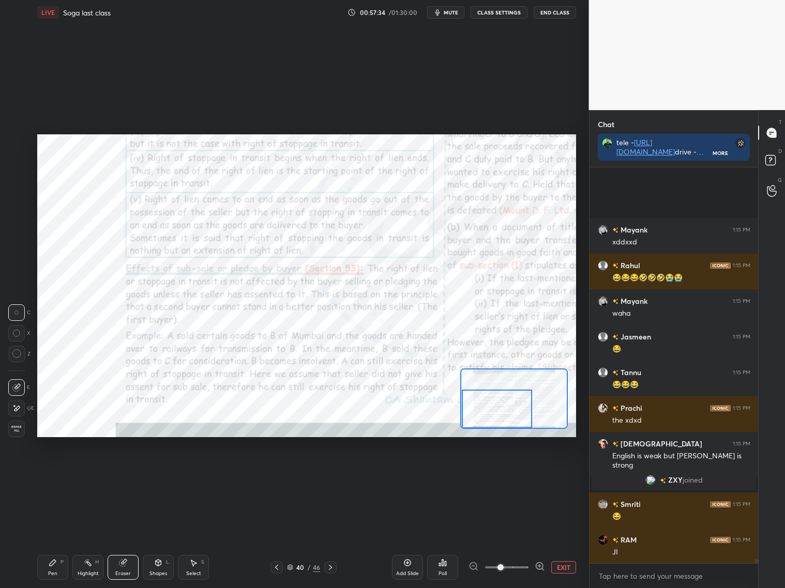
scroll to position [38580, 0]
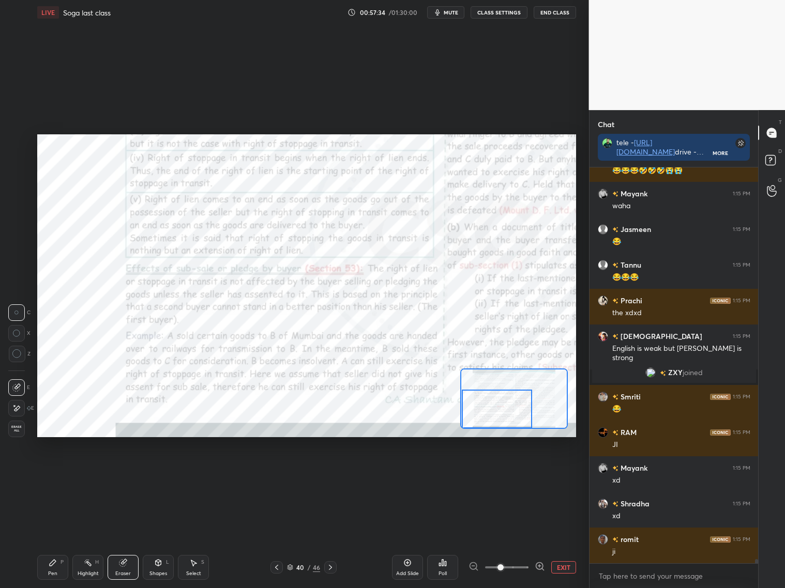
click at [55, 567] on div "Pen P" at bounding box center [52, 567] width 31 height 25
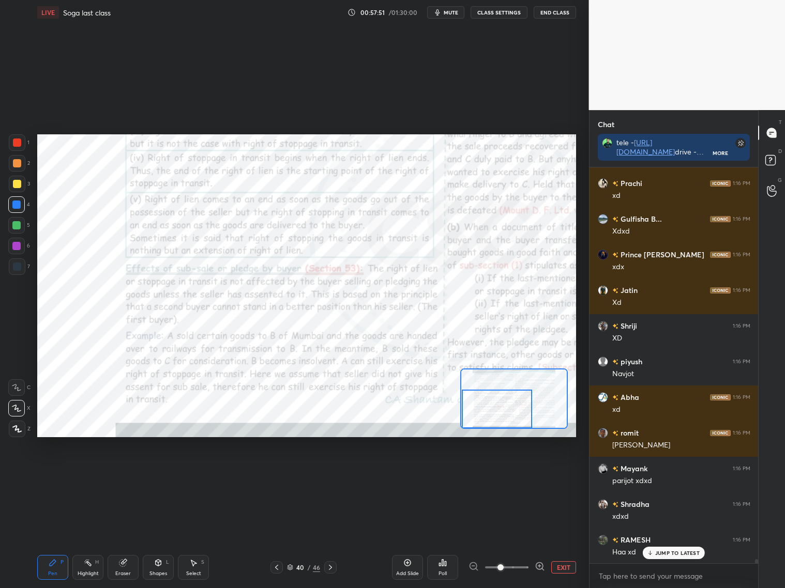
scroll to position [39293, 0]
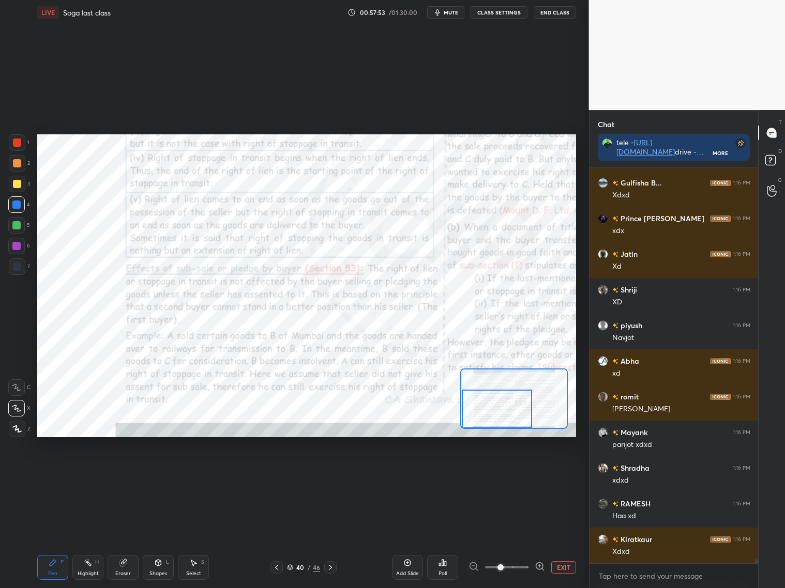
drag, startPoint x: 22, startPoint y: 165, endPoint x: 22, endPoint y: 150, distance: 15.0
click at [23, 164] on div at bounding box center [17, 163] width 17 height 17
click at [19, 143] on div at bounding box center [17, 143] width 8 height 8
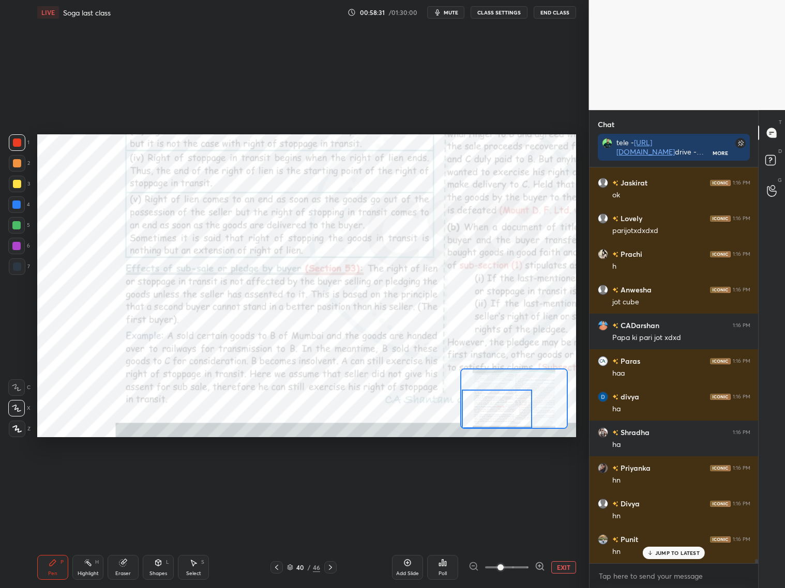
scroll to position [39720, 0]
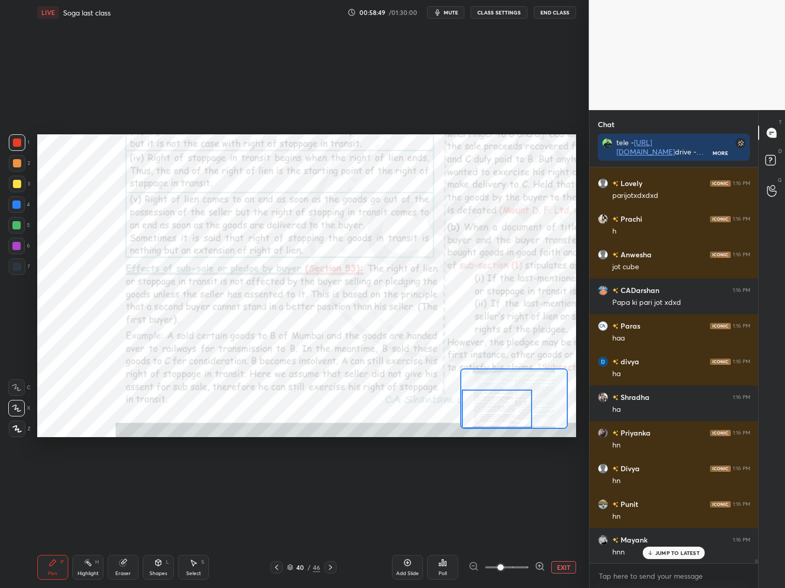
drag, startPoint x: 410, startPoint y: 566, endPoint x: 416, endPoint y: 558, distance: 9.6
click at [413, 567] on div "Add Slide" at bounding box center [407, 567] width 31 height 25
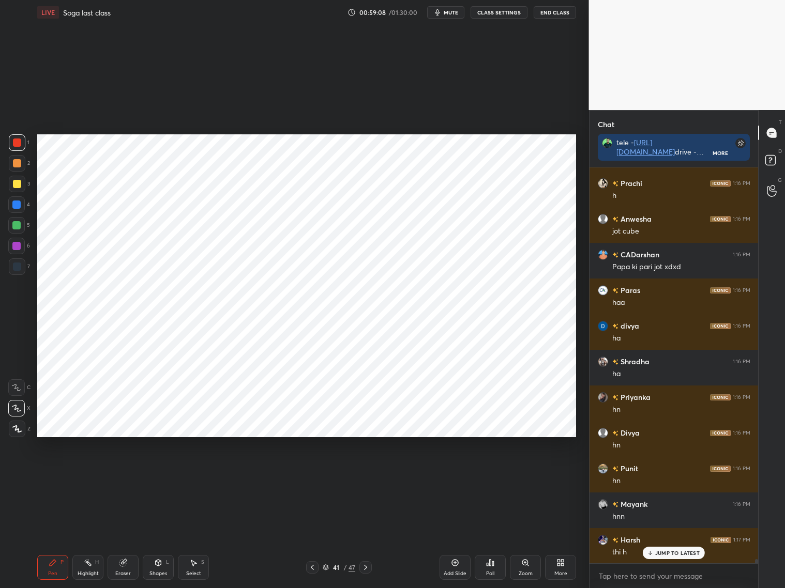
scroll to position [39792, 0]
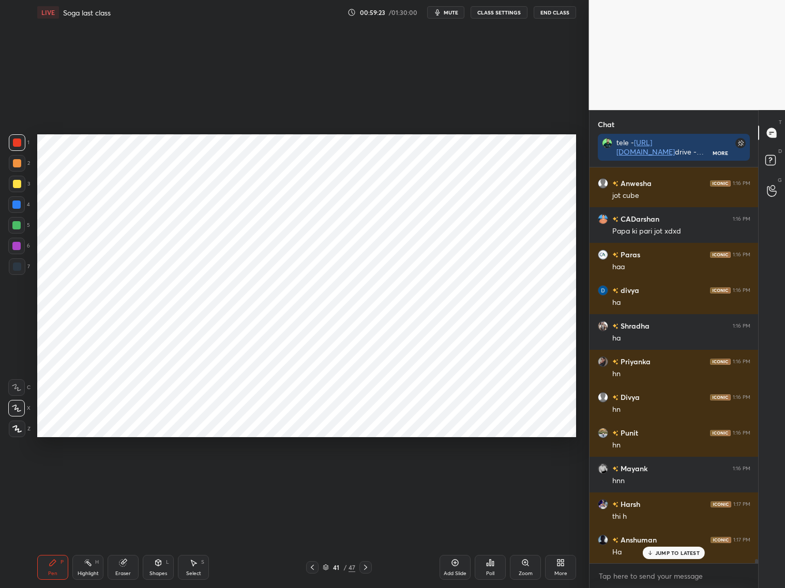
click at [18, 208] on div at bounding box center [16, 204] width 17 height 17
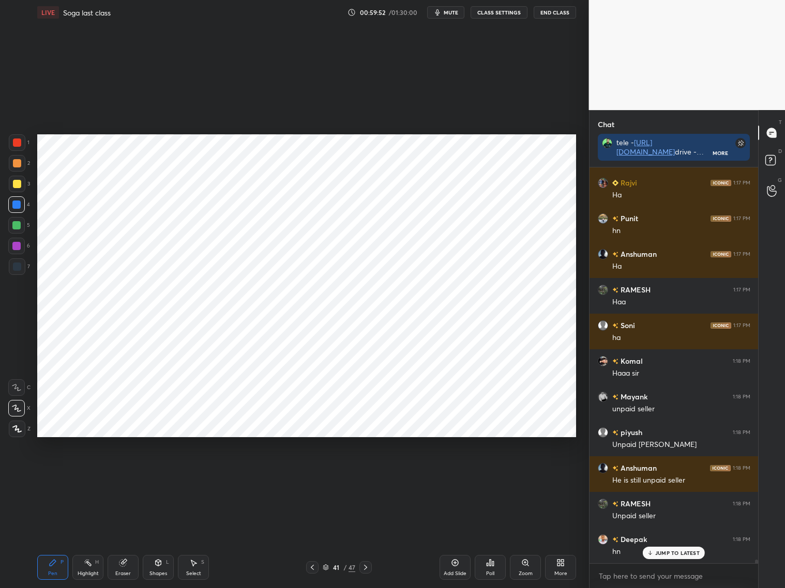
scroll to position [40434, 0]
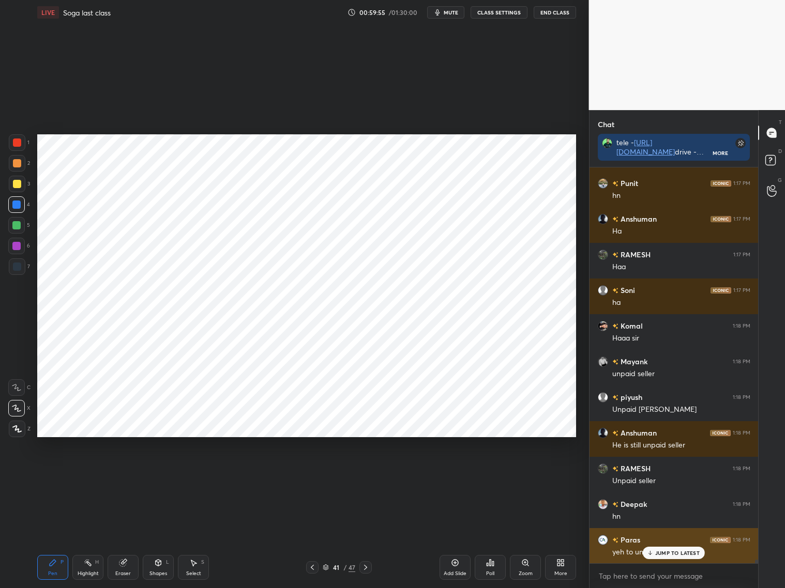
drag, startPoint x: 663, startPoint y: 554, endPoint x: 668, endPoint y: 555, distance: 5.9
click at [663, 557] on div "JUMP TO LATEST" at bounding box center [674, 553] width 62 height 12
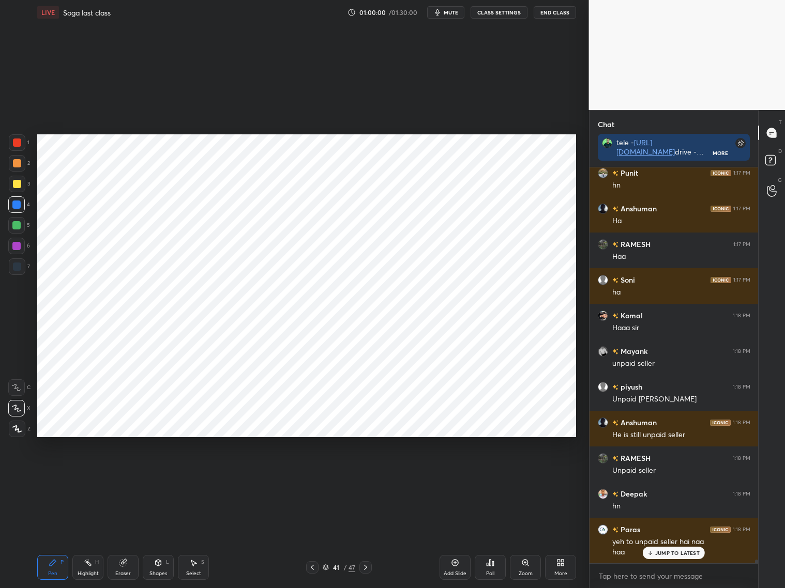
scroll to position [40480, 0]
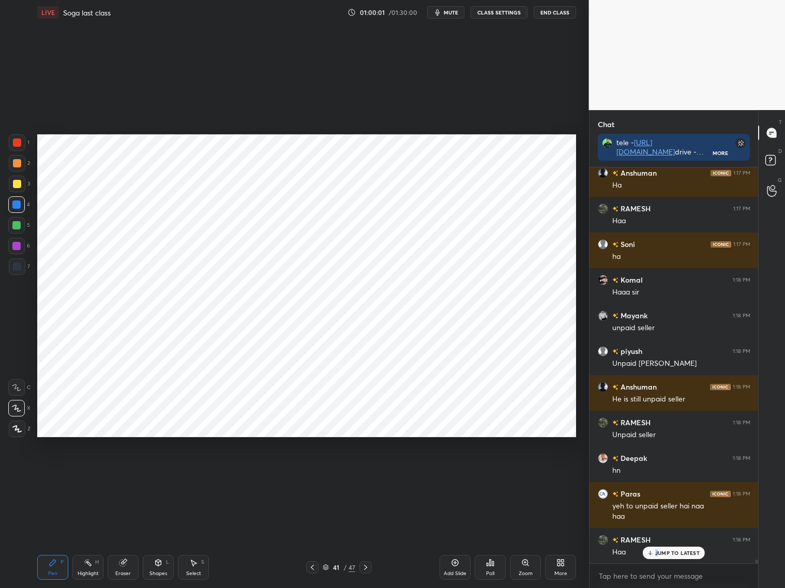
drag, startPoint x: 656, startPoint y: 555, endPoint x: 649, endPoint y: 554, distance: 6.7
click at [650, 554] on div "JUMP TO LATEST" at bounding box center [674, 553] width 62 height 12
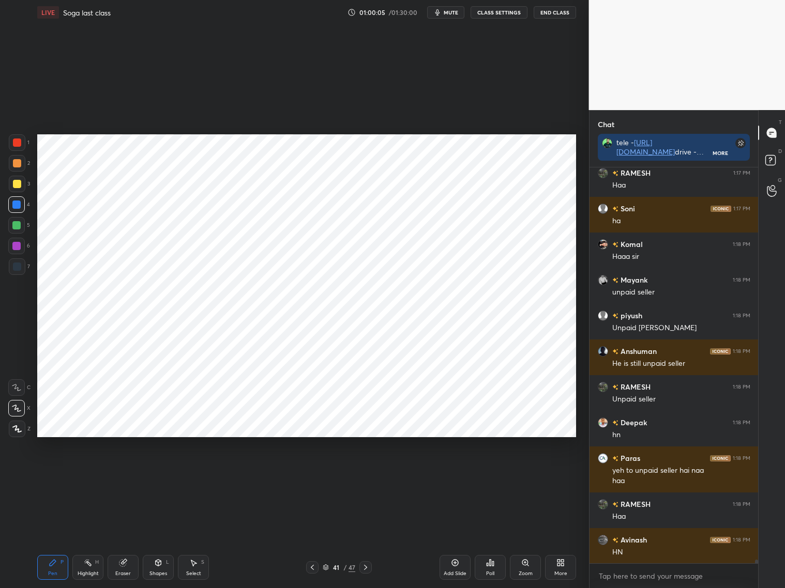
scroll to position [40552, 0]
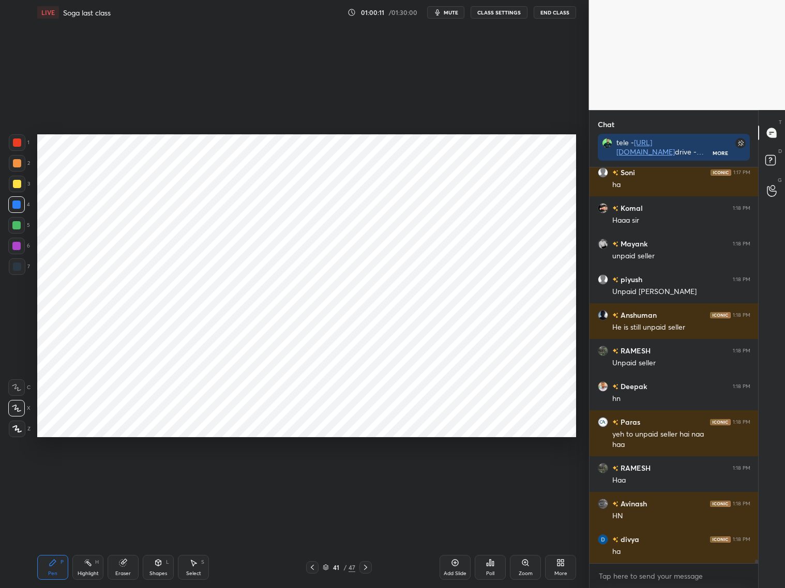
drag, startPoint x: 14, startPoint y: 223, endPoint x: 32, endPoint y: 215, distance: 19.4
click at [18, 223] on div at bounding box center [16, 225] width 8 height 8
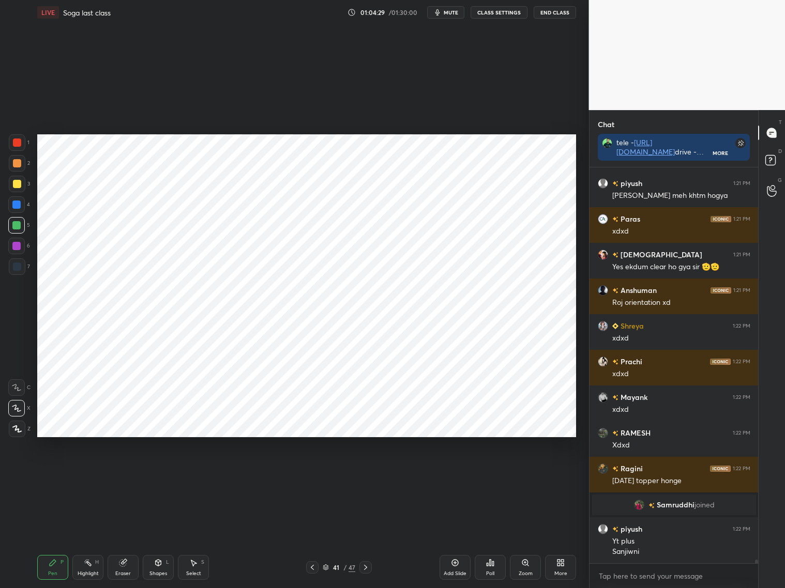
scroll to position [42024, 0]
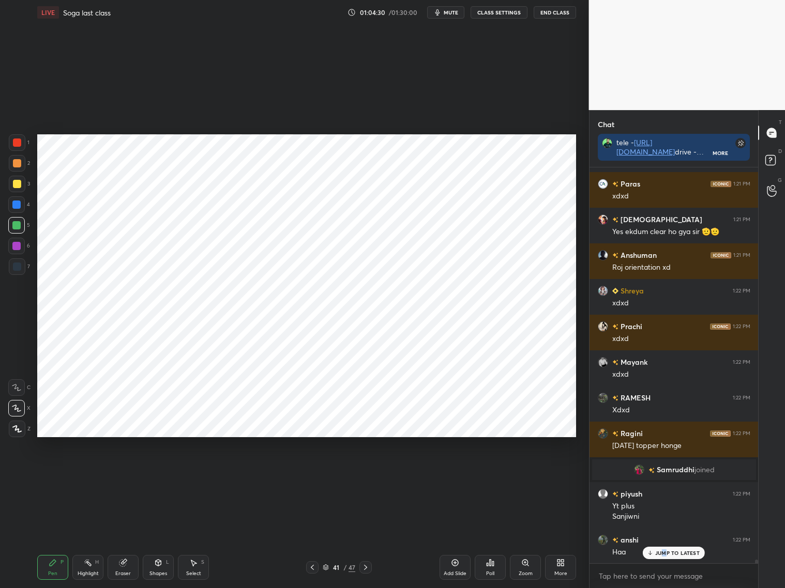
click at [663, 555] on p "JUMP TO LATEST" at bounding box center [677, 553] width 44 height 6
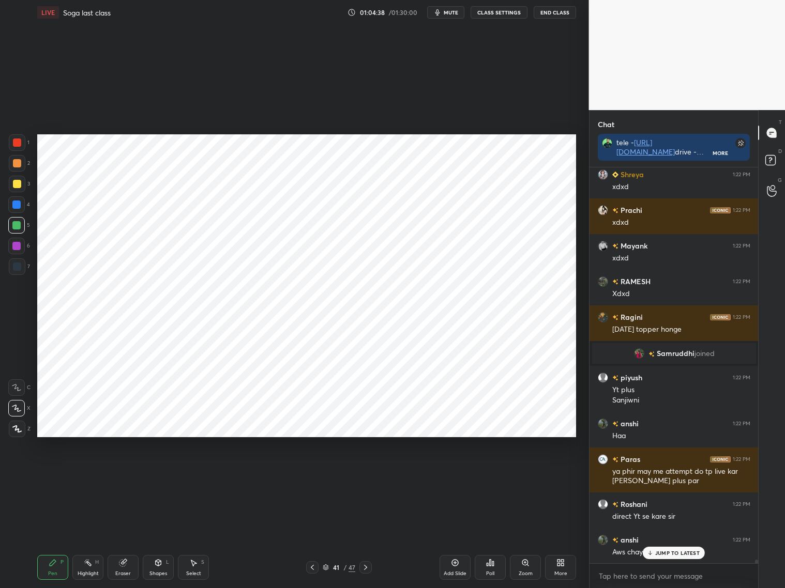
scroll to position [42176, 0]
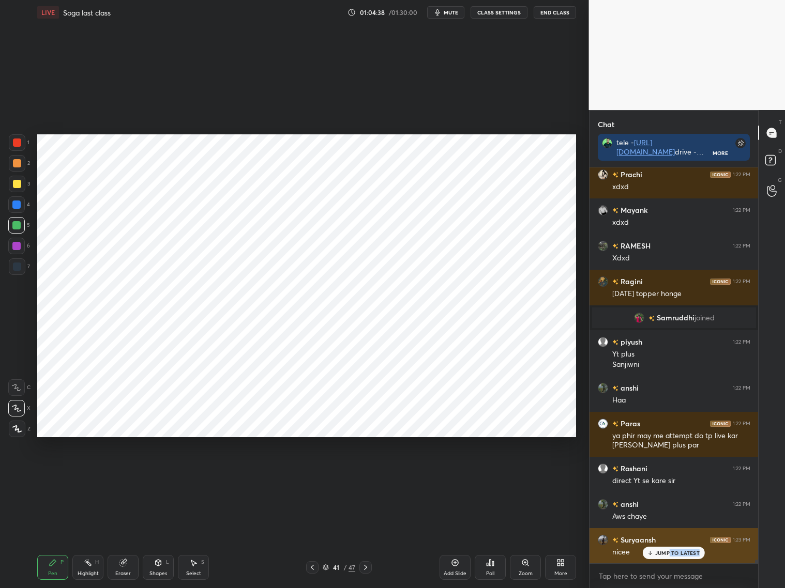
click at [672, 555] on div "JUMP TO LATEST" at bounding box center [674, 553] width 62 height 12
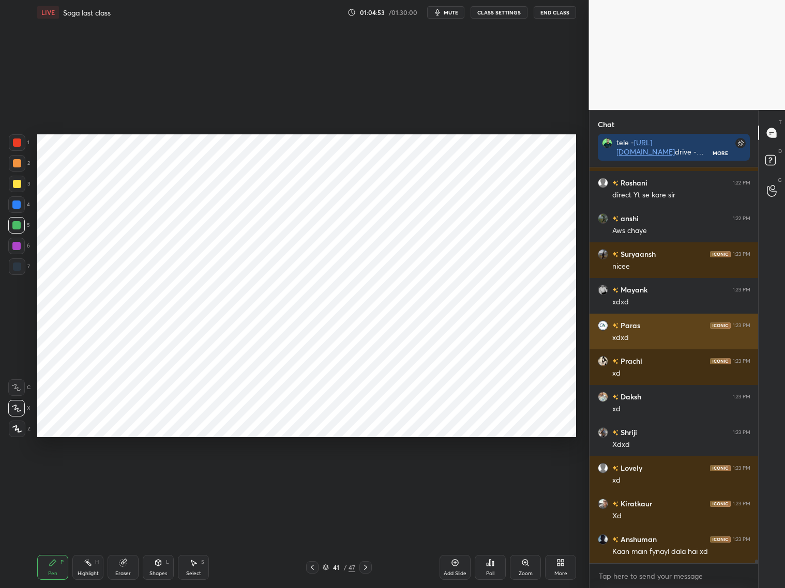
scroll to position [42497, 0]
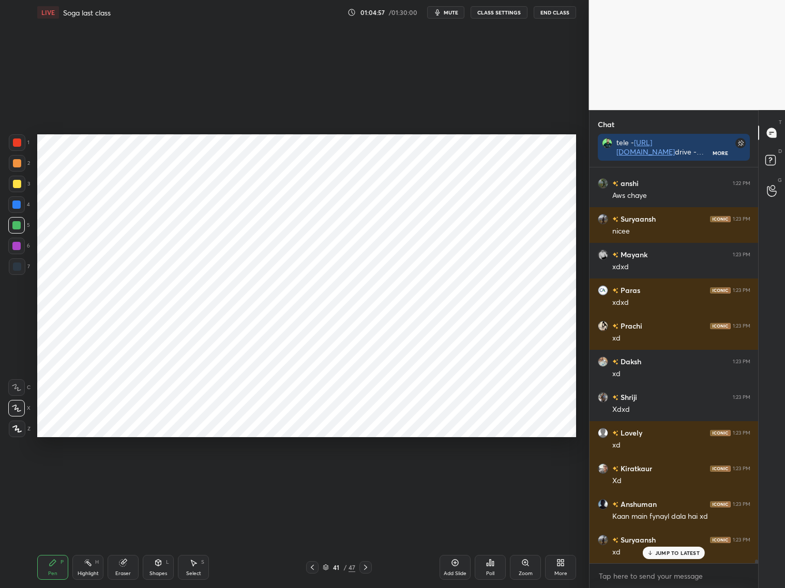
click at [656, 554] on p "JUMP TO LATEST" at bounding box center [677, 553] width 44 height 6
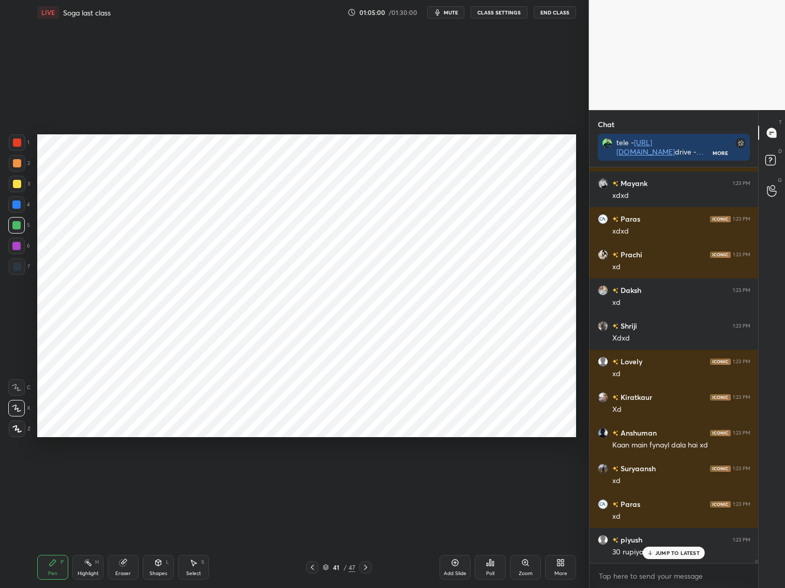
click at [309, 567] on icon at bounding box center [312, 567] width 8 height 8
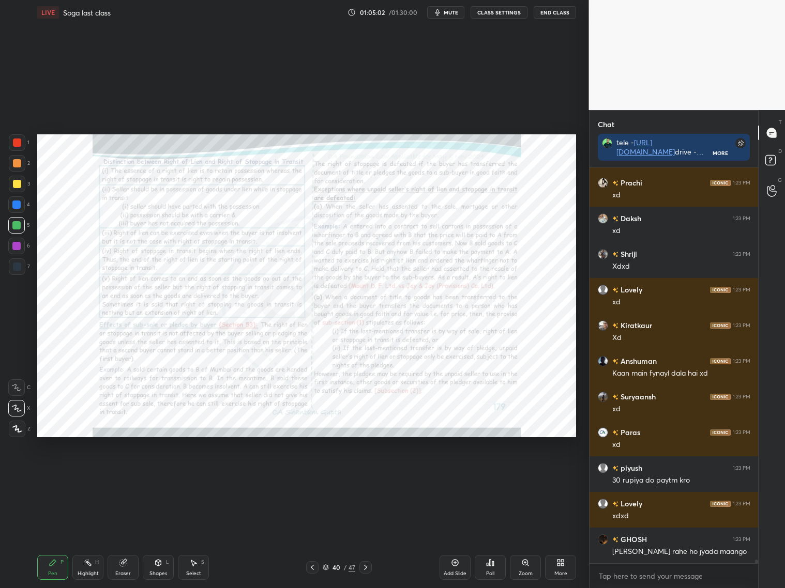
scroll to position [42675, 0]
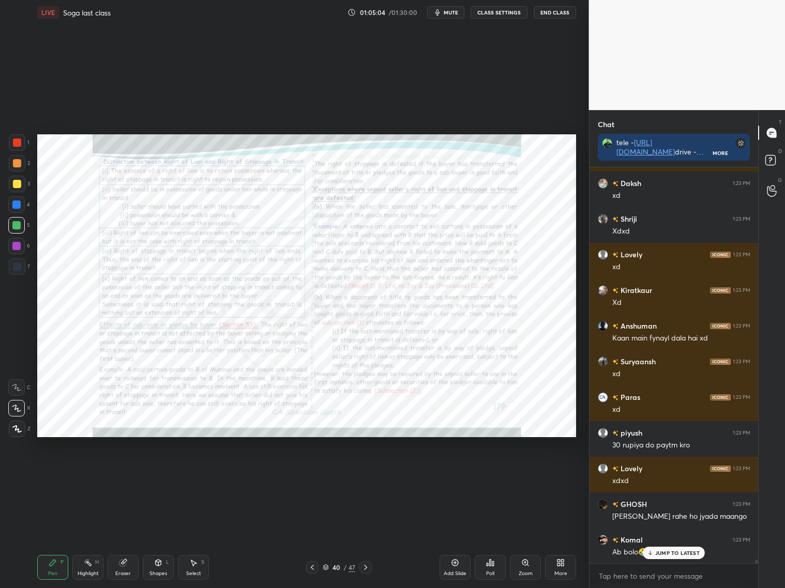
click at [315, 565] on icon at bounding box center [312, 567] width 8 height 8
click at [365, 564] on icon at bounding box center [365, 567] width 8 height 8
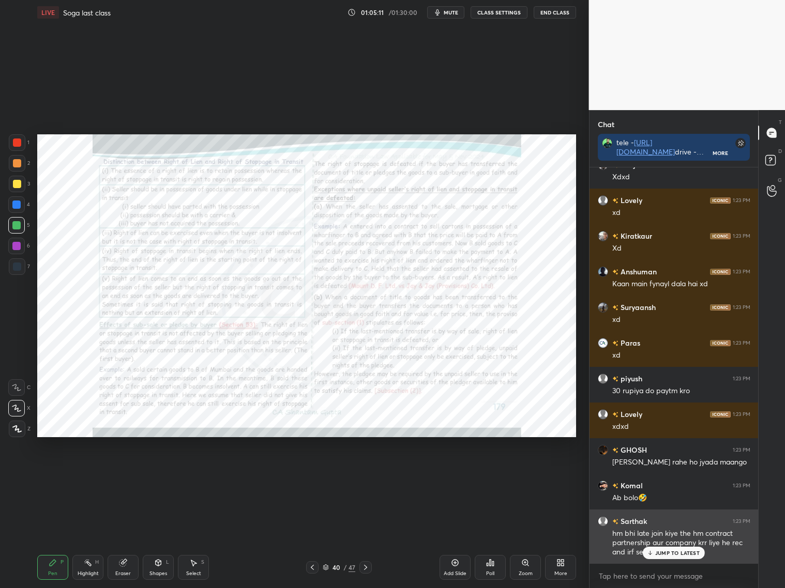
click at [664, 554] on p "JUMP TO LATEST" at bounding box center [677, 553] width 44 height 6
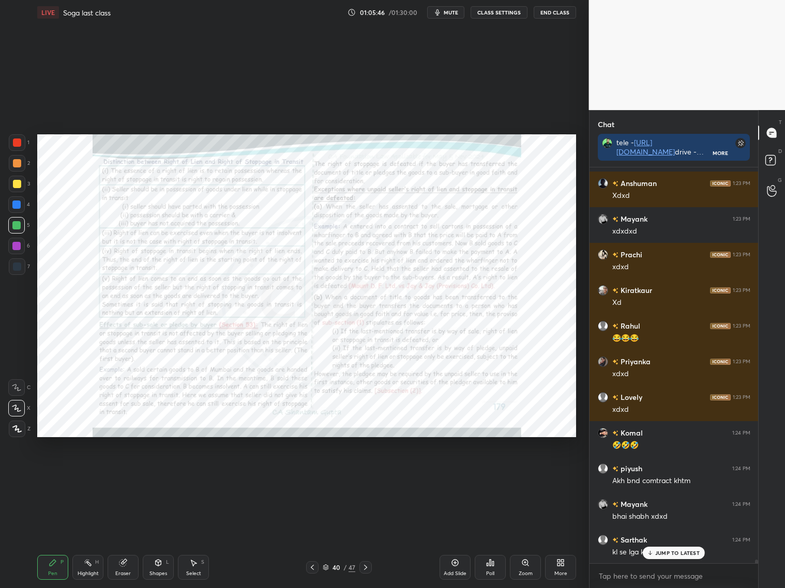
scroll to position [43171, 0]
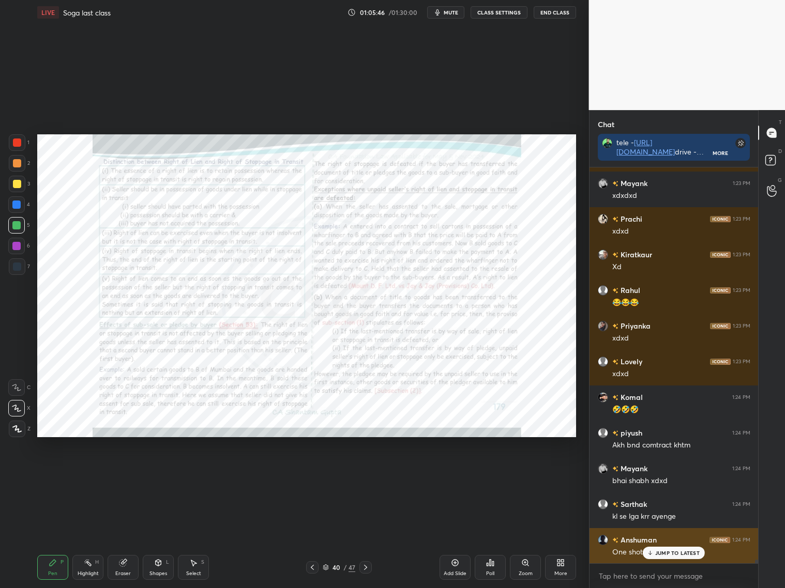
drag, startPoint x: 672, startPoint y: 551, endPoint x: 631, endPoint y: 546, distance: 41.7
click at [674, 552] on p "JUMP TO LATEST" at bounding box center [677, 553] width 44 height 6
click at [522, 566] on icon at bounding box center [525, 563] width 8 height 8
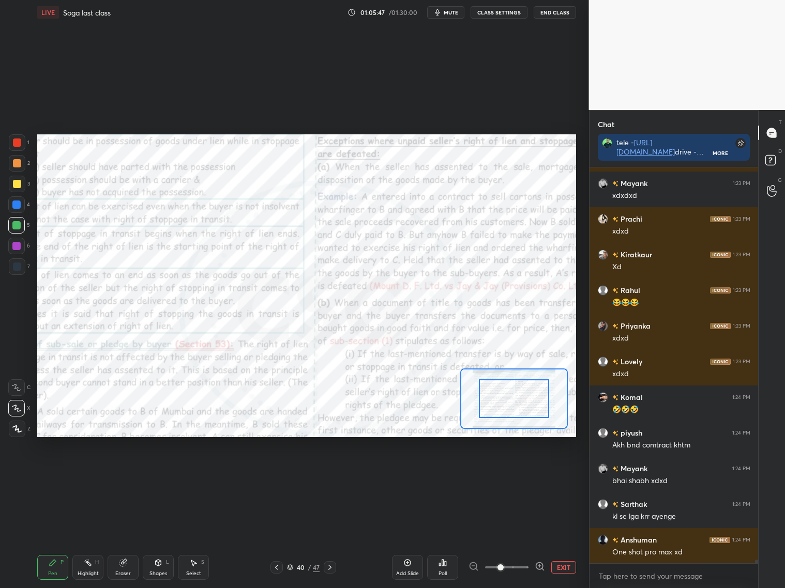
click at [522, 569] on span at bounding box center [506, 568] width 43 height 16
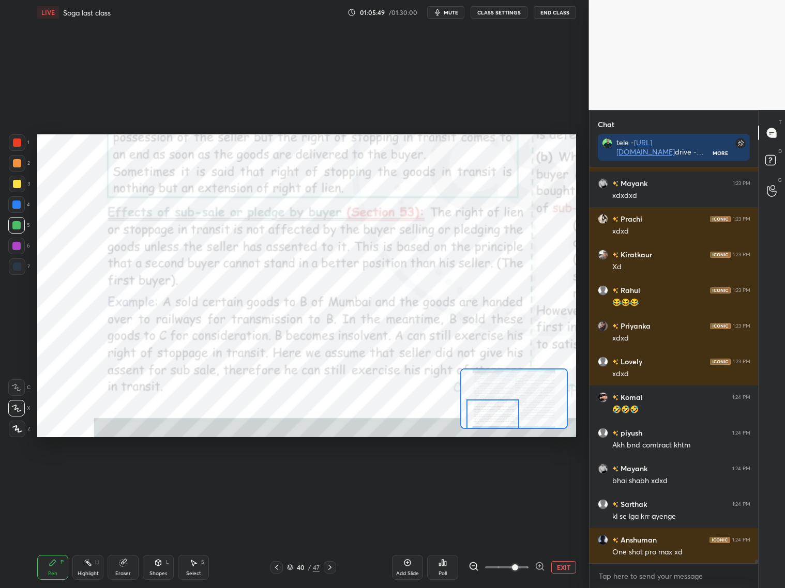
drag, startPoint x: 512, startPoint y: 405, endPoint x: 492, endPoint y: 425, distance: 28.5
click at [492, 424] on div at bounding box center [492, 414] width 53 height 29
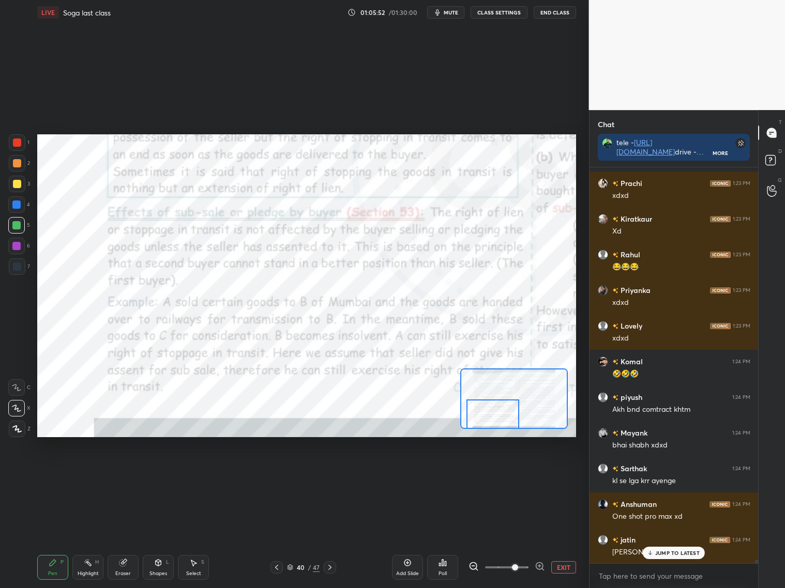
click at [120, 564] on icon at bounding box center [122, 563] width 7 height 7
click at [51, 562] on icon at bounding box center [53, 563] width 8 height 8
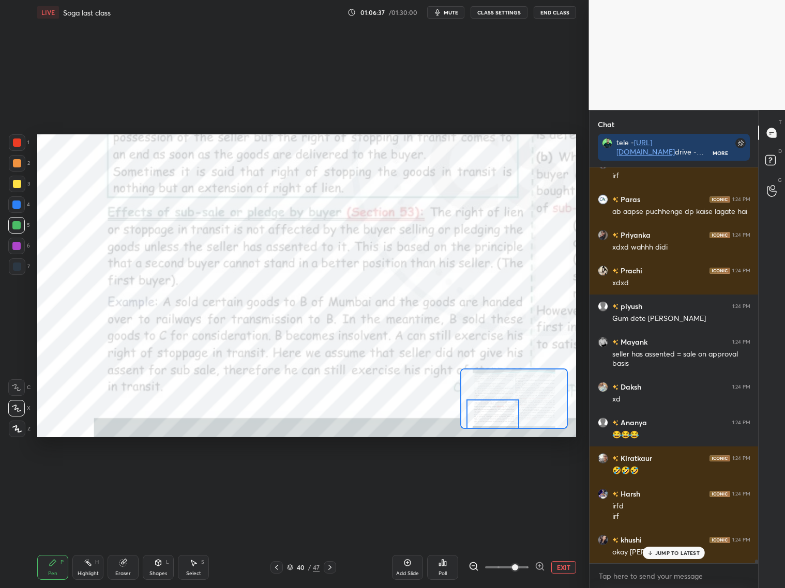
scroll to position [44047, 0]
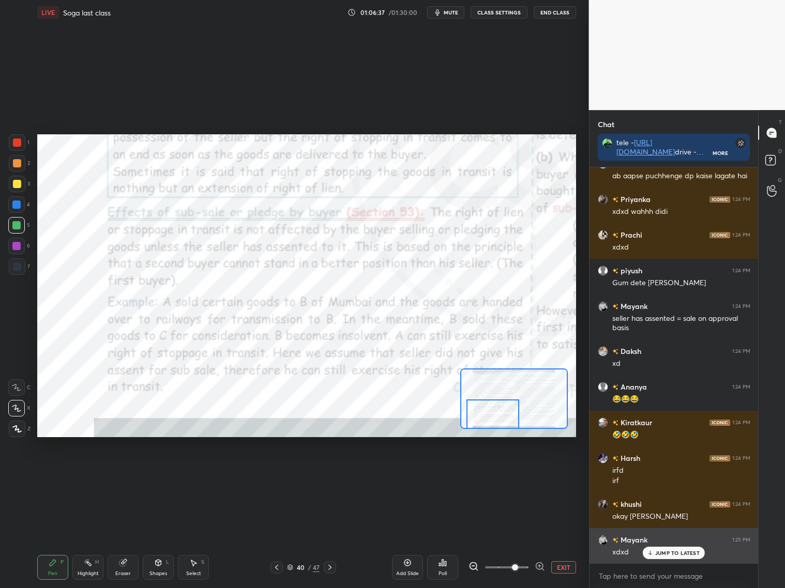
click at [649, 556] on div "JUMP TO LATEST" at bounding box center [674, 553] width 62 height 12
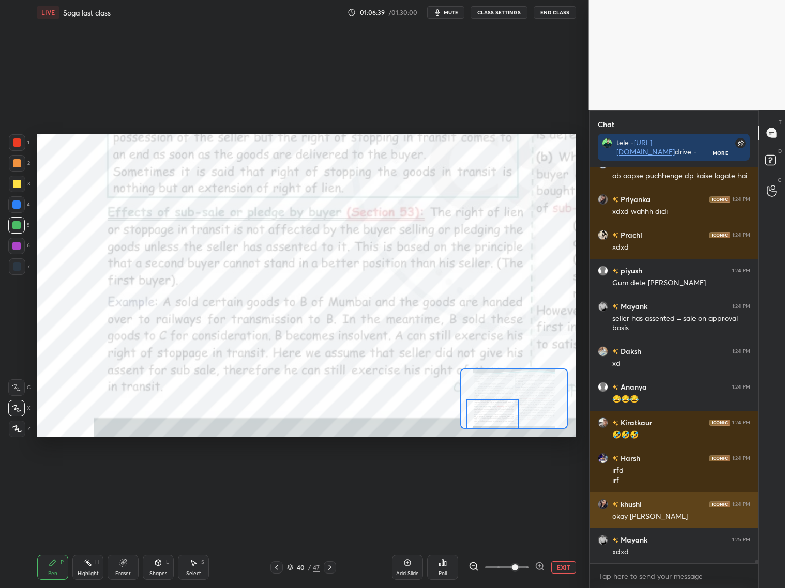
click at [639, 504] on h6 "khushi" at bounding box center [629, 504] width 23 height 11
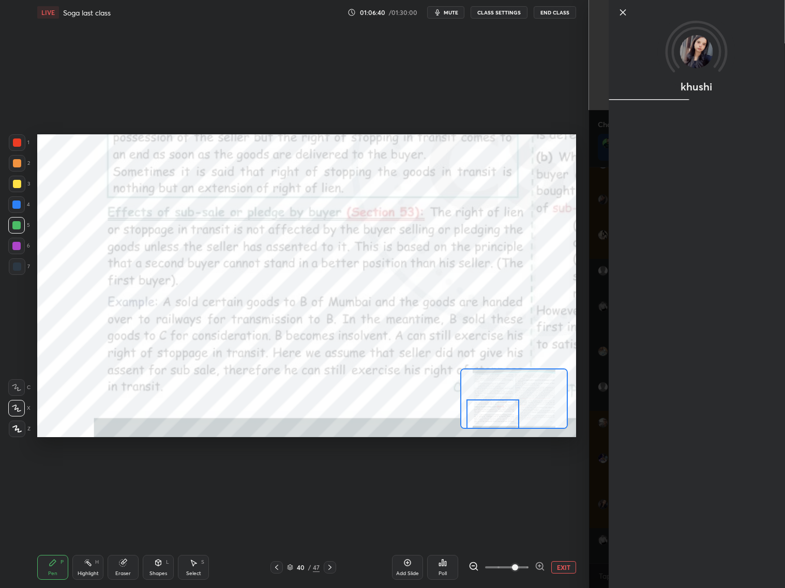
scroll to position [44083, 0]
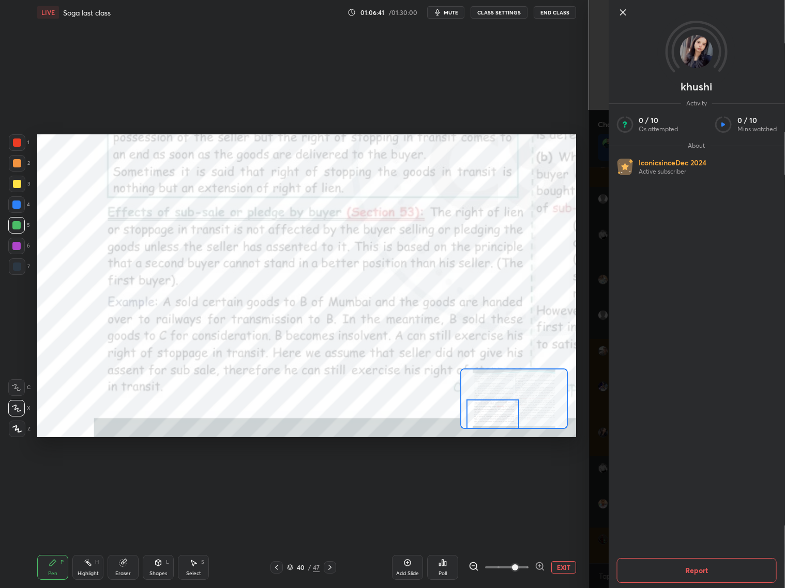
click at [622, 12] on icon at bounding box center [622, 12] width 12 height 12
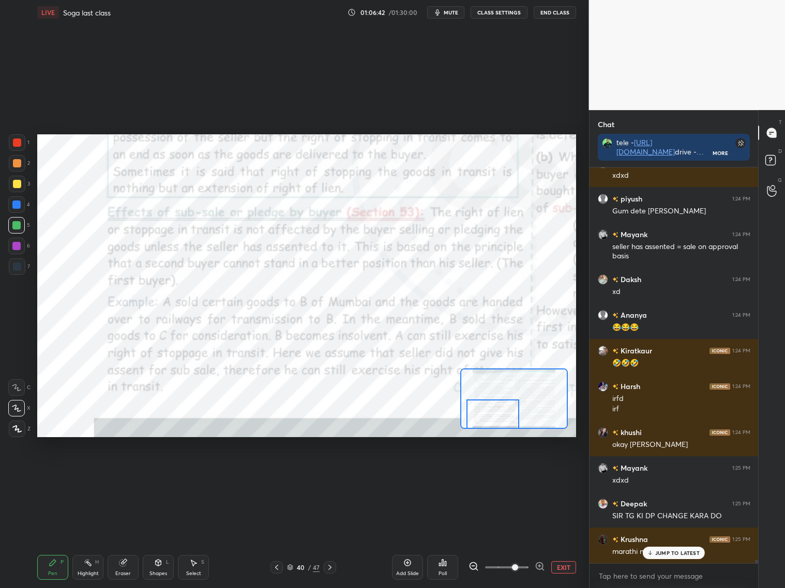
scroll to position [44154, 0]
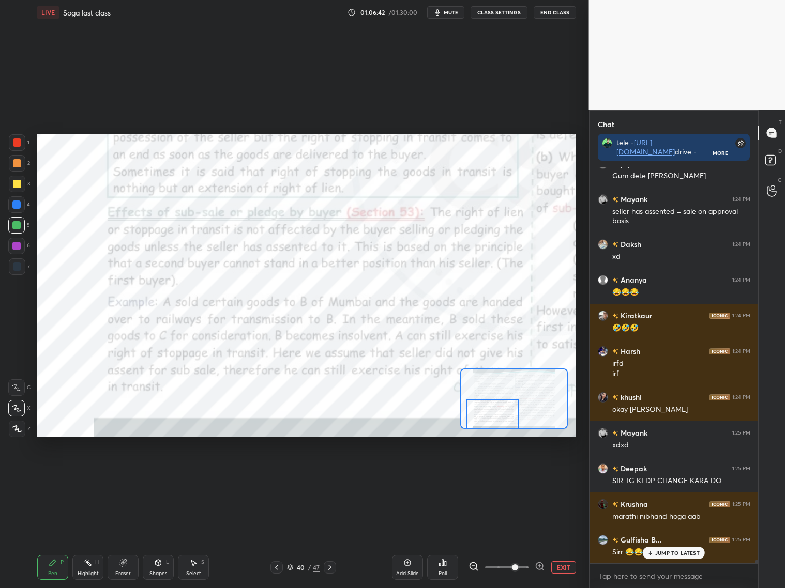
click at [665, 552] on p "JUMP TO LATEST" at bounding box center [677, 553] width 44 height 6
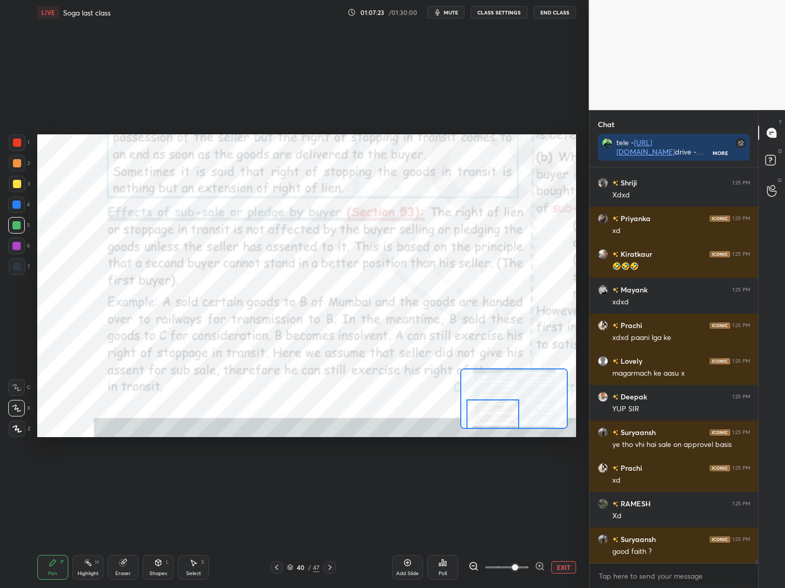
scroll to position [44832, 0]
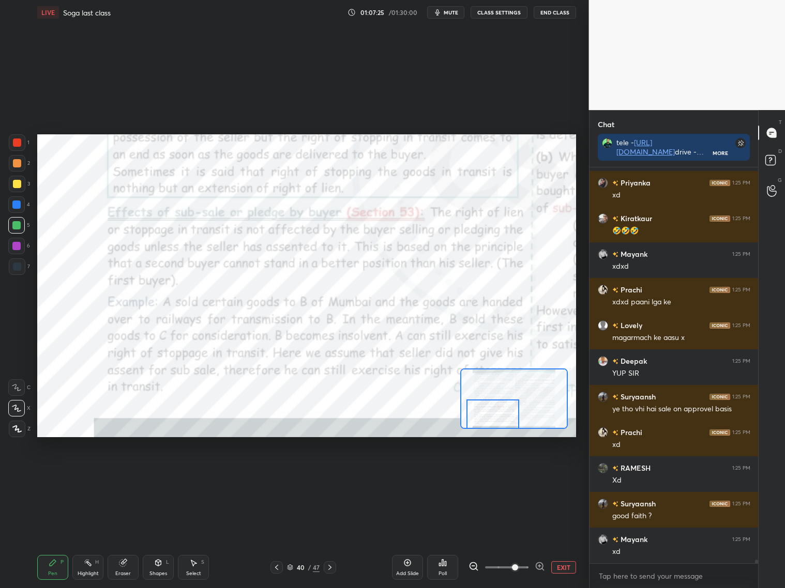
click at [514, 376] on div "Setting up your live class Poll for secs No correct answer Start poll" at bounding box center [306, 285] width 539 height 303
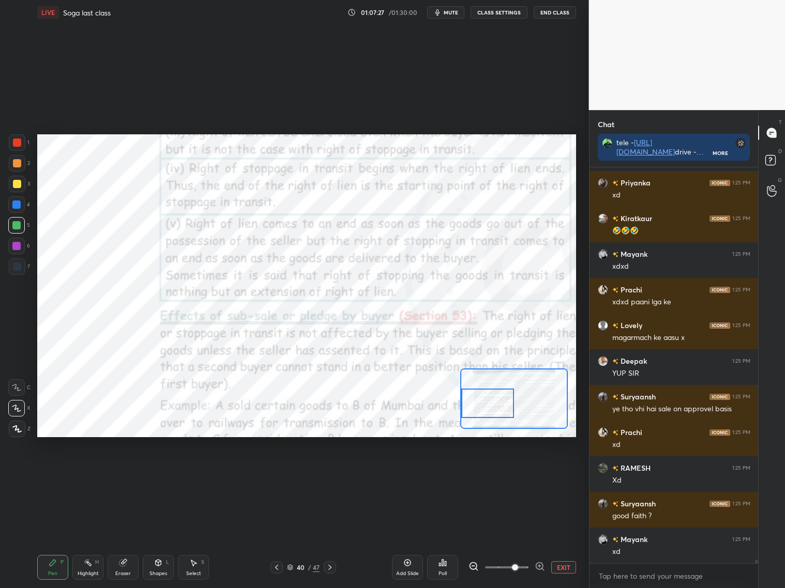
drag, startPoint x: 495, startPoint y: 412, endPoint x: 490, endPoint y: 407, distance: 7.0
click at [490, 407] on div at bounding box center [487, 403] width 53 height 29
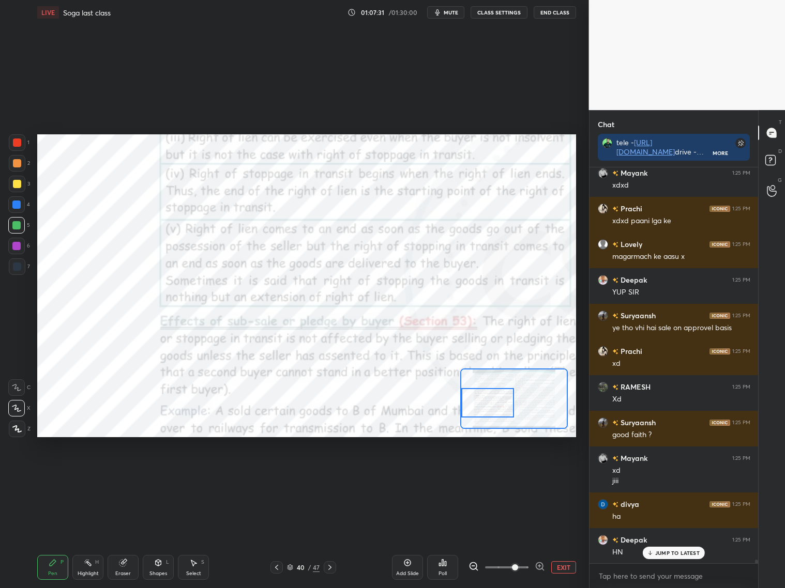
scroll to position [44949, 0]
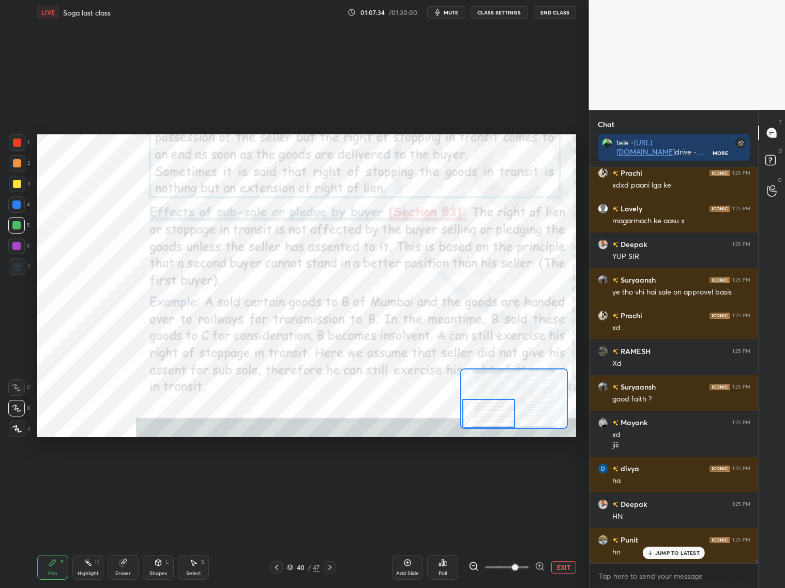
drag, startPoint x: 490, startPoint y: 412, endPoint x: 489, endPoint y: 420, distance: 8.3
click at [491, 421] on div at bounding box center [488, 413] width 53 height 29
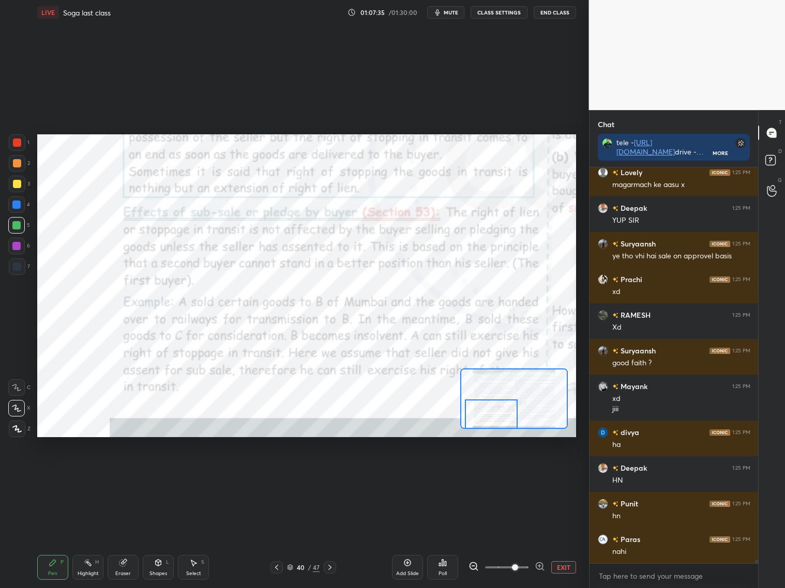
click at [497, 427] on div at bounding box center [491, 414] width 53 height 29
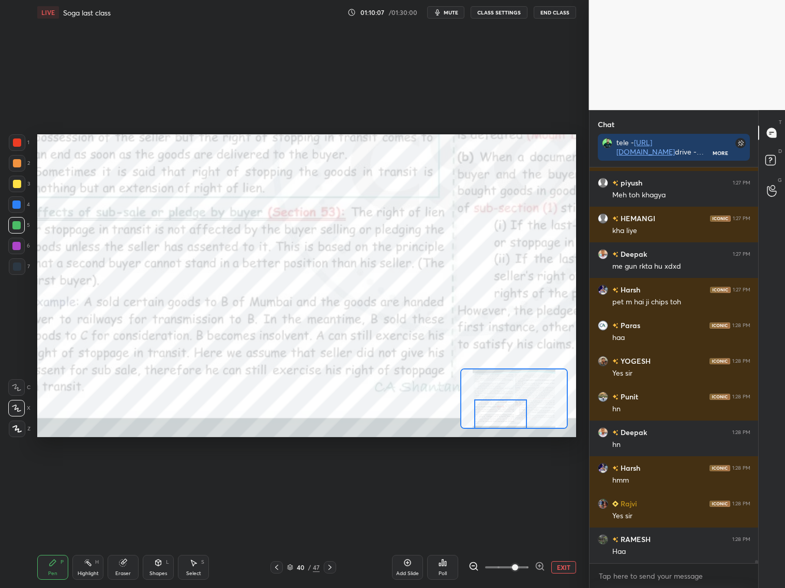
scroll to position [47553, 0]
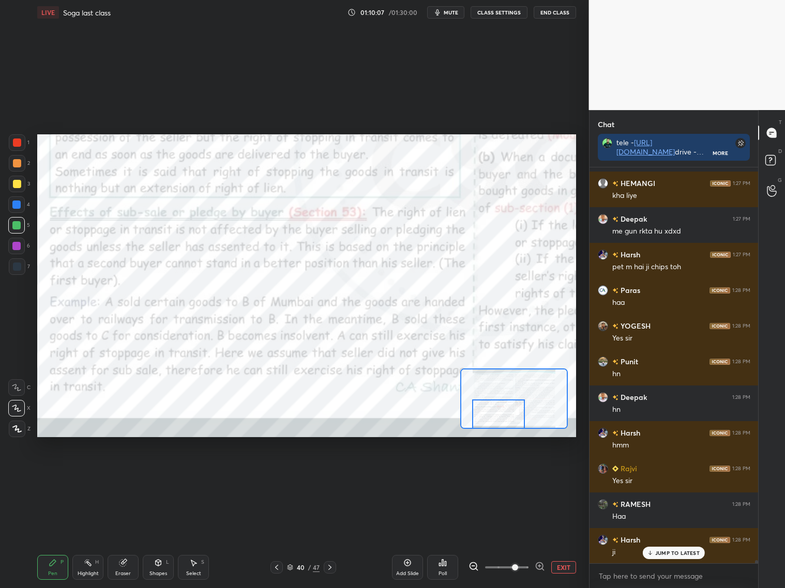
drag, startPoint x: 498, startPoint y: 421, endPoint x: 503, endPoint y: 426, distance: 7.0
click at [504, 428] on div at bounding box center [514, 399] width 108 height 60
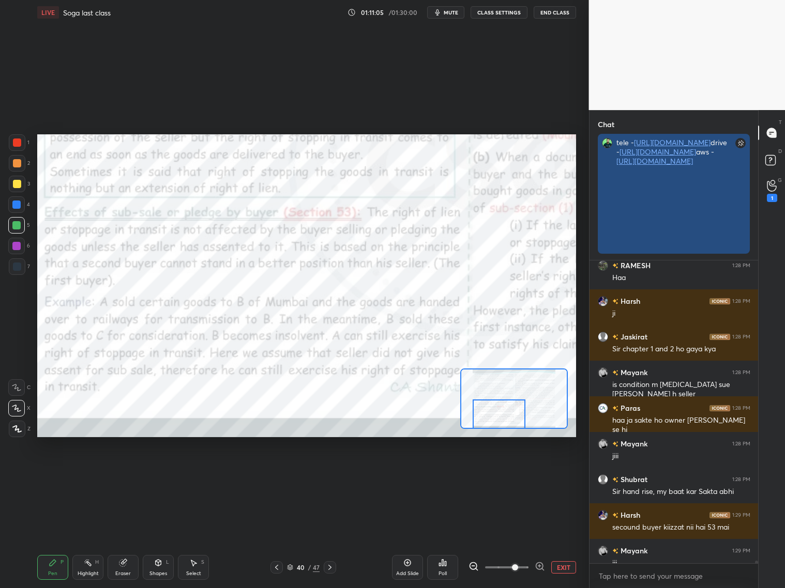
scroll to position [3, 3]
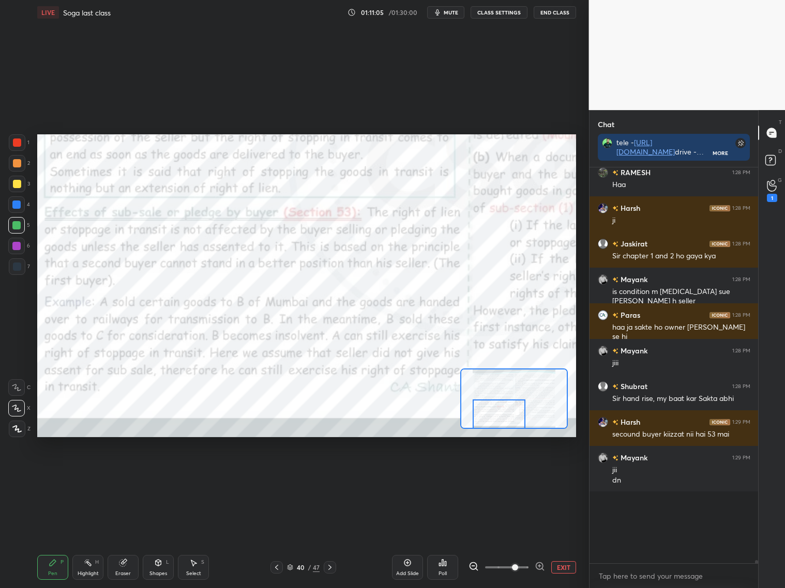
drag, startPoint x: 762, startPoint y: 236, endPoint x: 774, endPoint y: 219, distance: 21.1
click at [768, 235] on div "T Messages (T) D Doubts (D) G Raise Hand (G) 1" at bounding box center [771, 349] width 27 height 478
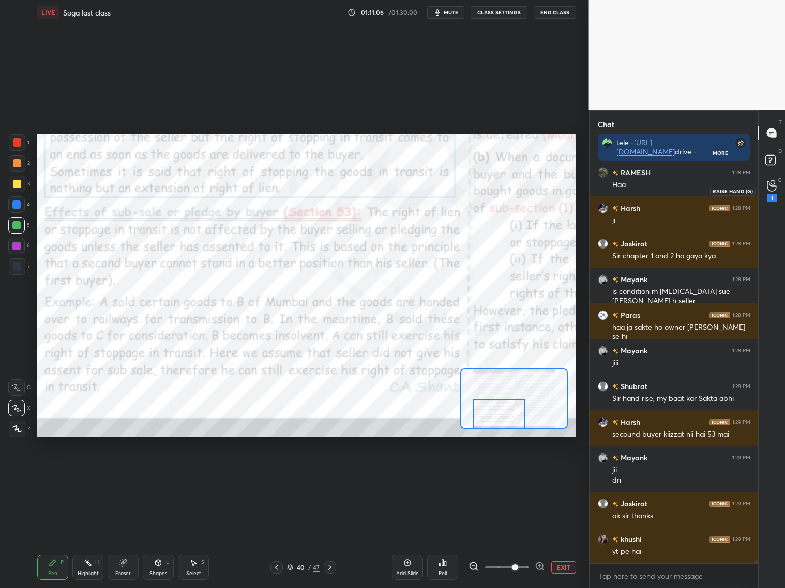
click at [769, 186] on div "1" at bounding box center [772, 191] width 10 height 22
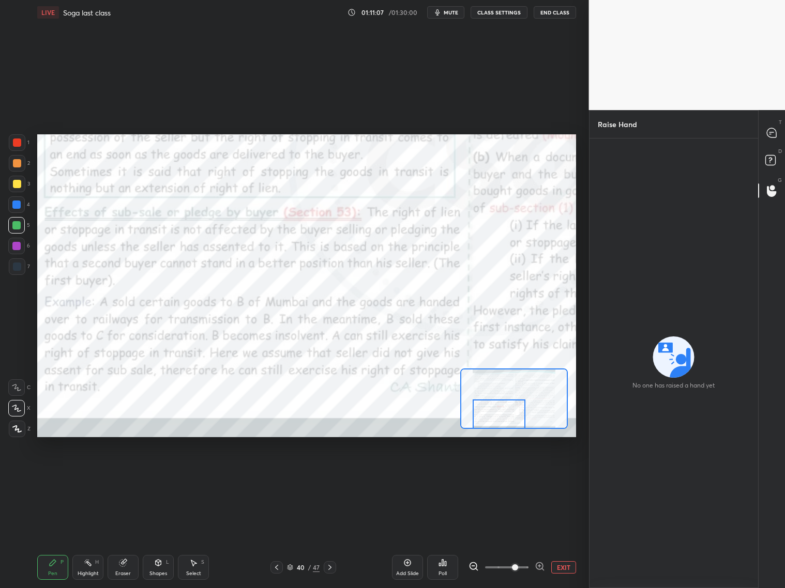
click at [634, 199] on div "No one has raised a hand yet" at bounding box center [673, 364] width 169 height 450
drag, startPoint x: 772, startPoint y: 194, endPoint x: 771, endPoint y: 186, distance: 7.9
click at [772, 190] on icon at bounding box center [772, 191] width 10 height 12
drag, startPoint x: 769, startPoint y: 138, endPoint x: 770, endPoint y: 133, distance: 5.4
click at [769, 136] on icon at bounding box center [771, 132] width 9 height 9
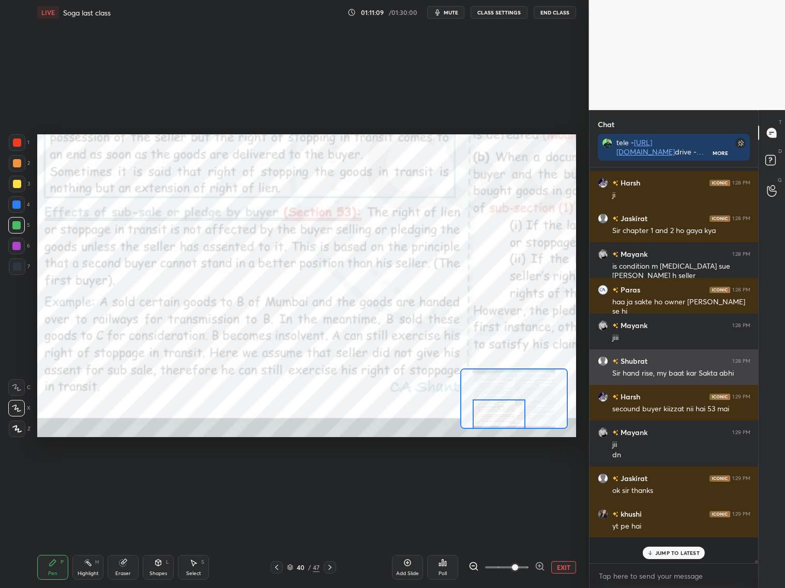
scroll to position [393, 166]
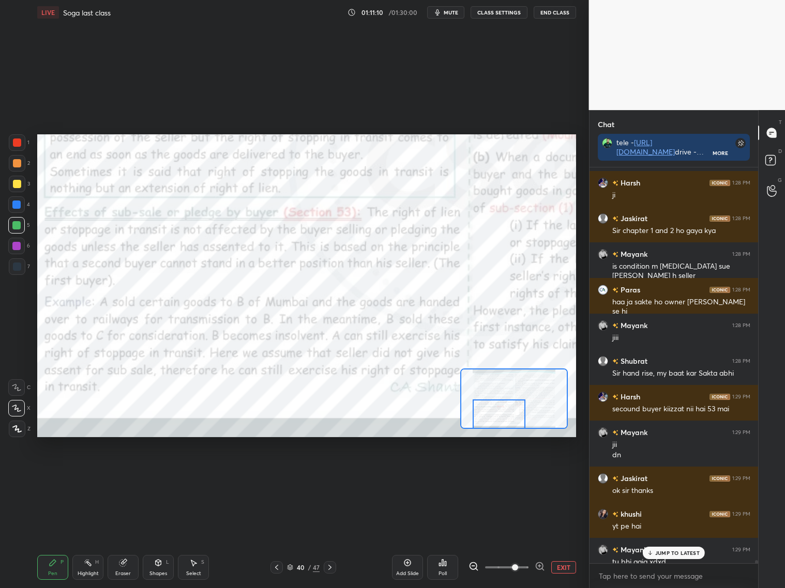
click at [686, 550] on p "JUMP TO LATEST" at bounding box center [677, 553] width 44 height 6
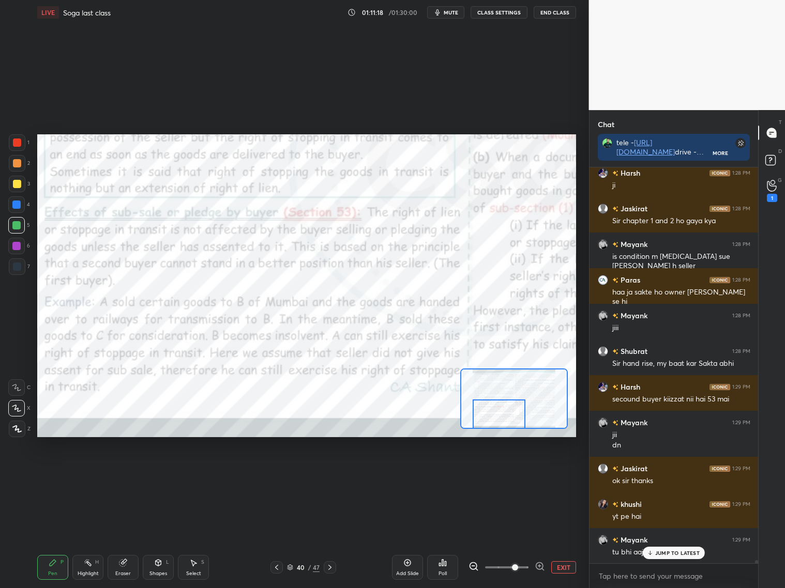
scroll to position [48180, 0]
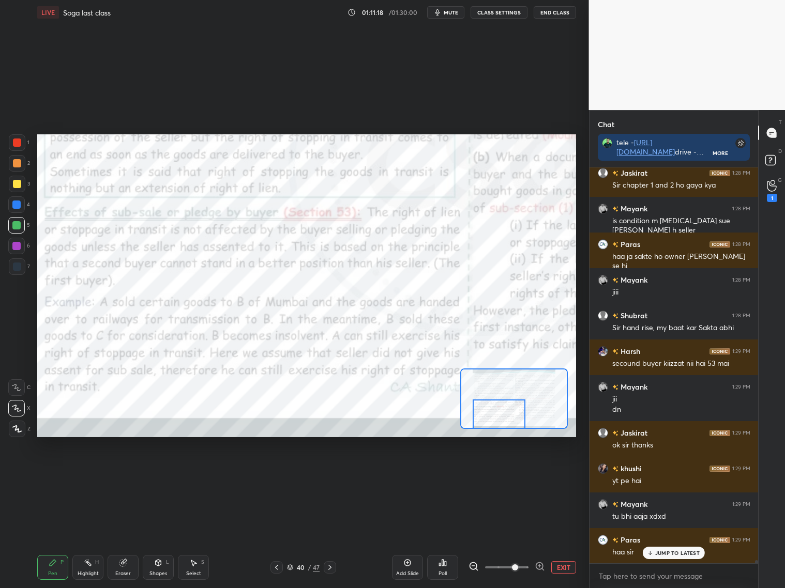
click at [774, 182] on icon at bounding box center [772, 186] width 10 height 12
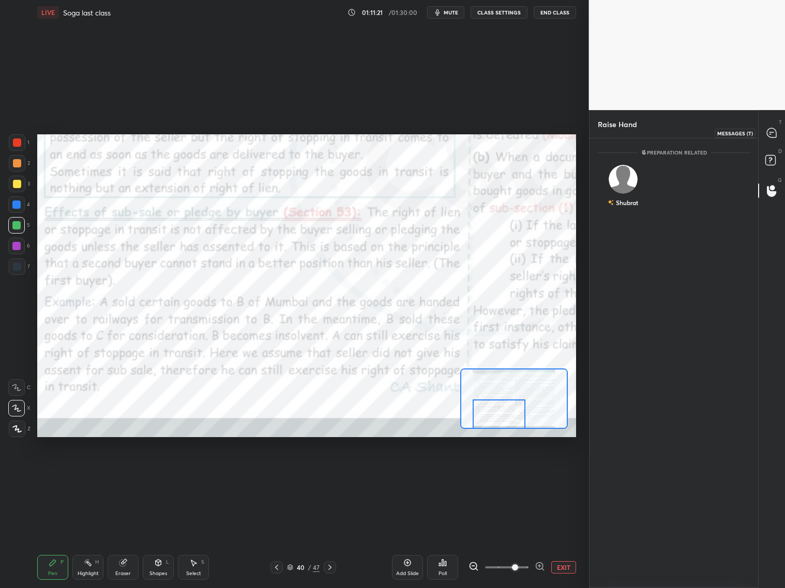
click at [778, 135] on div at bounding box center [771, 133] width 21 height 19
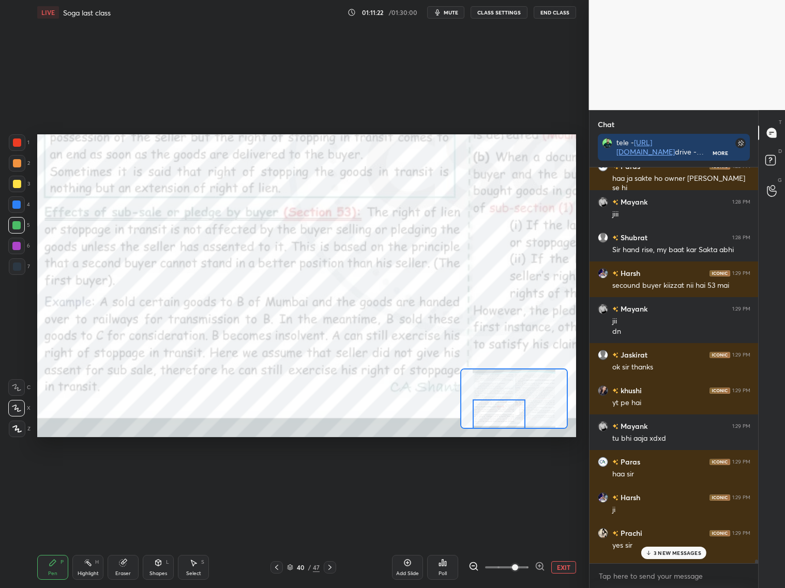
click at [686, 552] on p "3 NEW MESSAGES" at bounding box center [677, 553] width 48 height 6
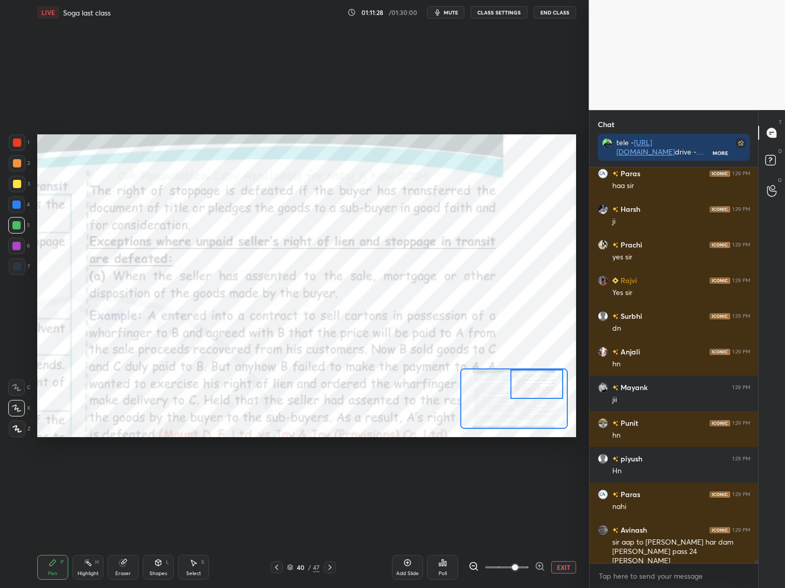
click at [535, 343] on div "Setting up your live class Poll for secs No correct answer Start poll" at bounding box center [306, 285] width 539 height 303
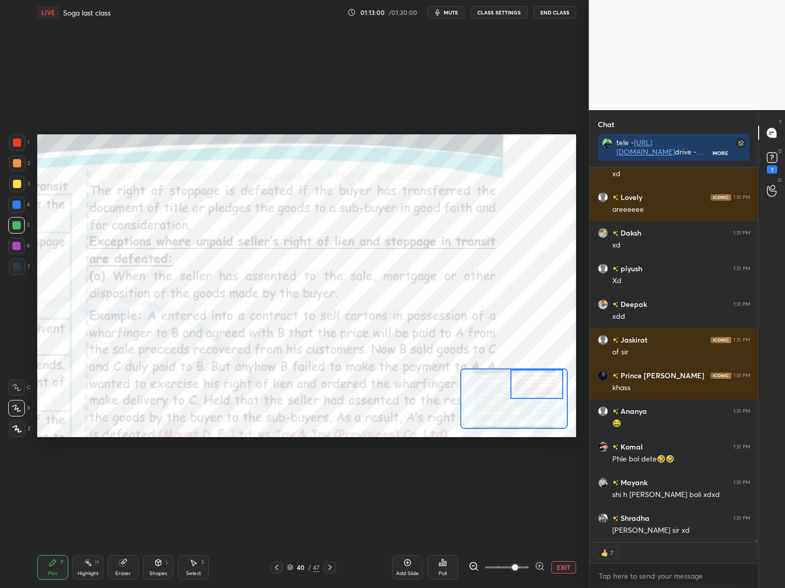
scroll to position [50467, 0]
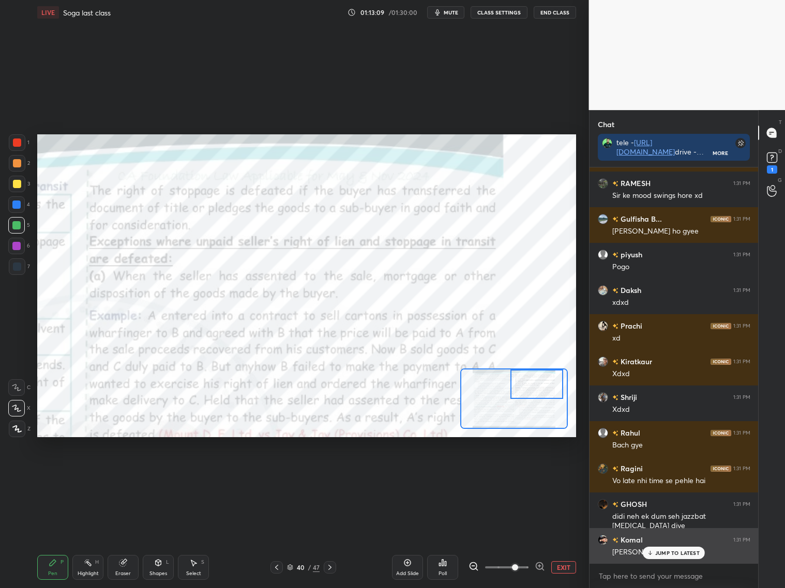
click at [666, 556] on div "JUMP TO LATEST" at bounding box center [674, 553] width 62 height 12
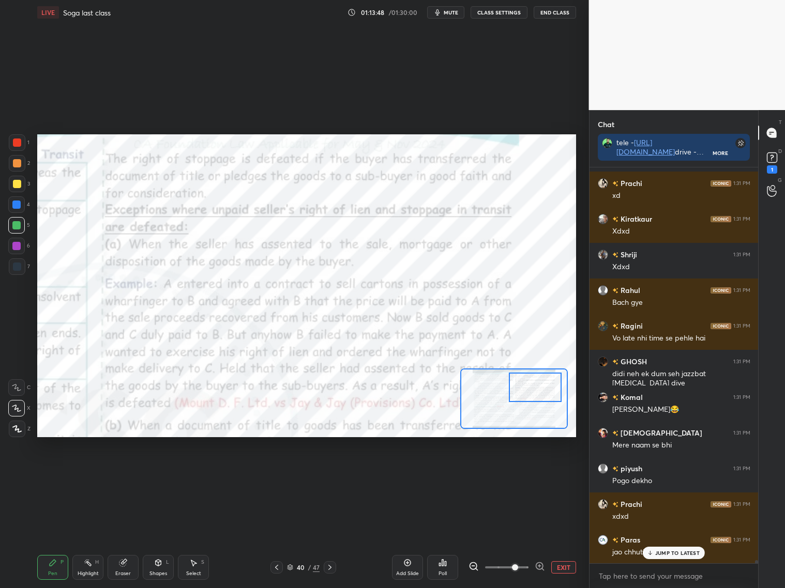
click at [531, 393] on div at bounding box center [535, 387] width 53 height 29
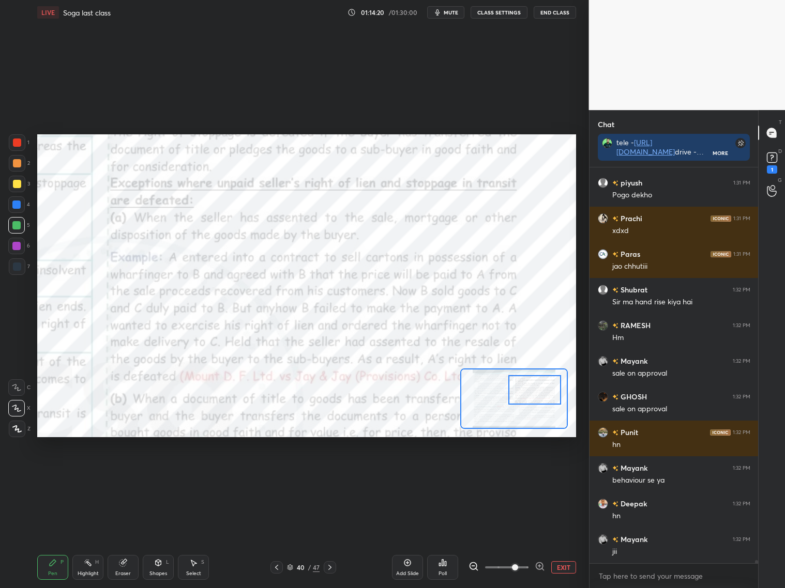
scroll to position [51338, 0]
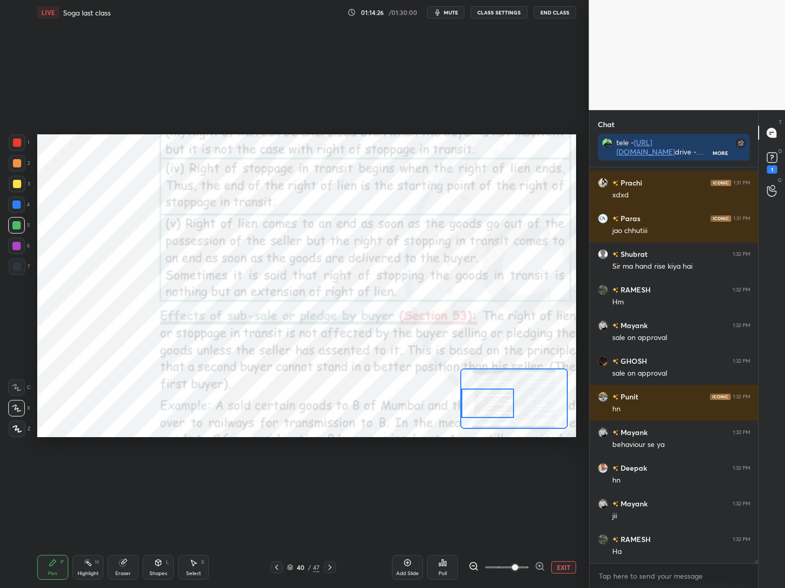
drag, startPoint x: 524, startPoint y: 386, endPoint x: 482, endPoint y: 400, distance: 43.5
click at [479, 400] on div at bounding box center [487, 403] width 53 height 29
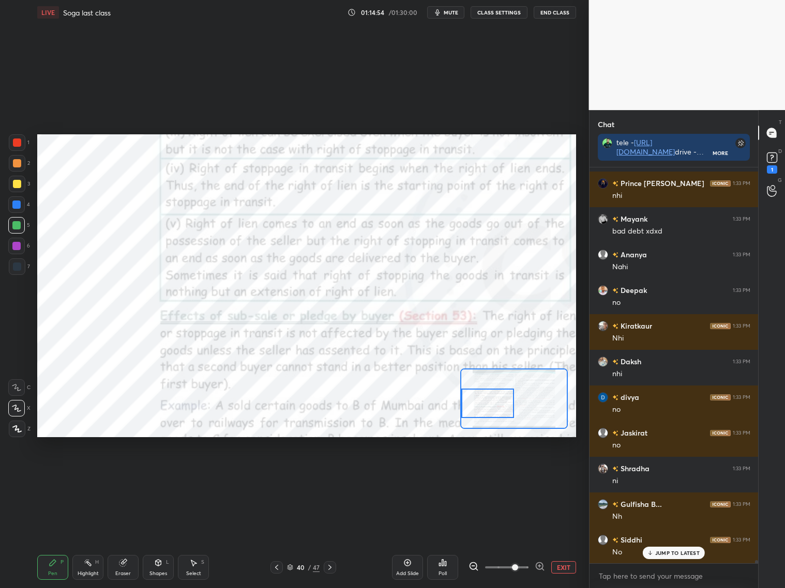
scroll to position [51765, 0]
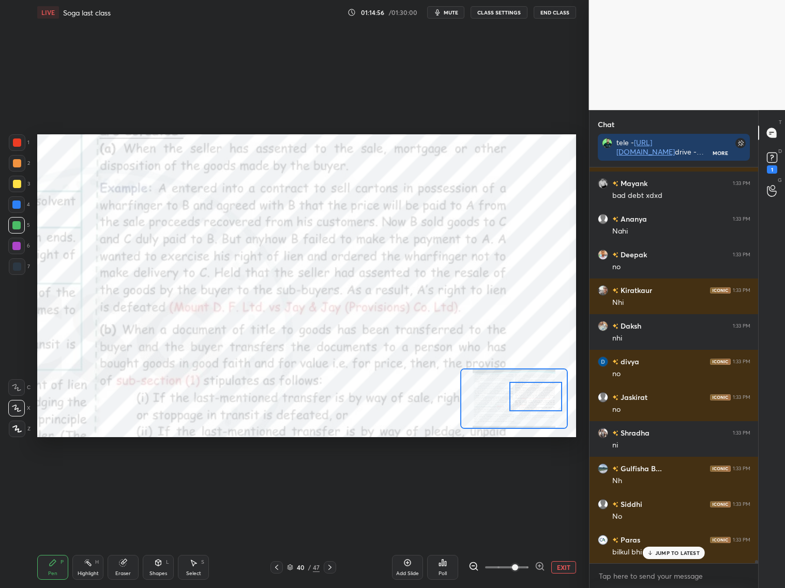
drag, startPoint x: 493, startPoint y: 407, endPoint x: 539, endPoint y: 399, distance: 46.7
click at [541, 401] on div at bounding box center [535, 396] width 53 height 29
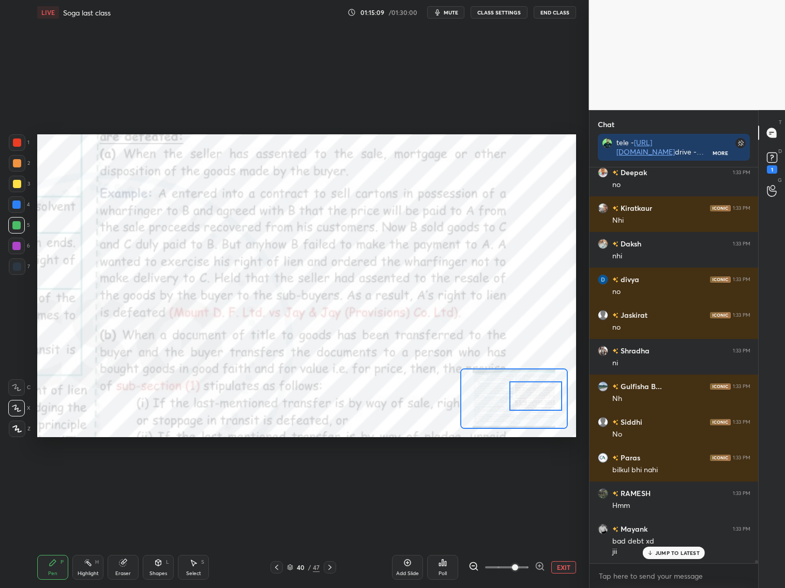
scroll to position [51892, 0]
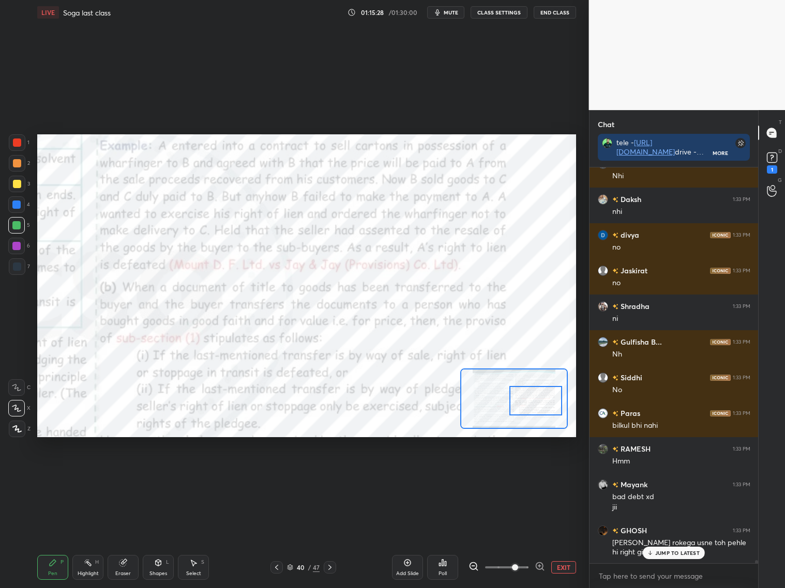
click at [539, 401] on div at bounding box center [535, 400] width 53 height 29
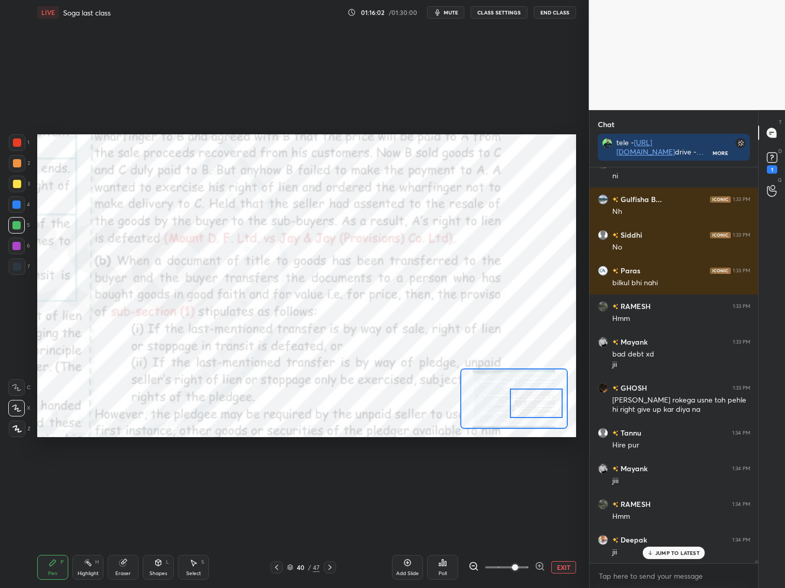
scroll to position [52070, 0]
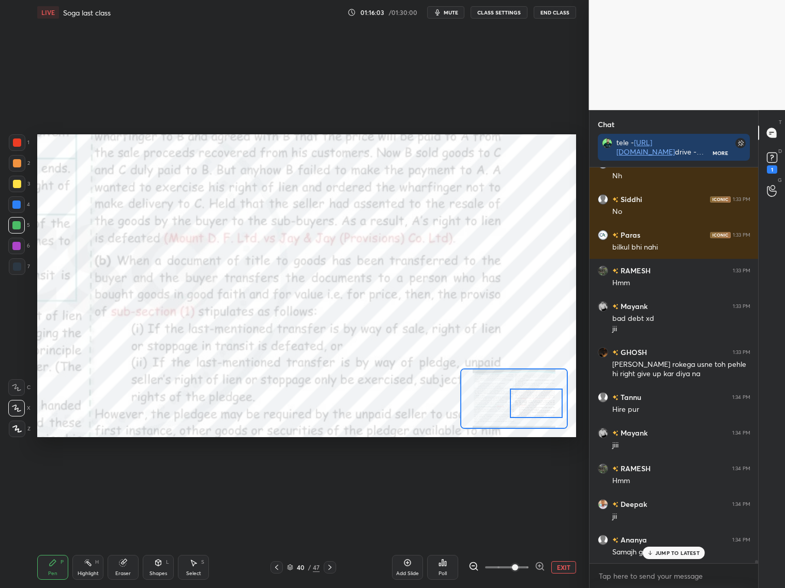
click at [669, 553] on p "JUMP TO LATEST" at bounding box center [677, 553] width 44 height 6
drag, startPoint x: 324, startPoint y: 569, endPoint x: 328, endPoint y: 566, distance: 5.3
click at [326, 567] on div at bounding box center [330, 567] width 12 height 12
click at [319, 566] on div "40 / 47" at bounding box center [303, 567] width 33 height 9
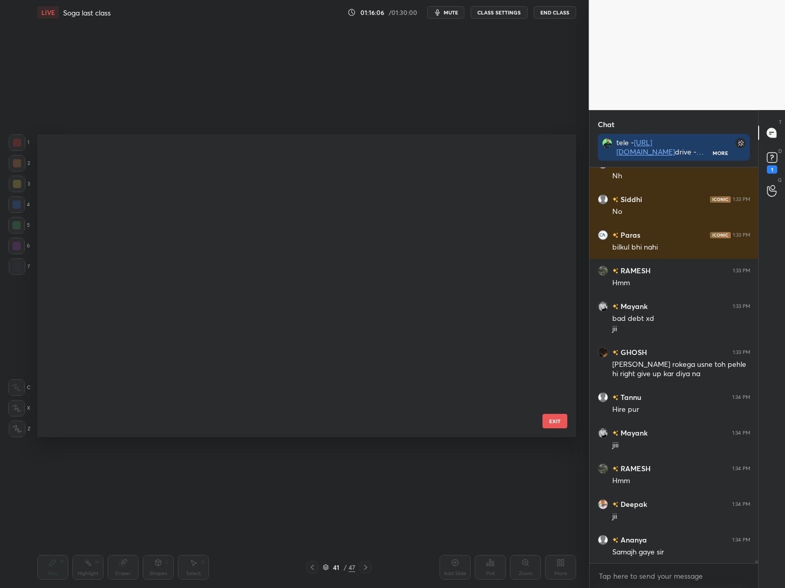
scroll to position [1002, 0]
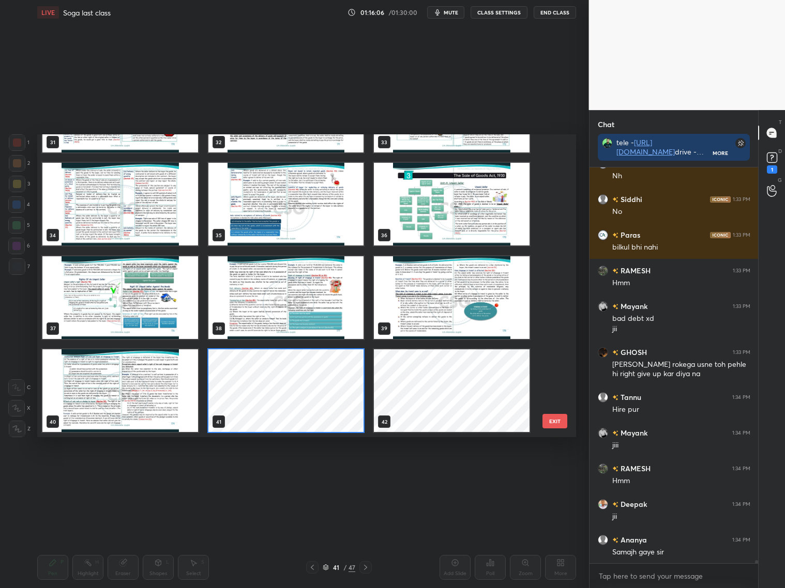
click at [330, 567] on div "41 / 47" at bounding box center [339, 567] width 33 height 9
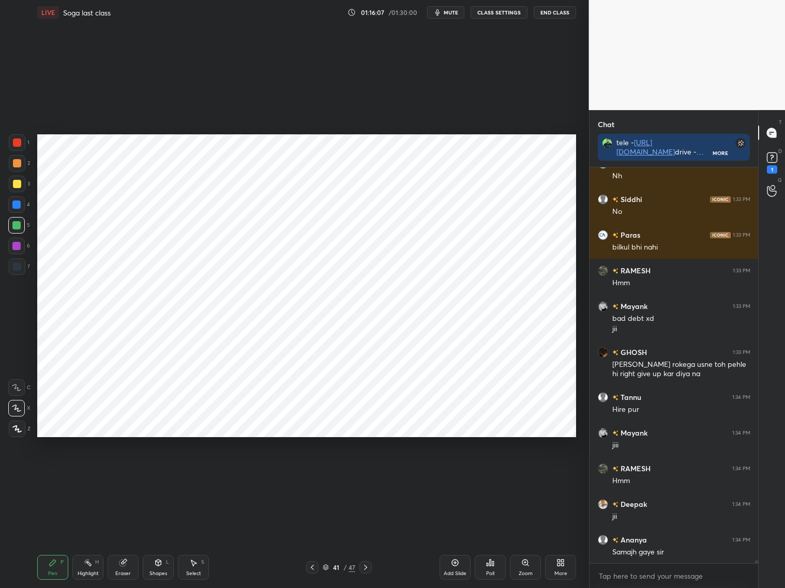
click at [368, 567] on icon at bounding box center [365, 567] width 8 height 8
click at [368, 566] on icon at bounding box center [365, 567] width 8 height 8
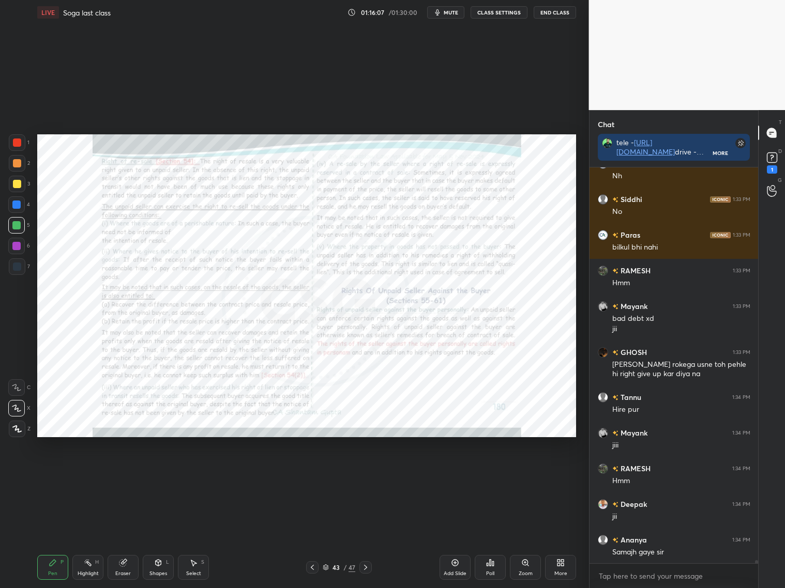
click at [367, 567] on icon at bounding box center [365, 567] width 8 height 8
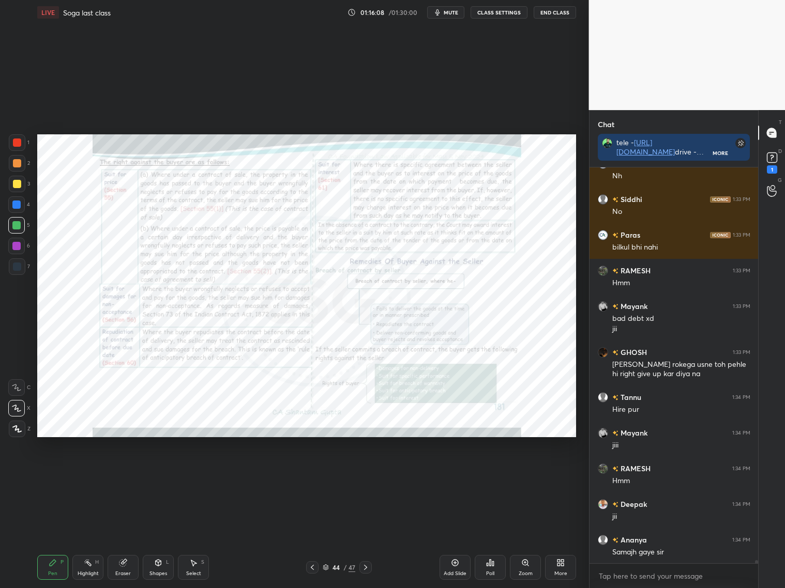
click at [369, 566] on icon at bounding box center [365, 567] width 8 height 8
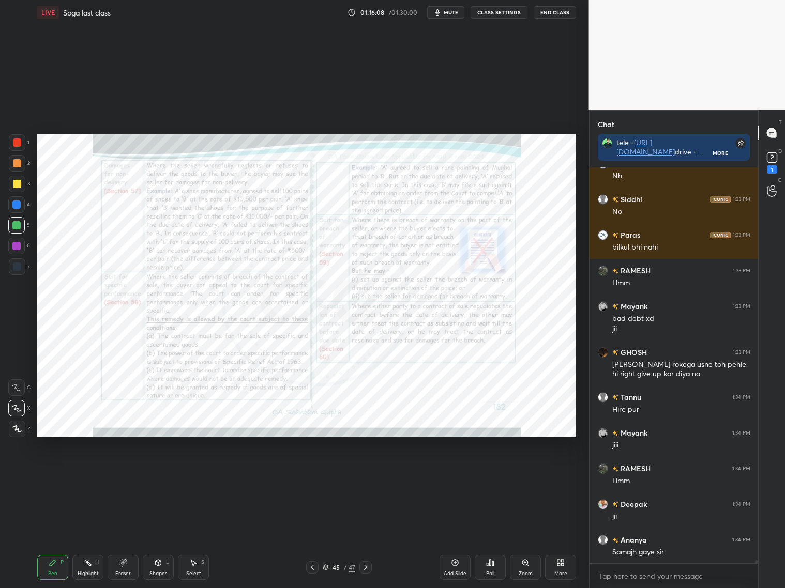
click at [370, 566] on div at bounding box center [365, 567] width 12 height 12
click at [370, 567] on div at bounding box center [365, 567] width 12 height 12
click at [370, 568] on div at bounding box center [365, 567] width 12 height 12
click at [461, 565] on div "Add Slide" at bounding box center [454, 567] width 31 height 25
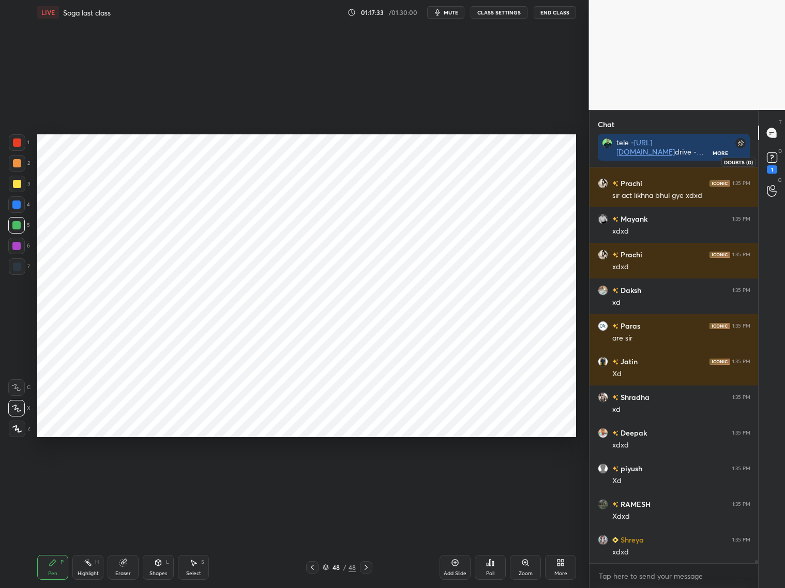
scroll to position [53257, 0]
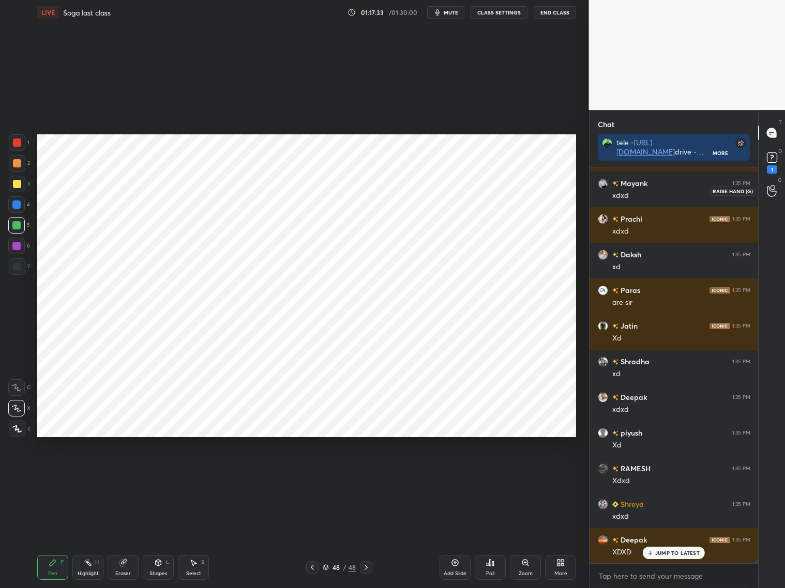
click at [769, 195] on icon at bounding box center [772, 191] width 10 height 12
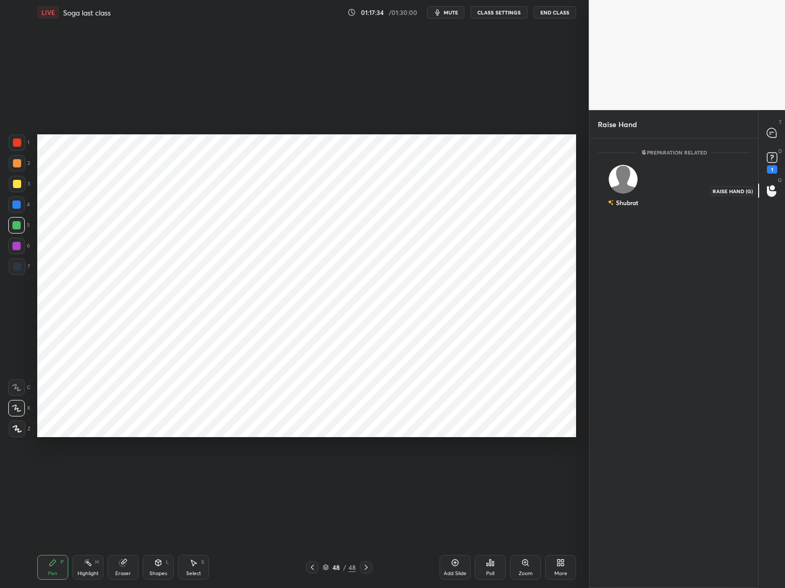
scroll to position [444, 166]
click at [629, 192] on div "Shubrat" at bounding box center [623, 188] width 50 height 60
drag, startPoint x: 630, startPoint y: 207, endPoint x: 668, endPoint y: 187, distance: 43.2
click at [632, 209] on button "INVITE" at bounding box center [622, 209] width 41 height 13
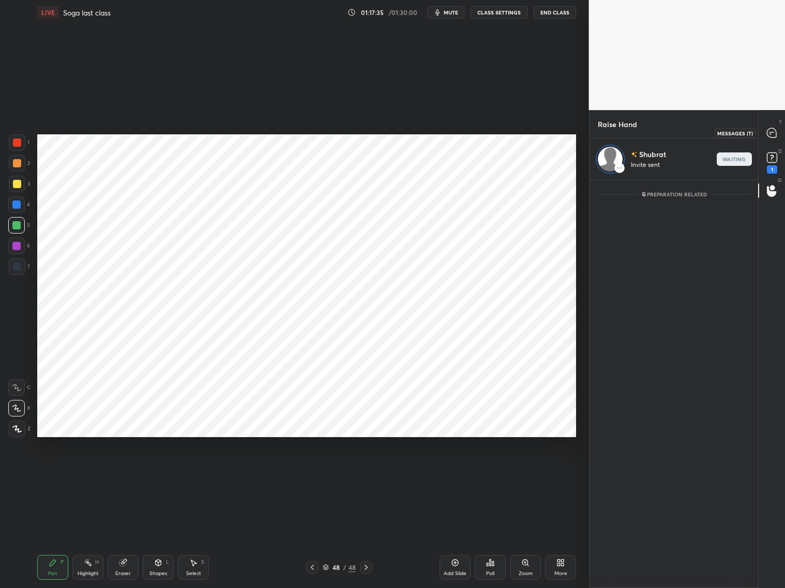
drag, startPoint x: 774, startPoint y: 137, endPoint x: 778, endPoint y: 143, distance: 6.9
click at [776, 138] on icon at bounding box center [771, 133] width 11 height 11
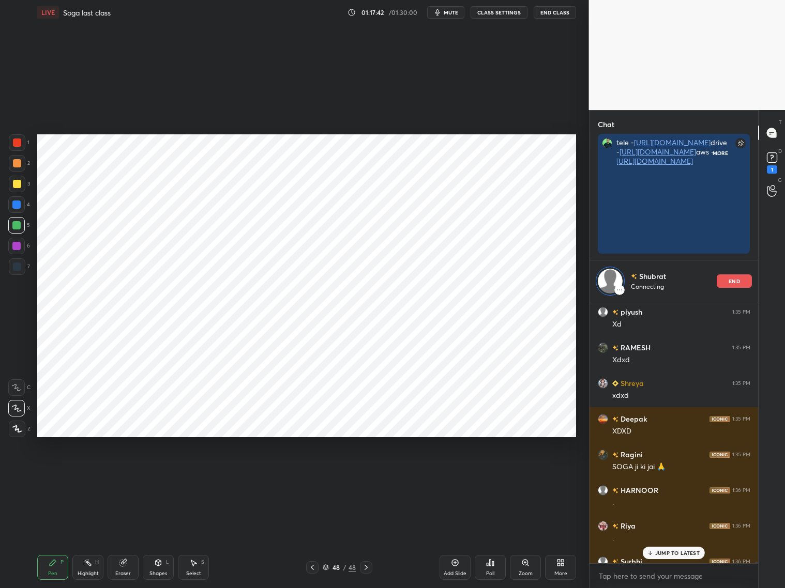
scroll to position [376, 166]
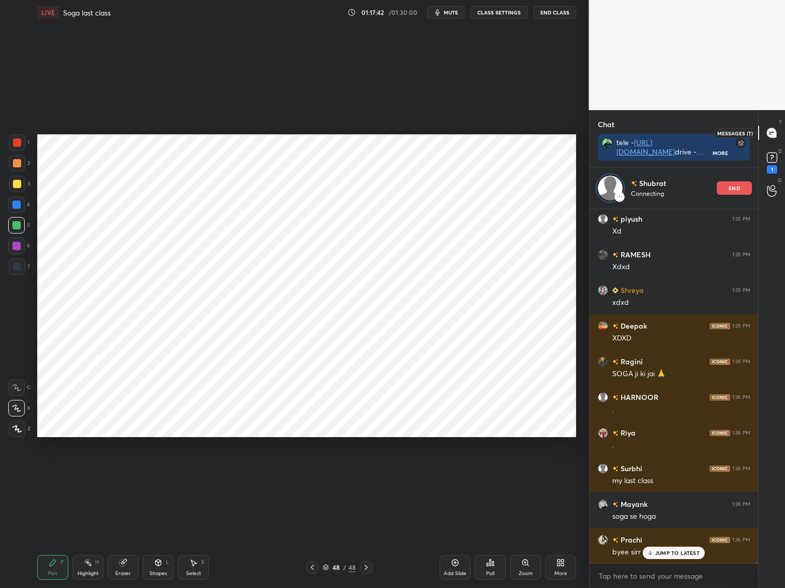
click at [769, 135] on icon at bounding box center [771, 133] width 11 height 11
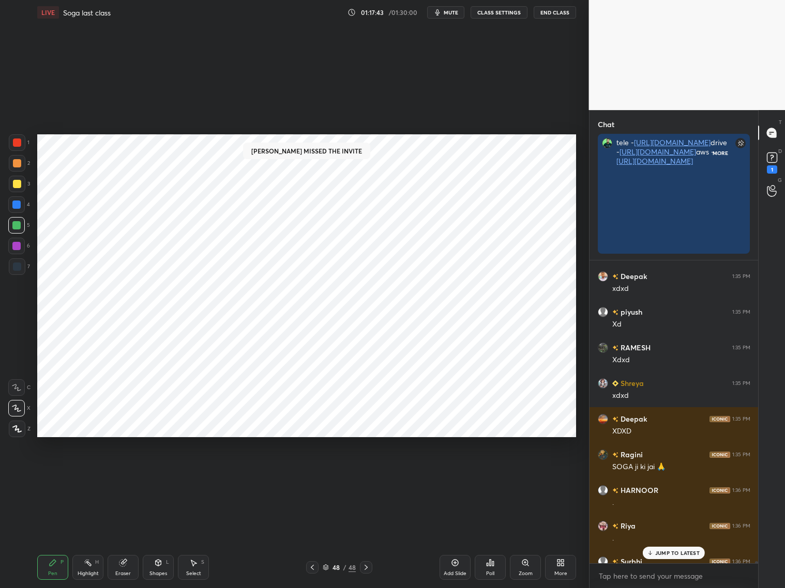
scroll to position [418, 166]
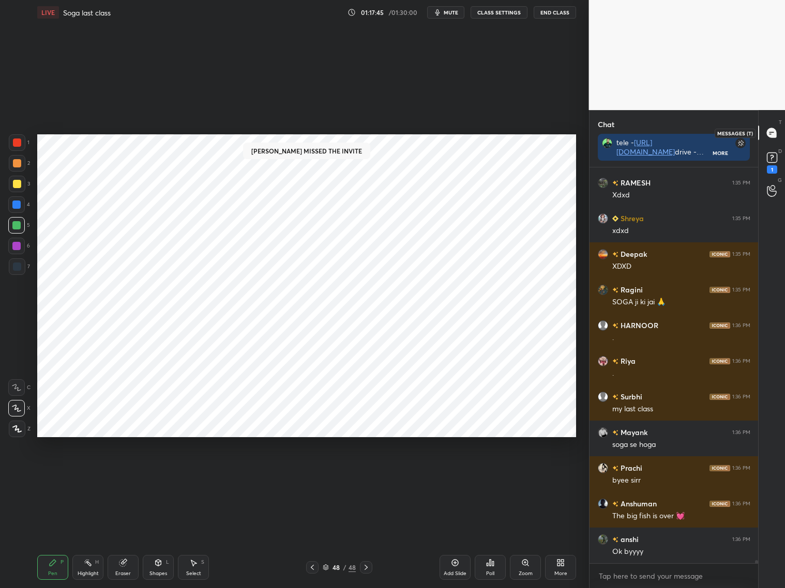
click at [781, 135] on div at bounding box center [771, 133] width 21 height 19
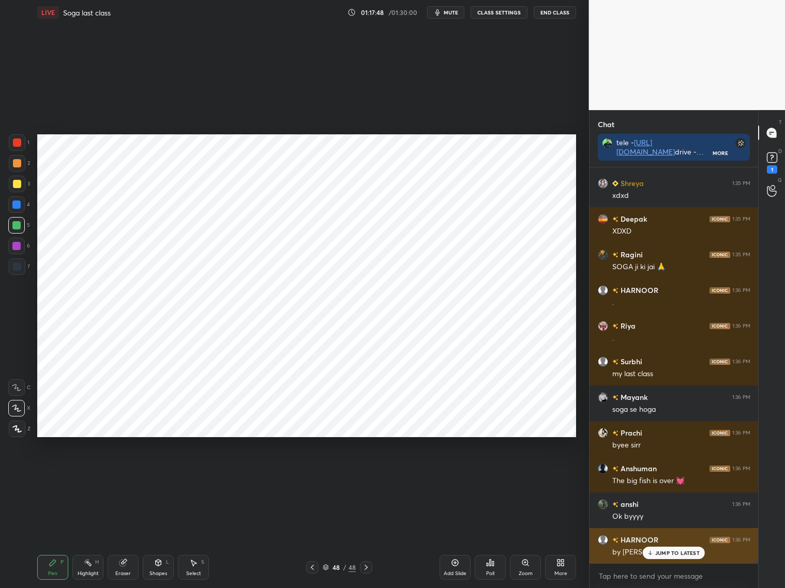
click at [674, 552] on p "JUMP TO LATEST" at bounding box center [677, 553] width 44 height 6
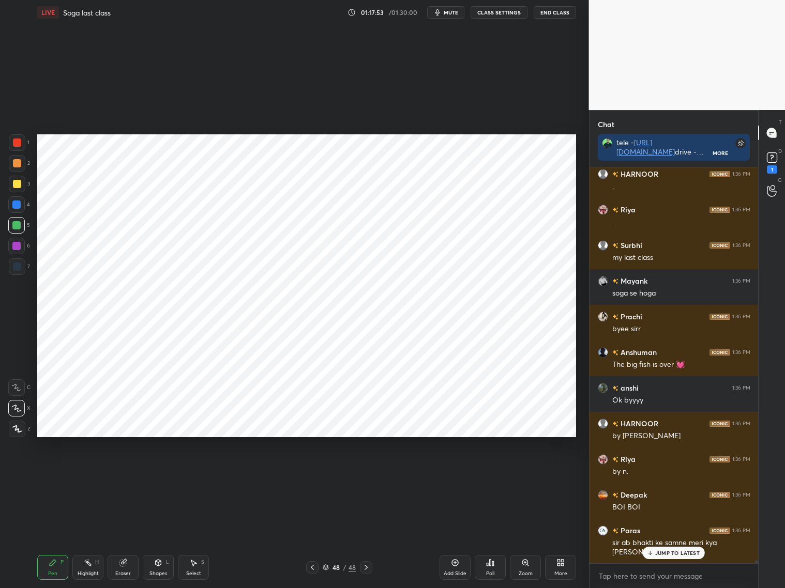
click at [683, 558] on div "JUMP TO LATEST" at bounding box center [674, 553] width 62 height 12
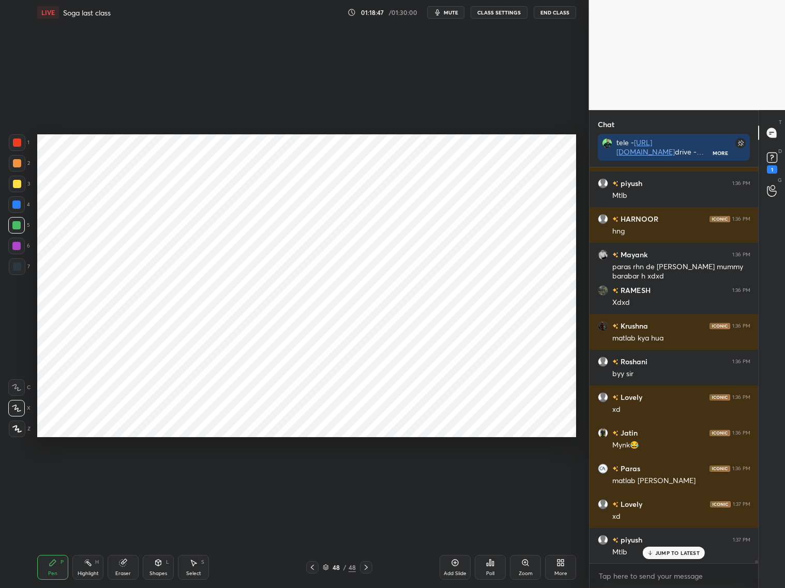
scroll to position [54479, 0]
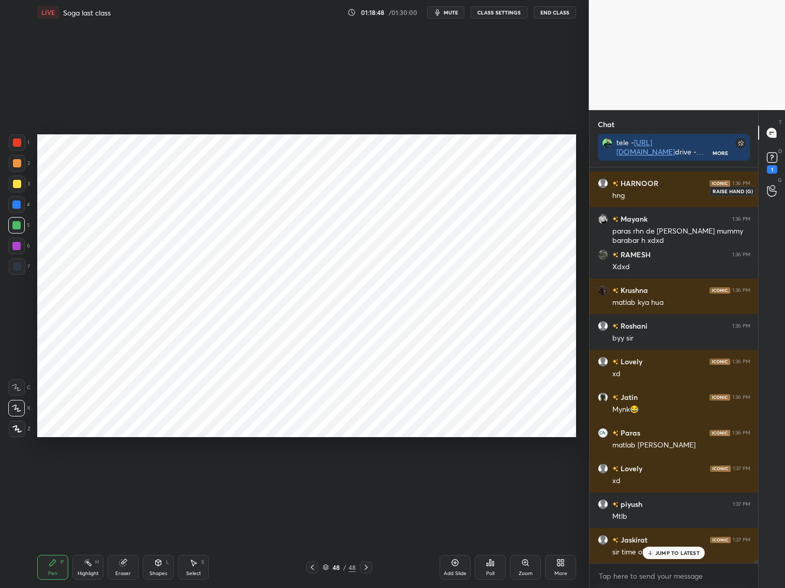
click at [772, 193] on icon at bounding box center [772, 191] width 10 height 12
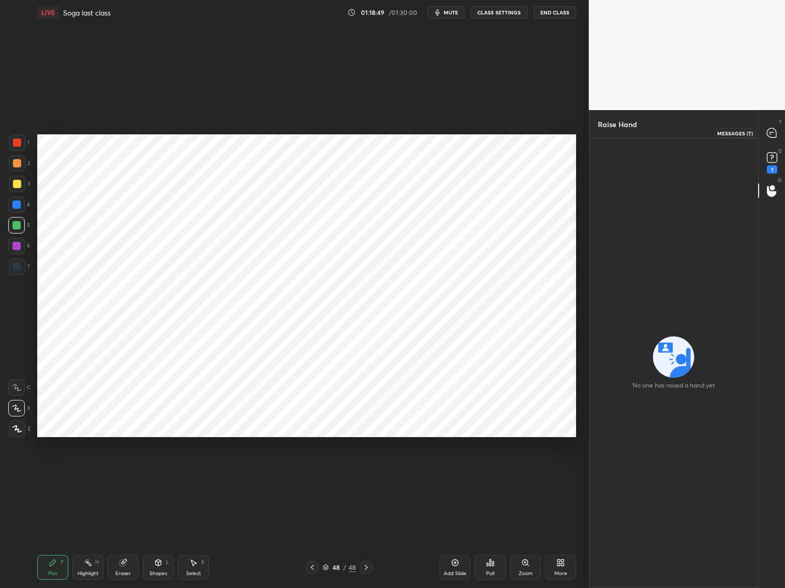
click at [774, 138] on icon at bounding box center [771, 132] width 9 height 9
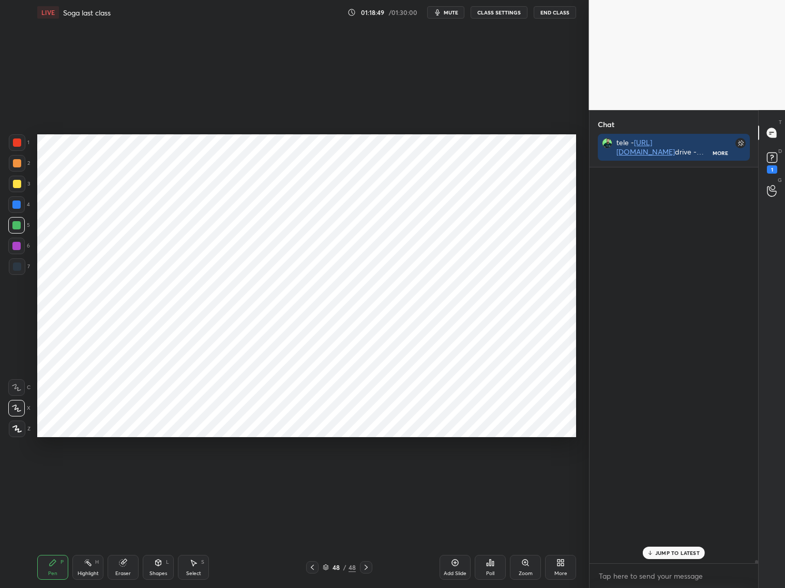
scroll to position [393, 166]
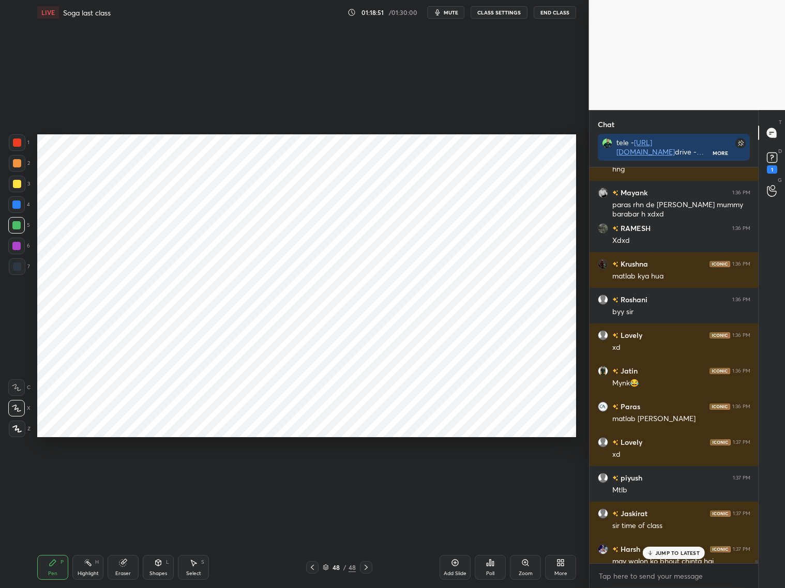
click at [560, 9] on button "End Class" at bounding box center [555, 12] width 42 height 12
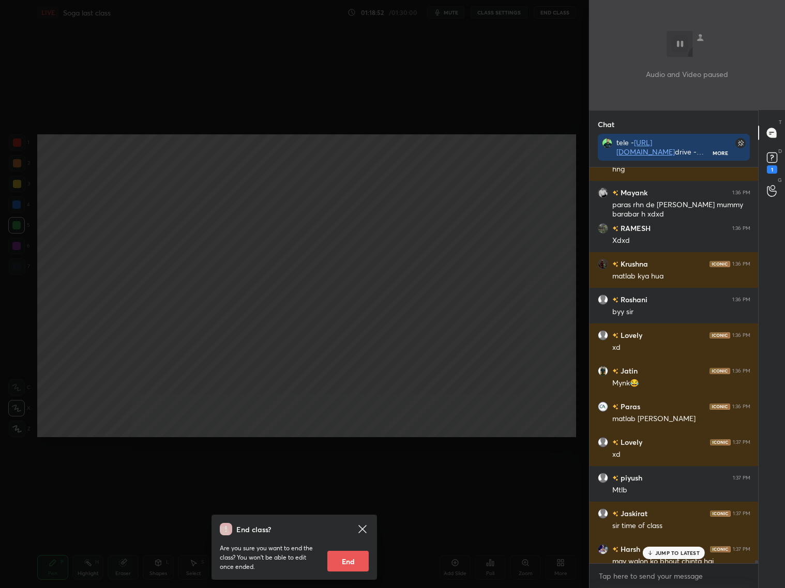
click at [364, 484] on div "End class? Are you sure you want to end the class? You won’t be able to edit on…" at bounding box center [294, 294] width 589 height 588
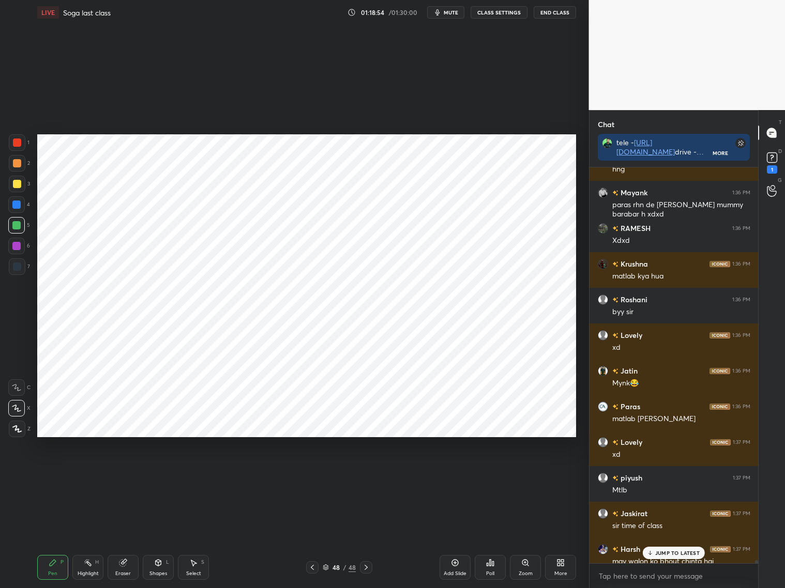
click at [683, 551] on p "JUMP TO LATEST" at bounding box center [677, 553] width 44 height 6
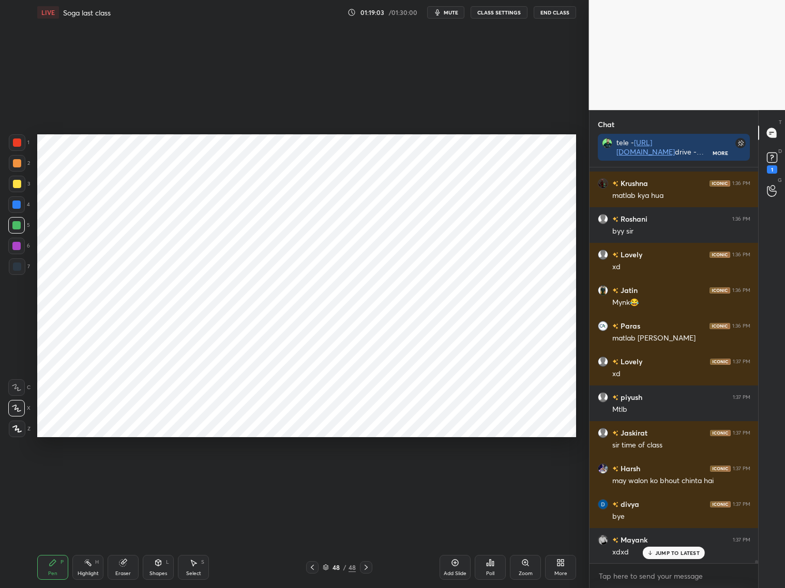
scroll to position [54622, 0]
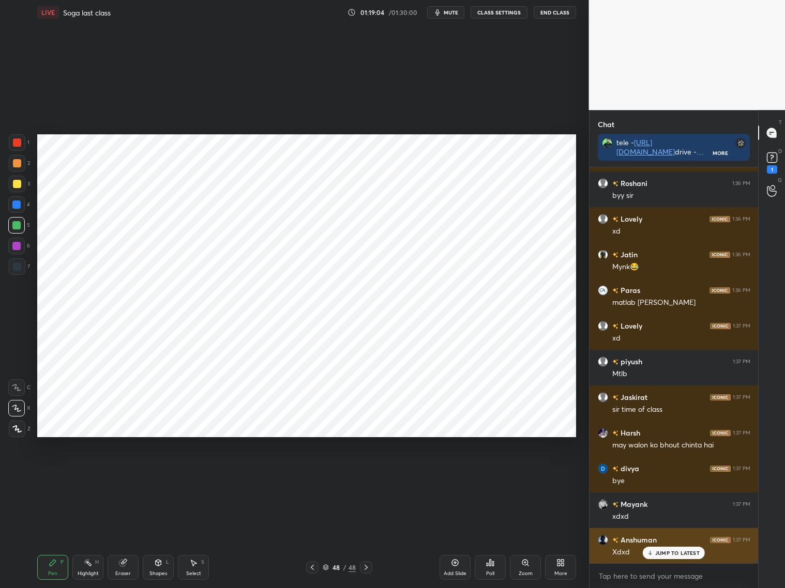
click at [677, 553] on p "JUMP TO LATEST" at bounding box center [677, 553] width 44 height 6
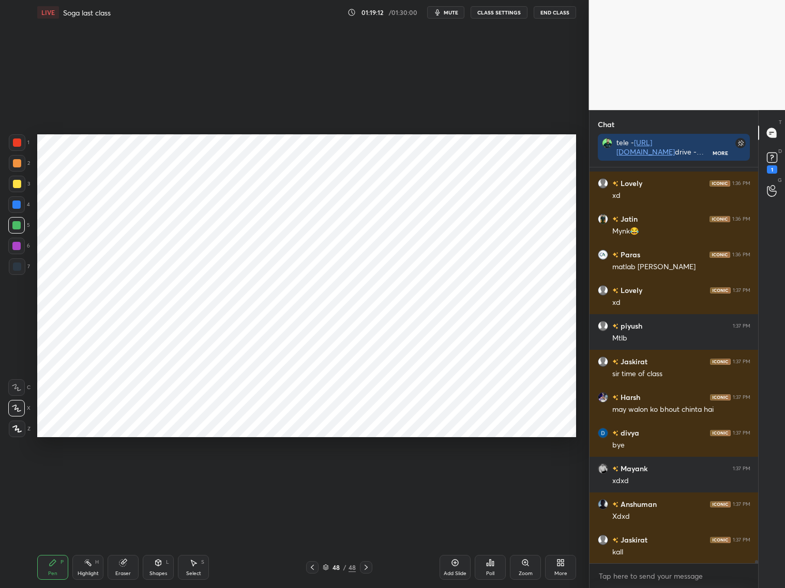
scroll to position [54694, 0]
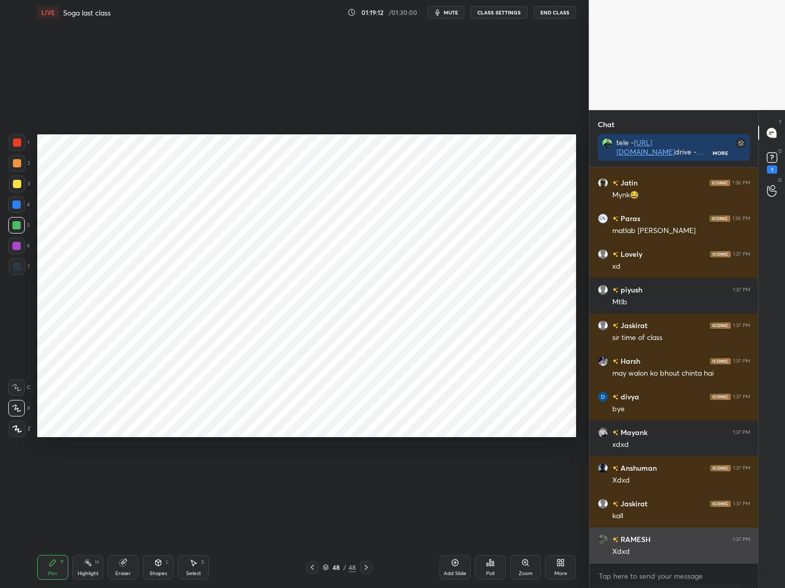
click at [671, 549] on div "[PERSON_NAME] 1:36 PM byy sir Lovely 1:36 PM xd [PERSON_NAME] 1:36 PM Mynk😂 Par…" at bounding box center [673, 365] width 169 height 396
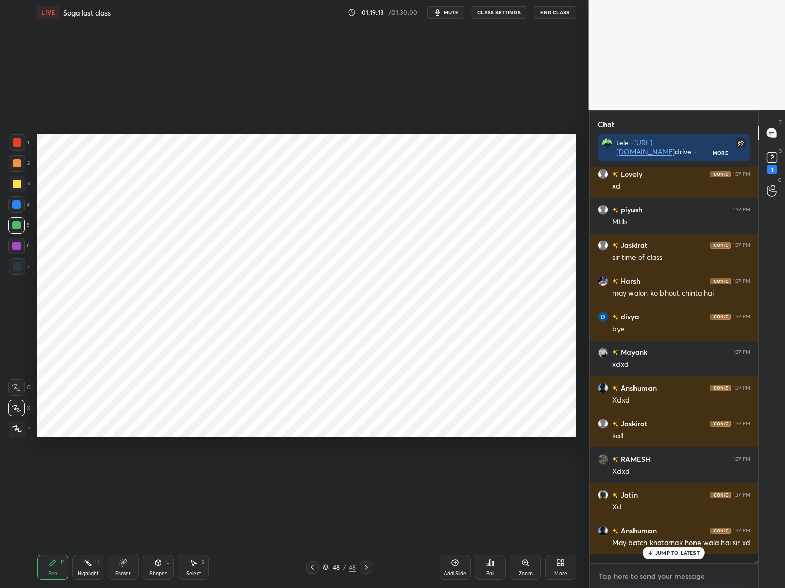
click at [628, 569] on textarea at bounding box center [674, 576] width 153 height 17
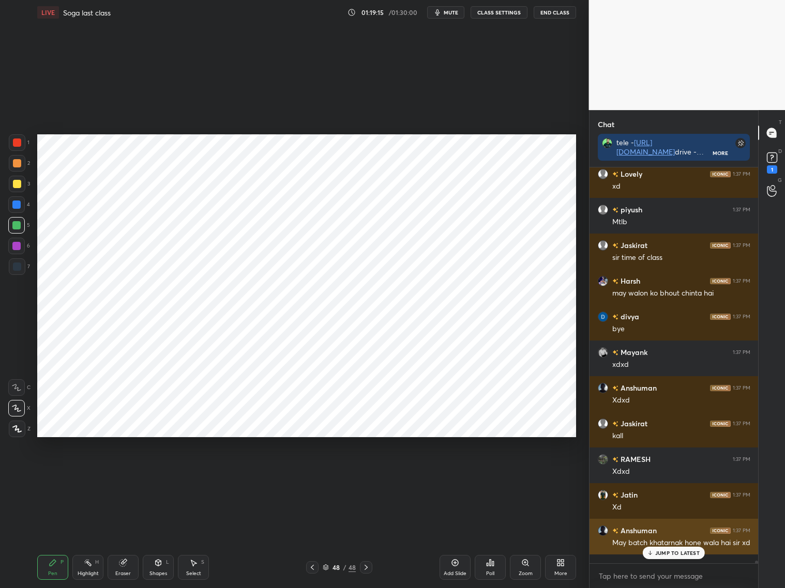
click at [658, 557] on div "JUMP TO LATEST" at bounding box center [674, 553] width 62 height 12
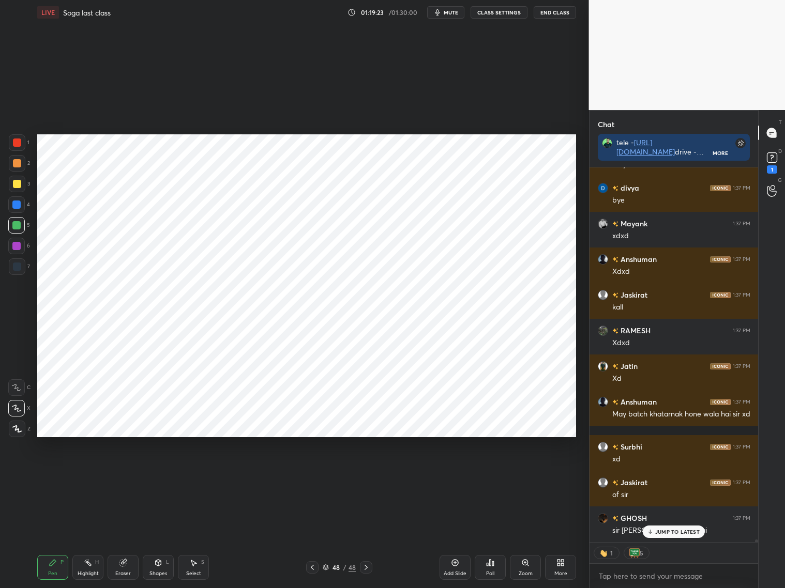
scroll to position [54938, 0]
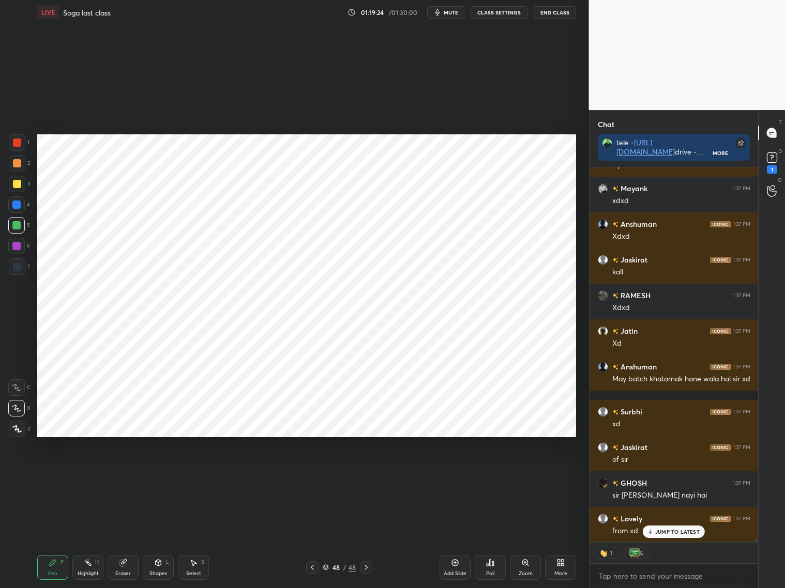
click at [456, 563] on icon at bounding box center [455, 563] width 8 height 8
click at [673, 536] on div "JUMP TO LATEST" at bounding box center [674, 532] width 62 height 12
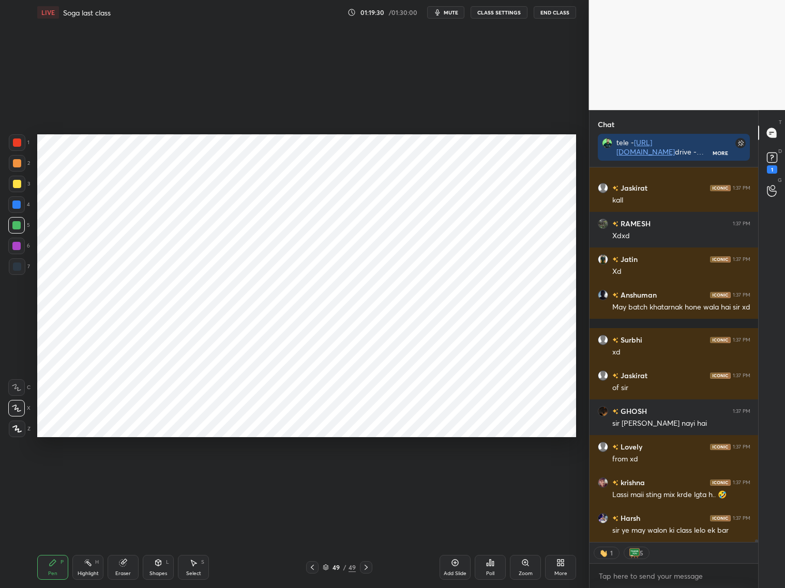
scroll to position [55064, 0]
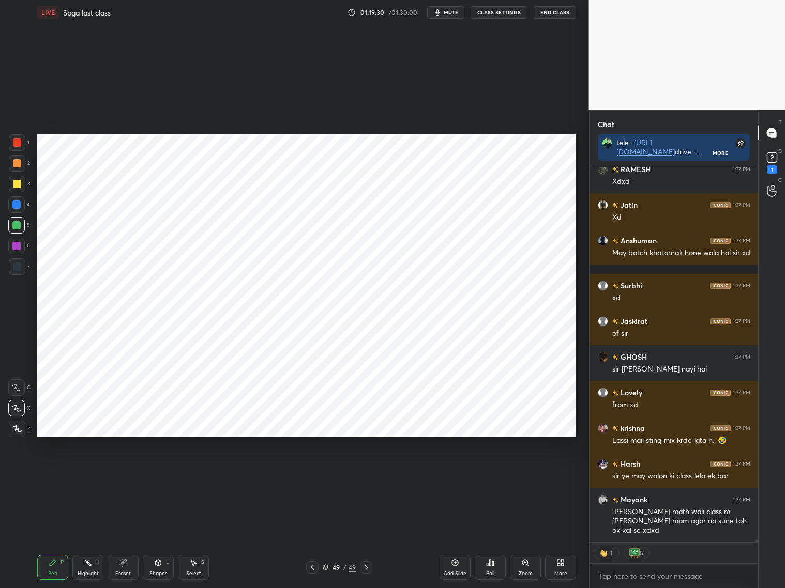
click at [13, 257] on div "1 2 3 4 5 6 7" at bounding box center [19, 206] width 22 height 145
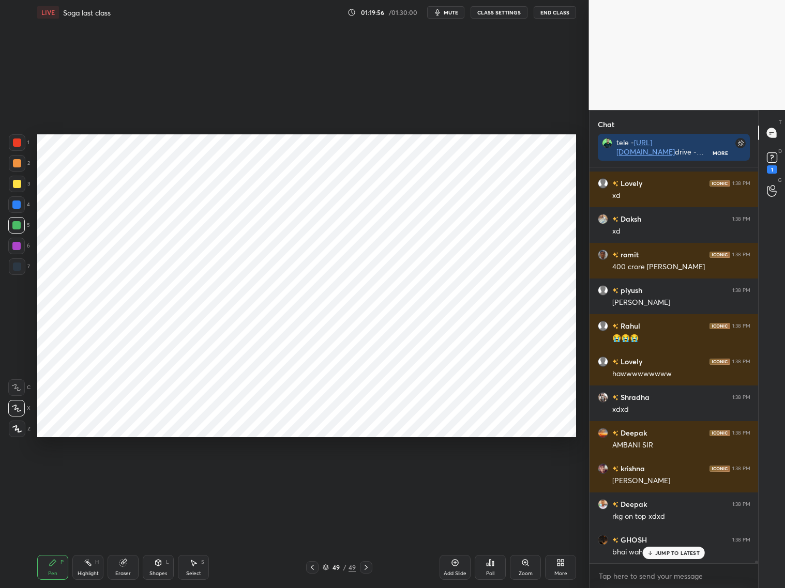
scroll to position [55684, 0]
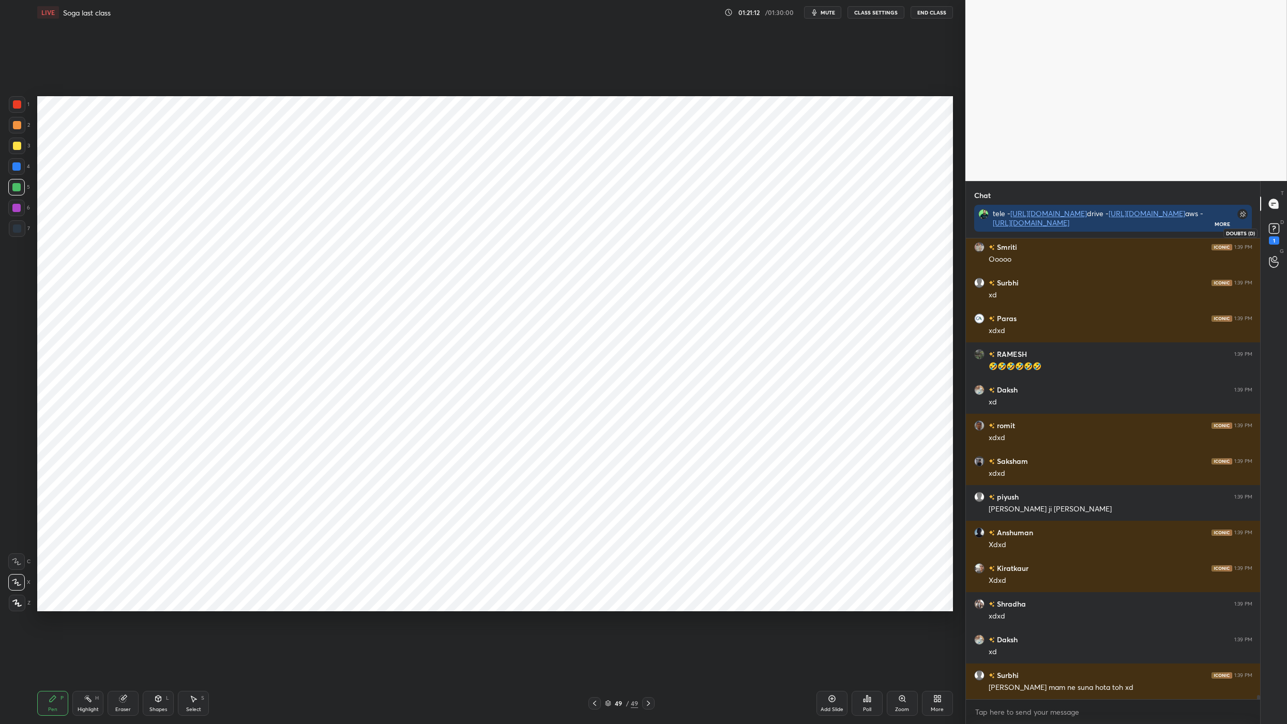
click at [1277, 227] on rect at bounding box center [1274, 229] width 10 height 10
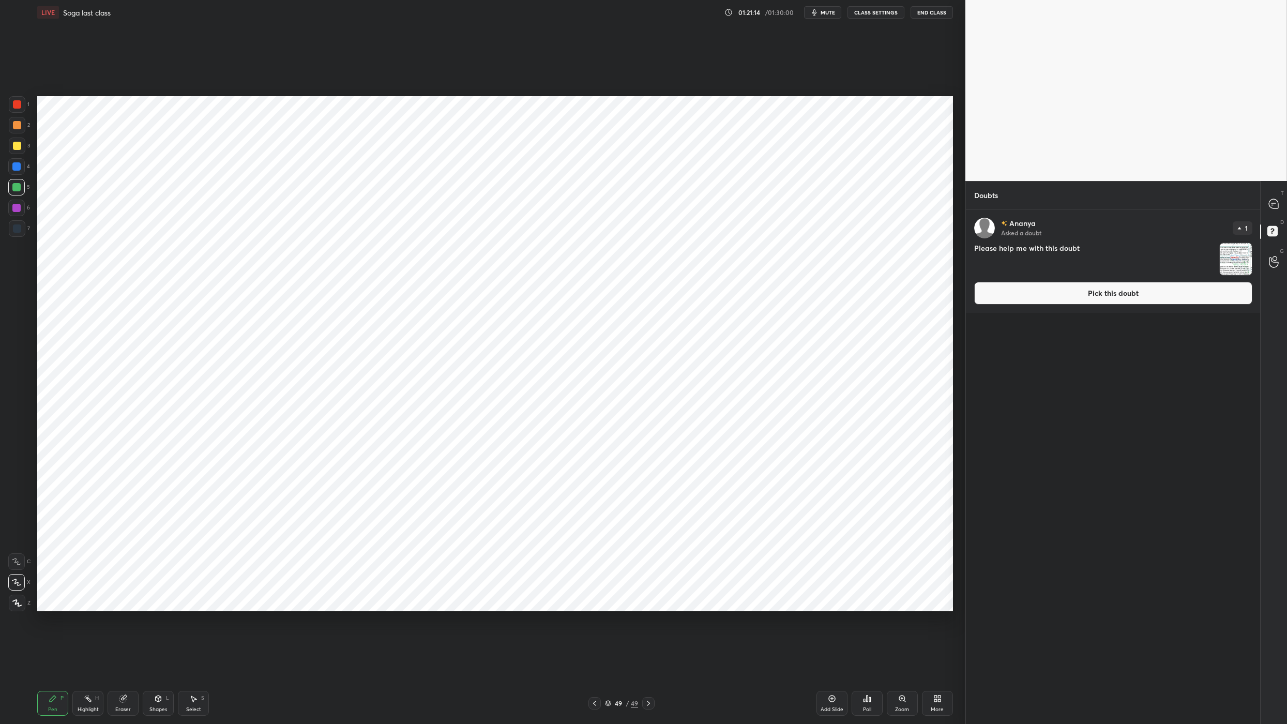
click at [1236, 285] on button "Pick this doubt" at bounding box center [1113, 293] width 278 height 23
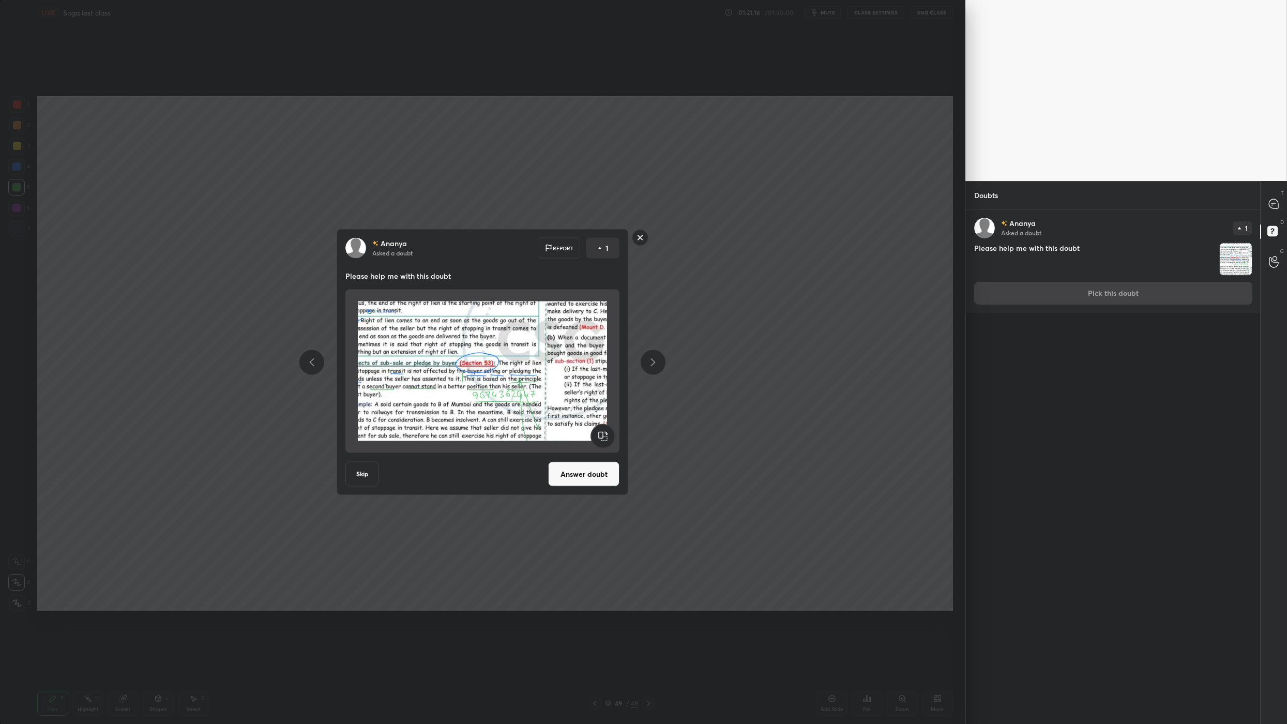
drag, startPoint x: 641, startPoint y: 235, endPoint x: 634, endPoint y: 235, distance: 6.2
click at [640, 235] on rect at bounding box center [640, 238] width 16 height 16
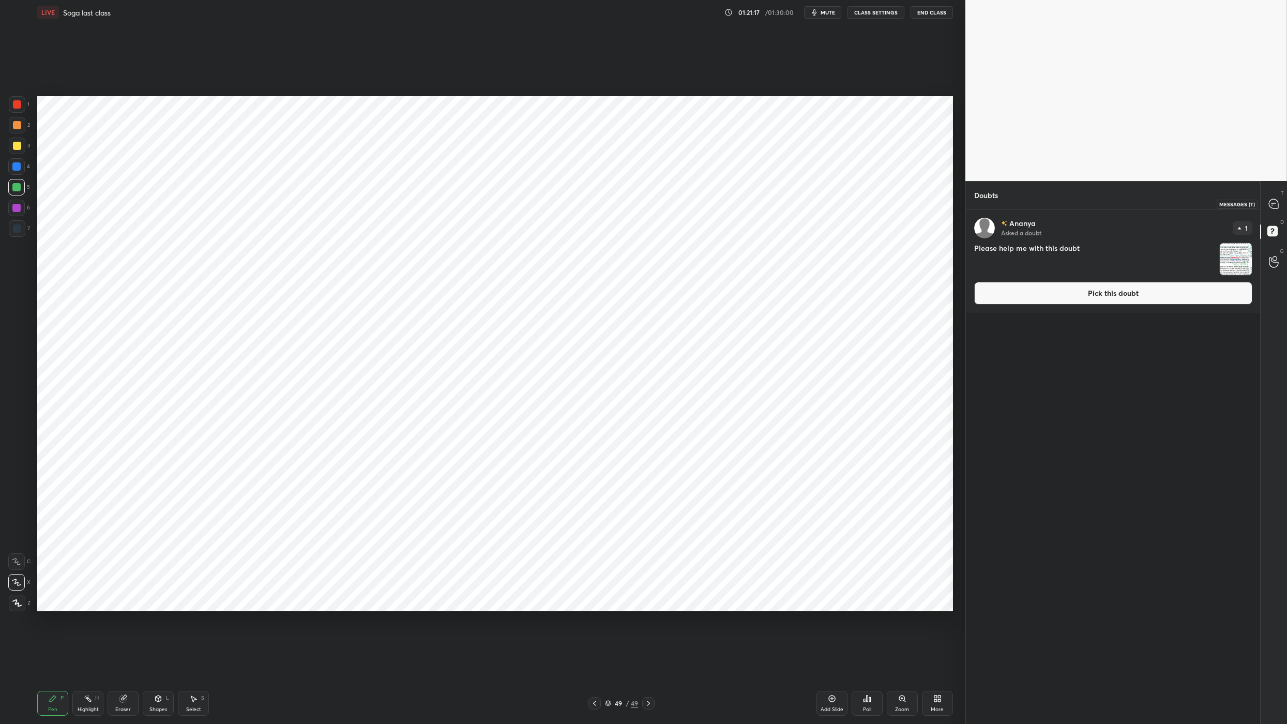
click at [1274, 204] on icon at bounding box center [1273, 203] width 9 height 9
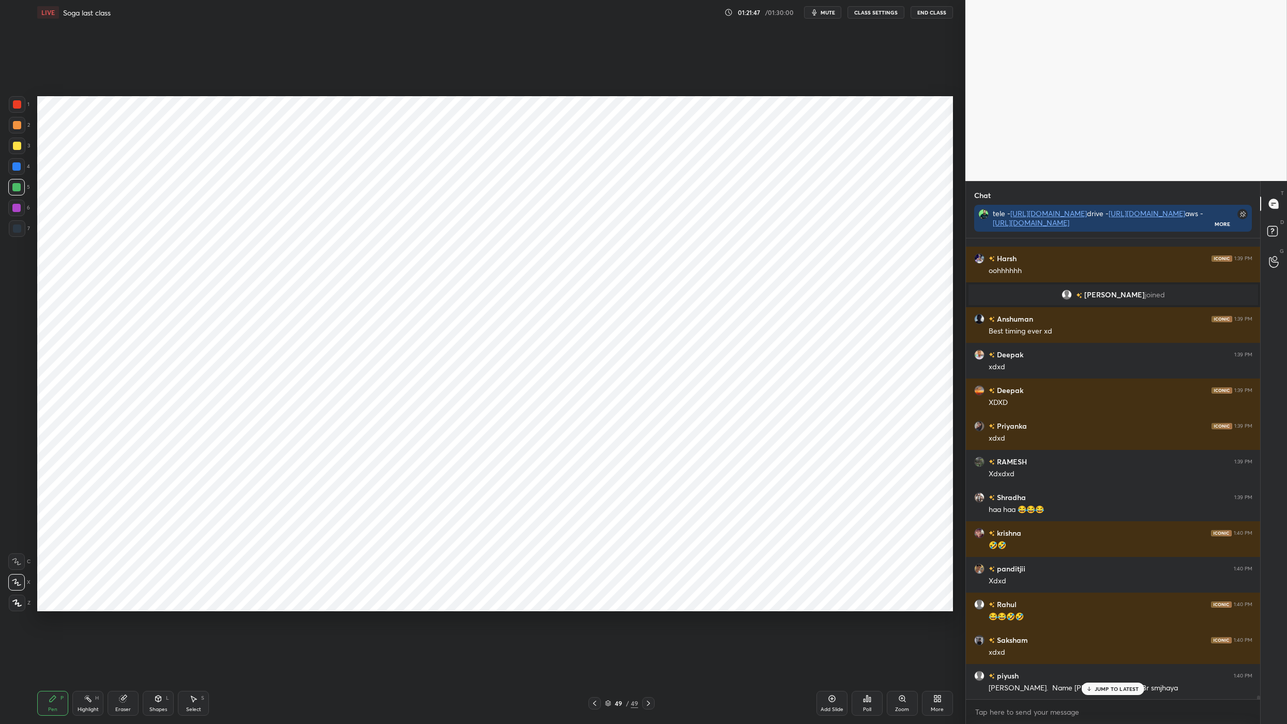
drag, startPoint x: 922, startPoint y: 668, endPoint x: 922, endPoint y: 13, distance: 655.0
click at [922, 13] on button "End Class" at bounding box center [931, 12] width 42 height 12
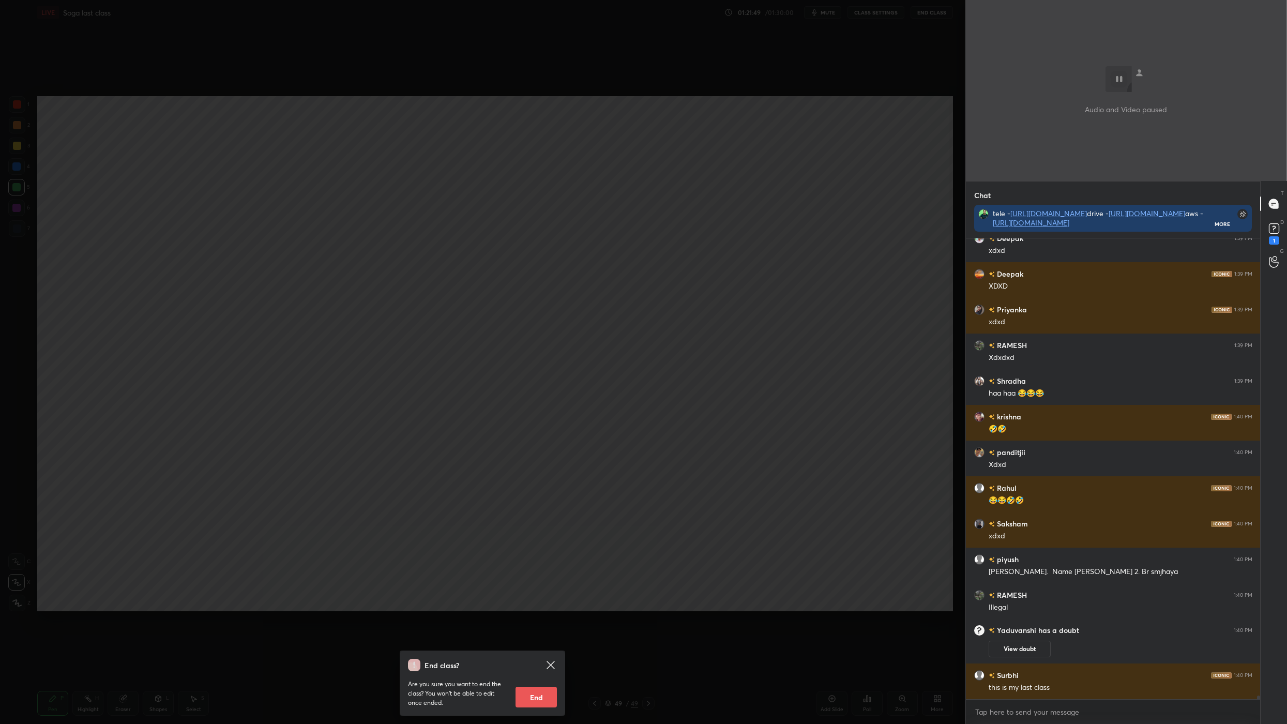
click at [546, 673] on button "End" at bounding box center [535, 697] width 41 height 21
type textarea "x"
